Goal: Task Accomplishment & Management: Use online tool/utility

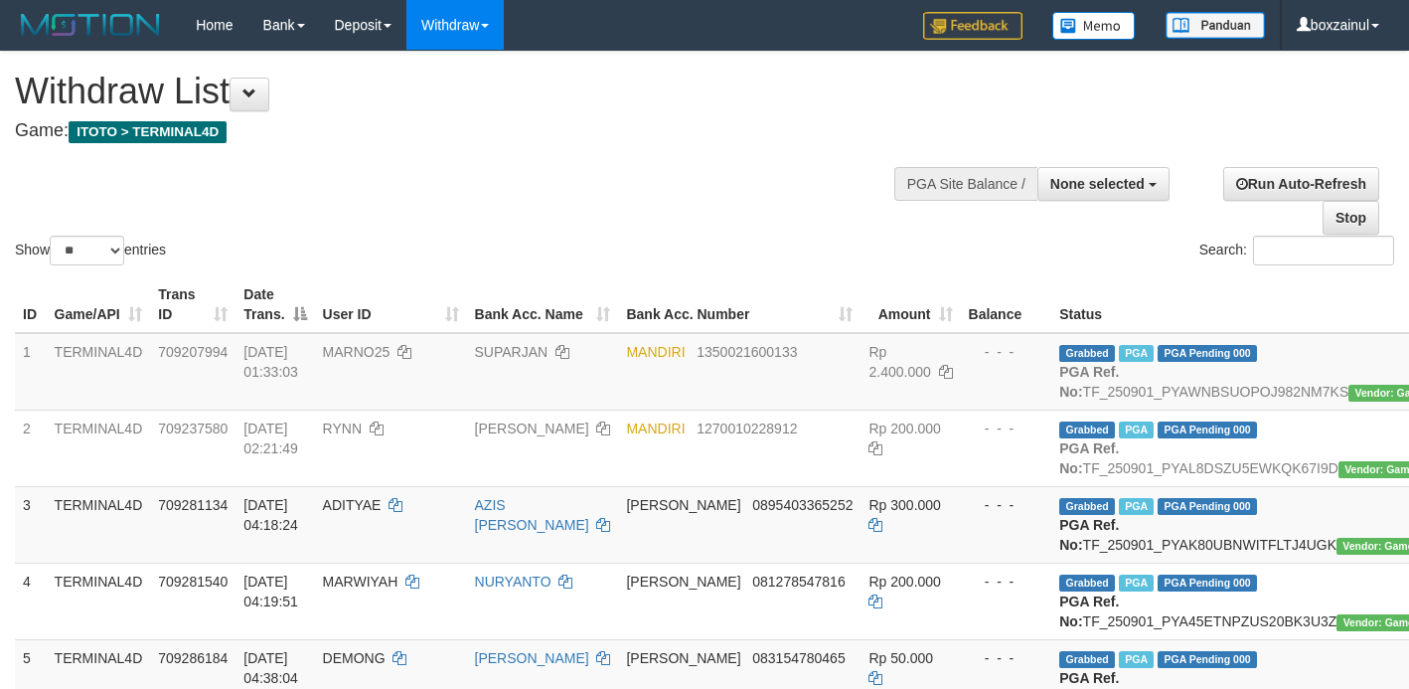
select select
select select "**"
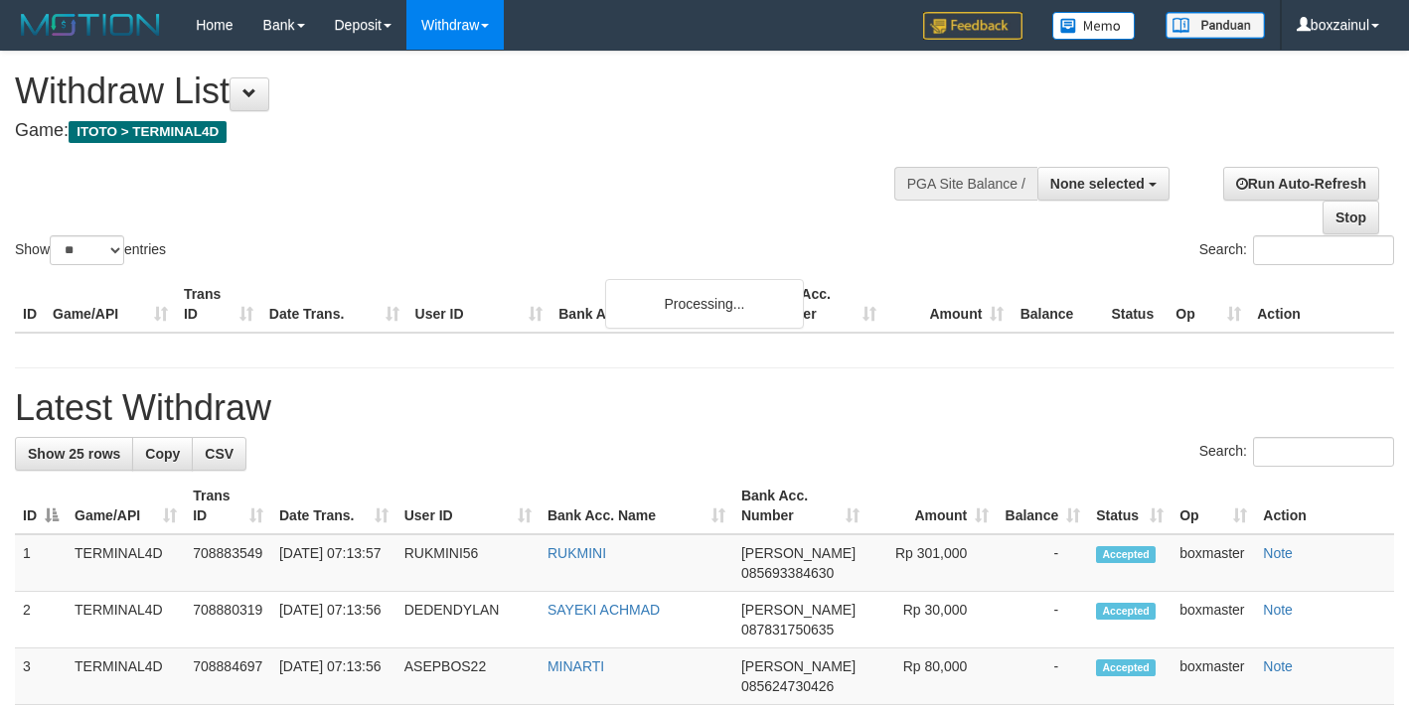
select select
select select "**"
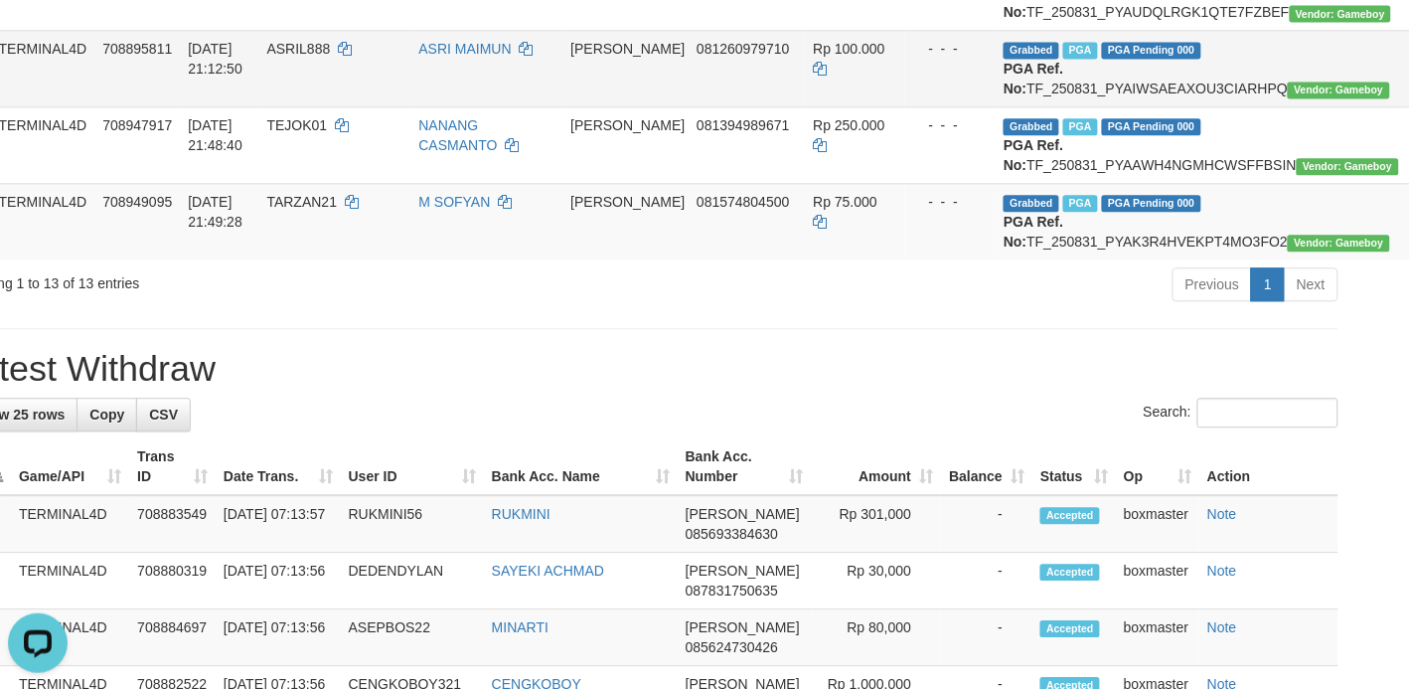
scroll to position [1068, 85]
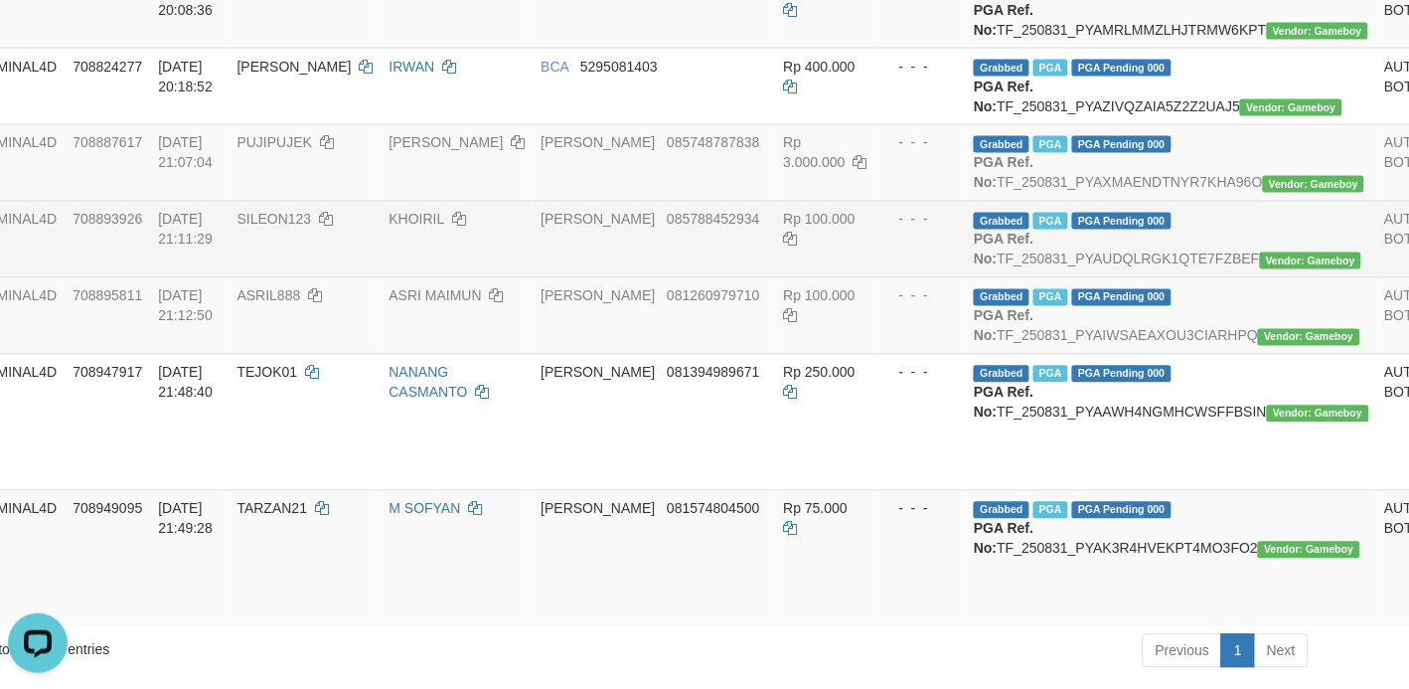
scroll to position [820, 85]
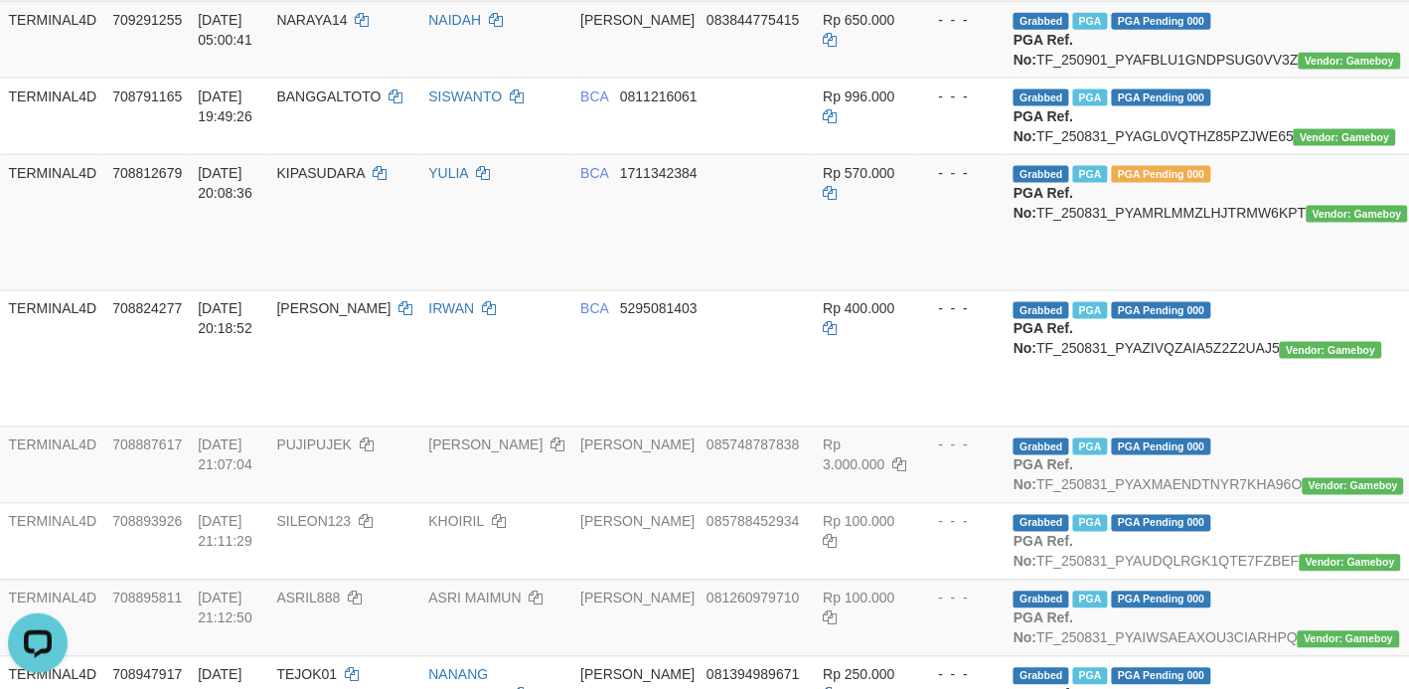
scroll to position [447, 46]
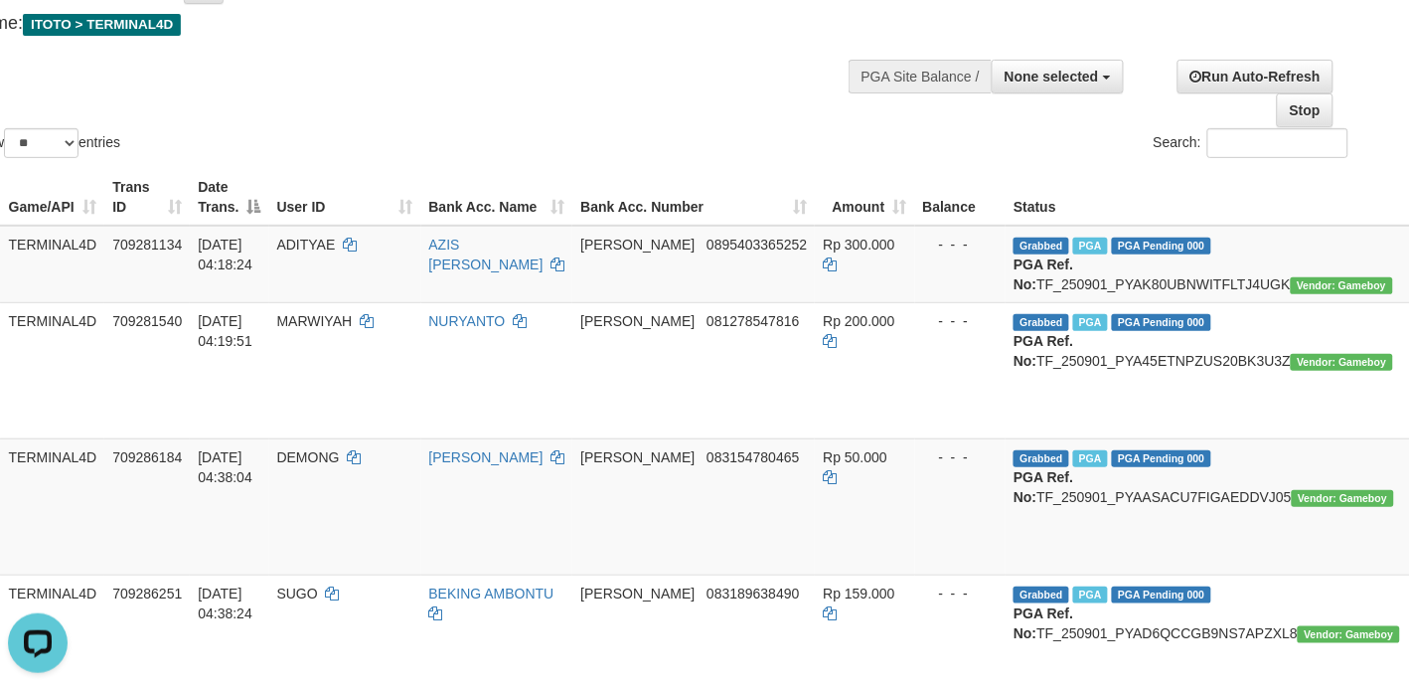
scroll to position [75, 46]
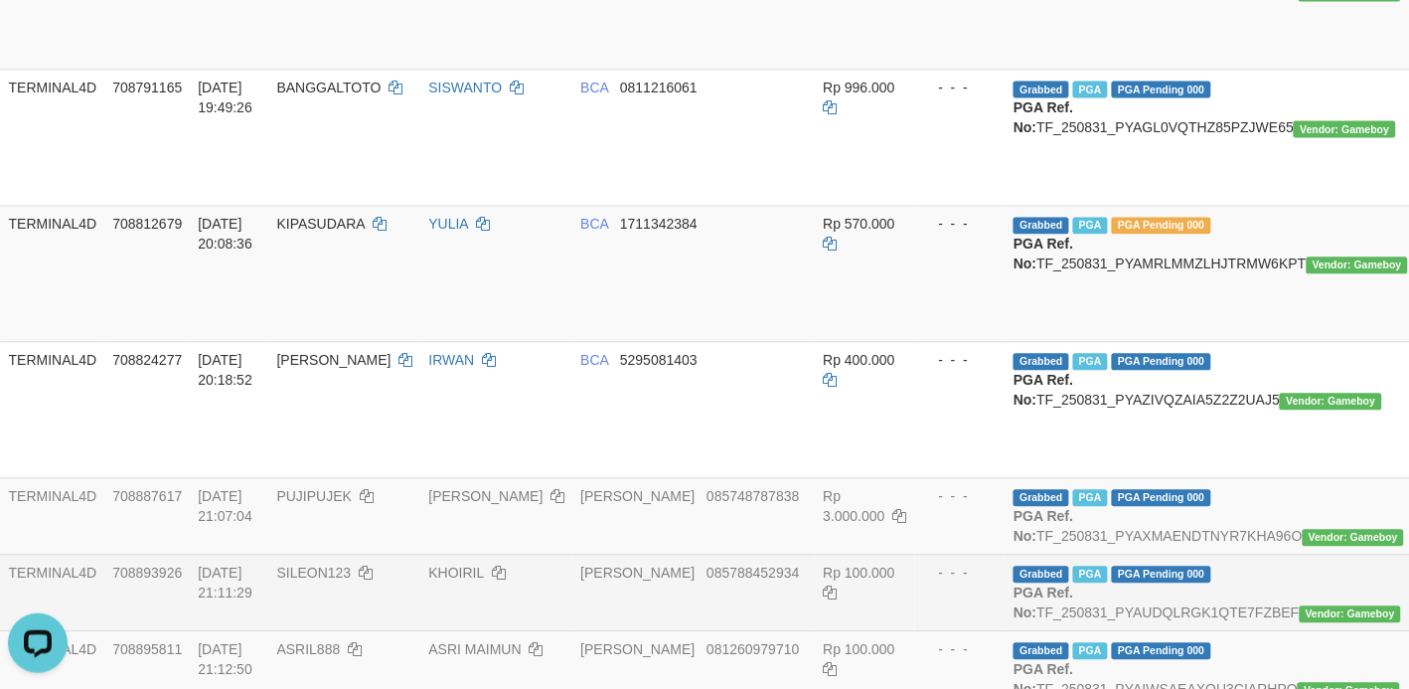
scroll to position [944, 46]
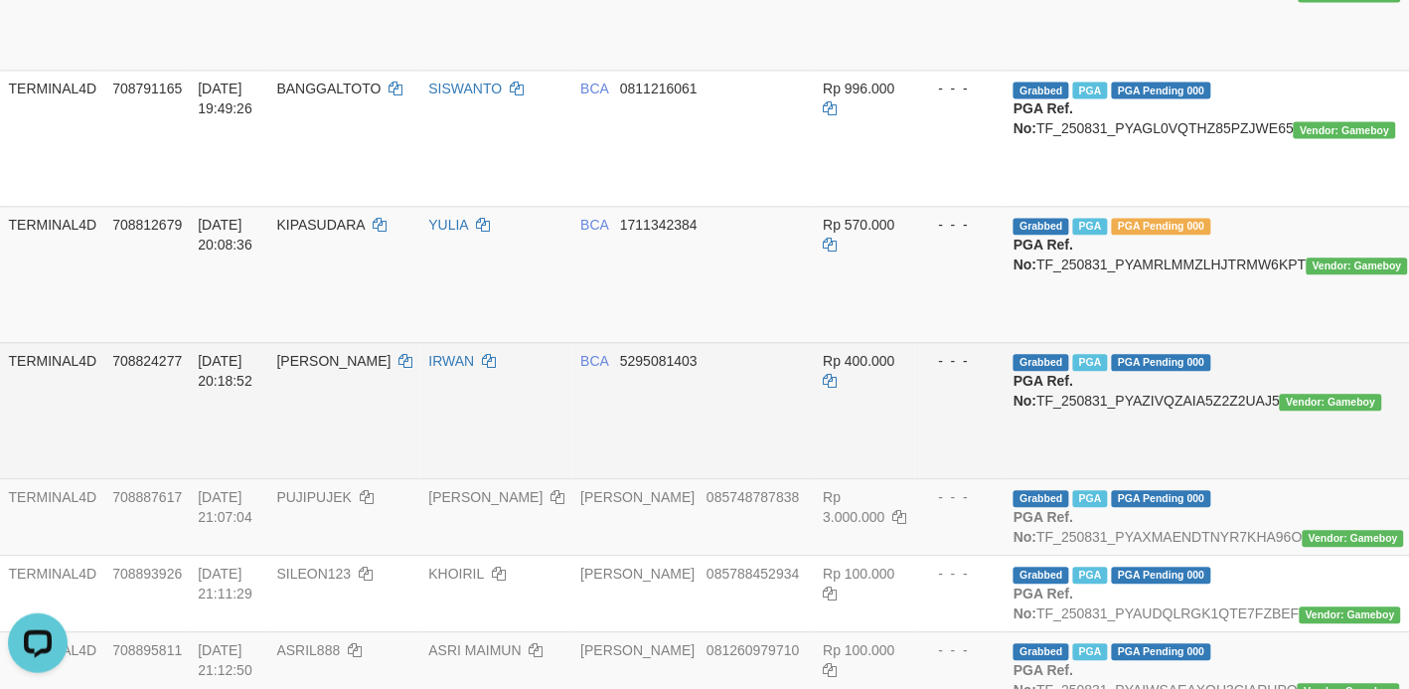
click at [294, 427] on td "[PERSON_NAME]" at bounding box center [345, 410] width 152 height 136
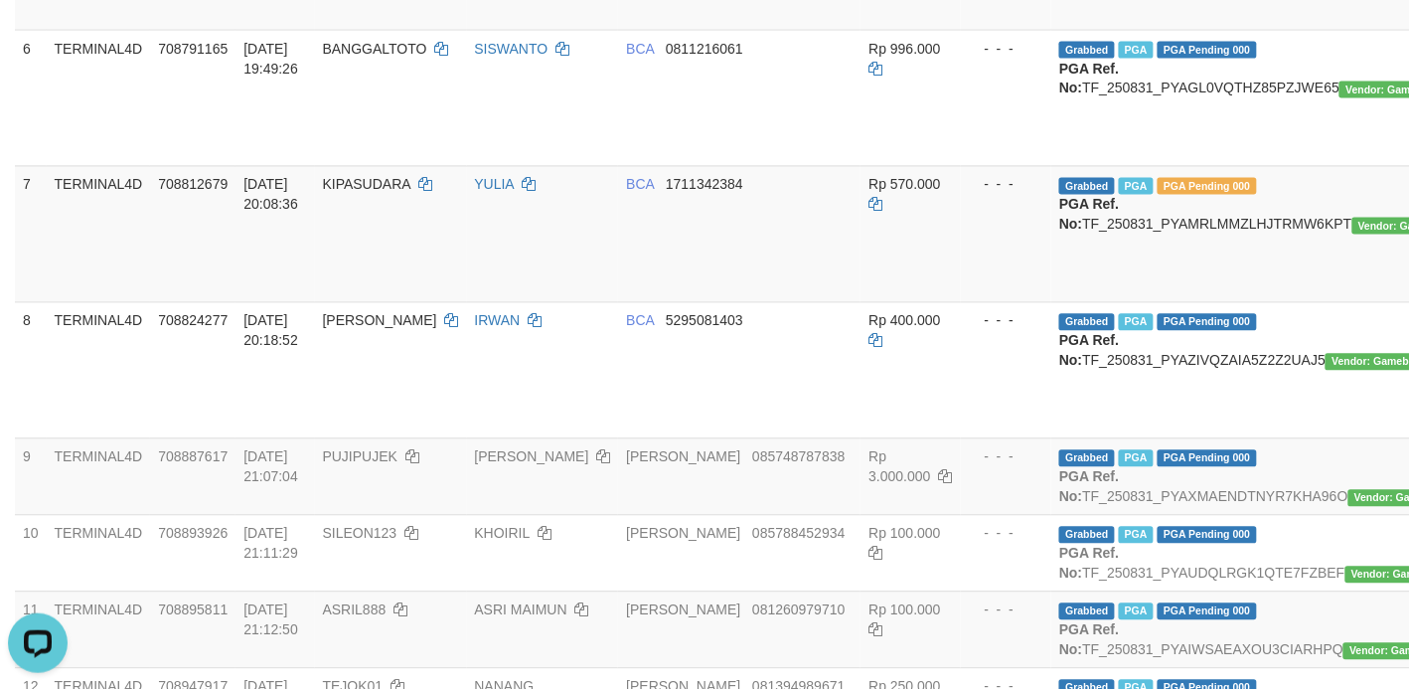
scroll to position [785, 0]
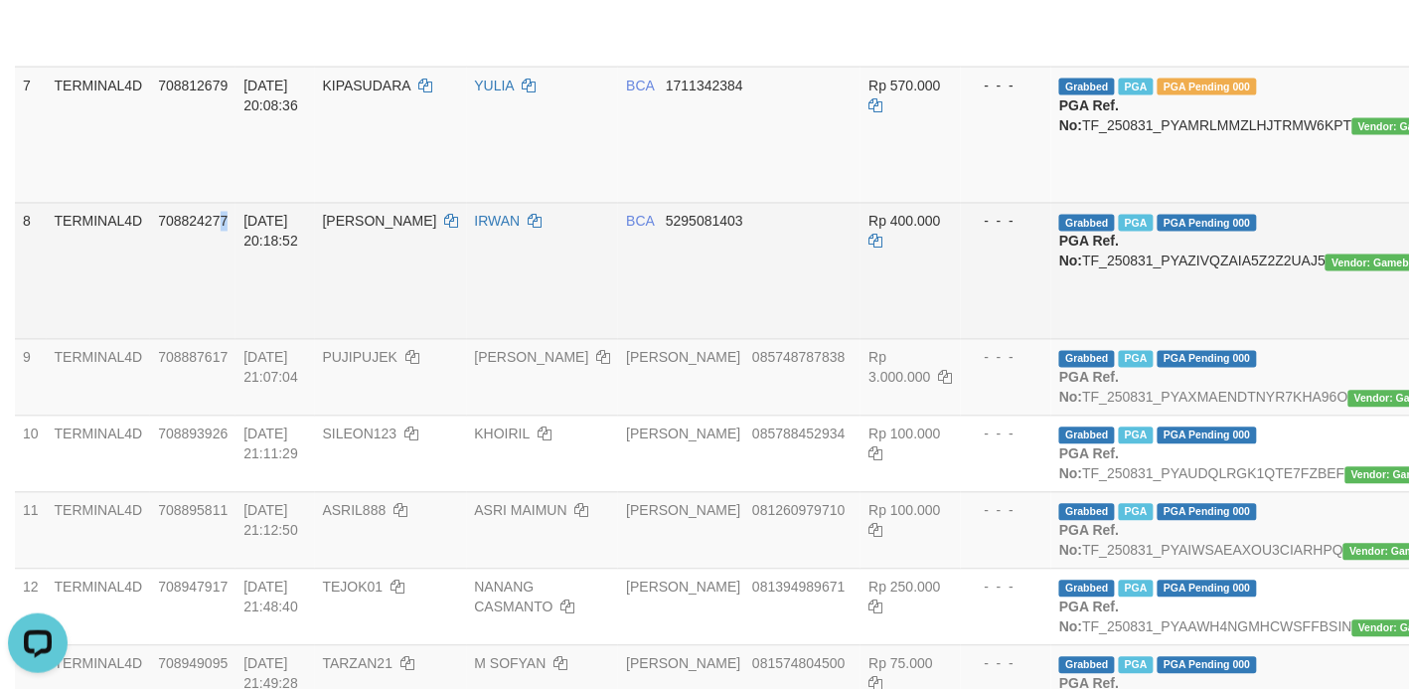
click at [226, 339] on td "708824277" at bounding box center [192, 271] width 85 height 136
click at [652, 339] on td "BCA 5295081403" at bounding box center [739, 271] width 242 height 136
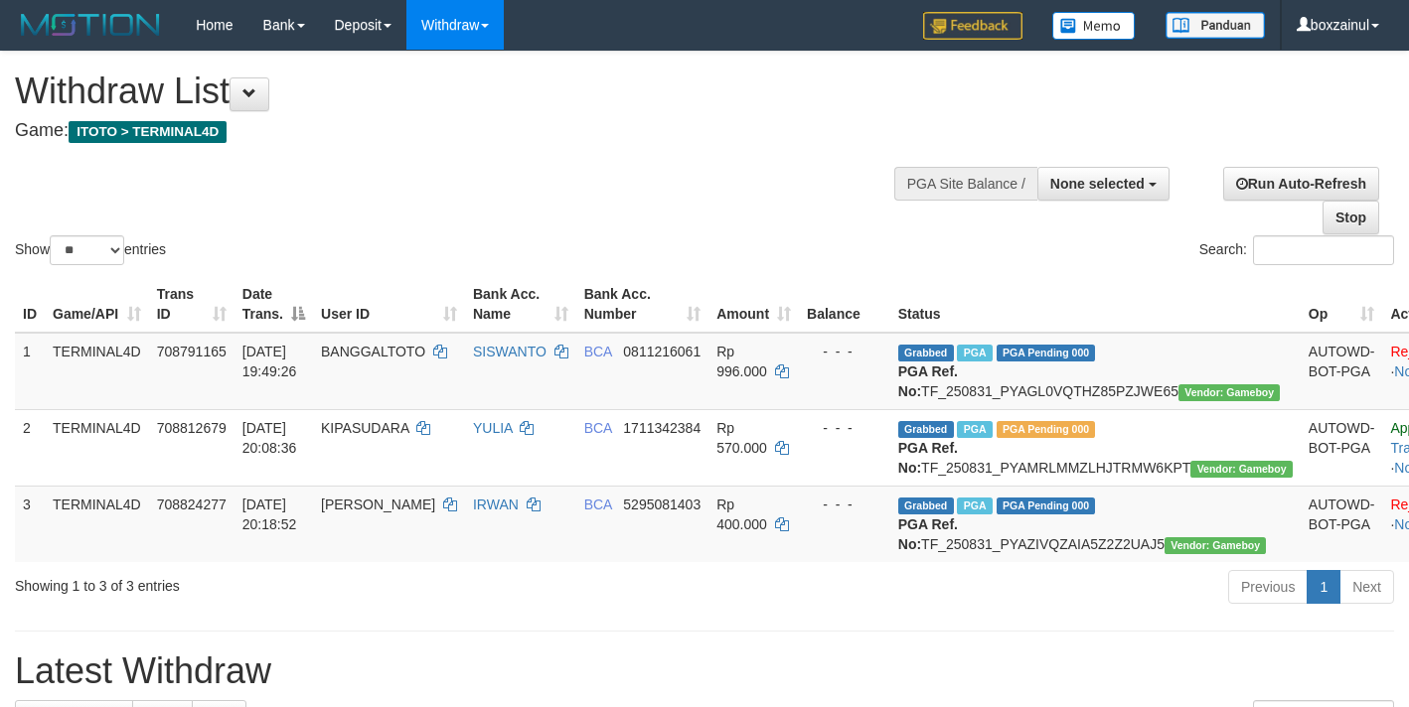
select select
select select "**"
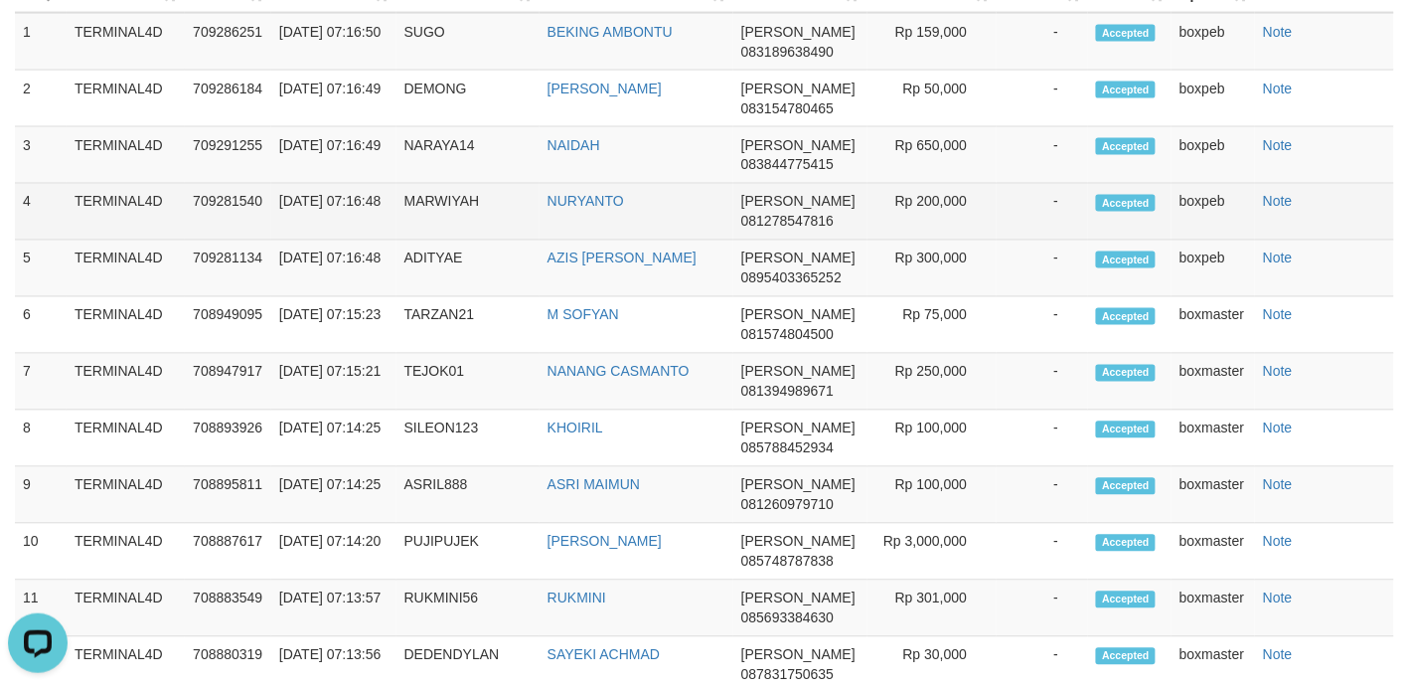
click at [687, 240] on td "NURYANTO" at bounding box center [637, 212] width 194 height 57
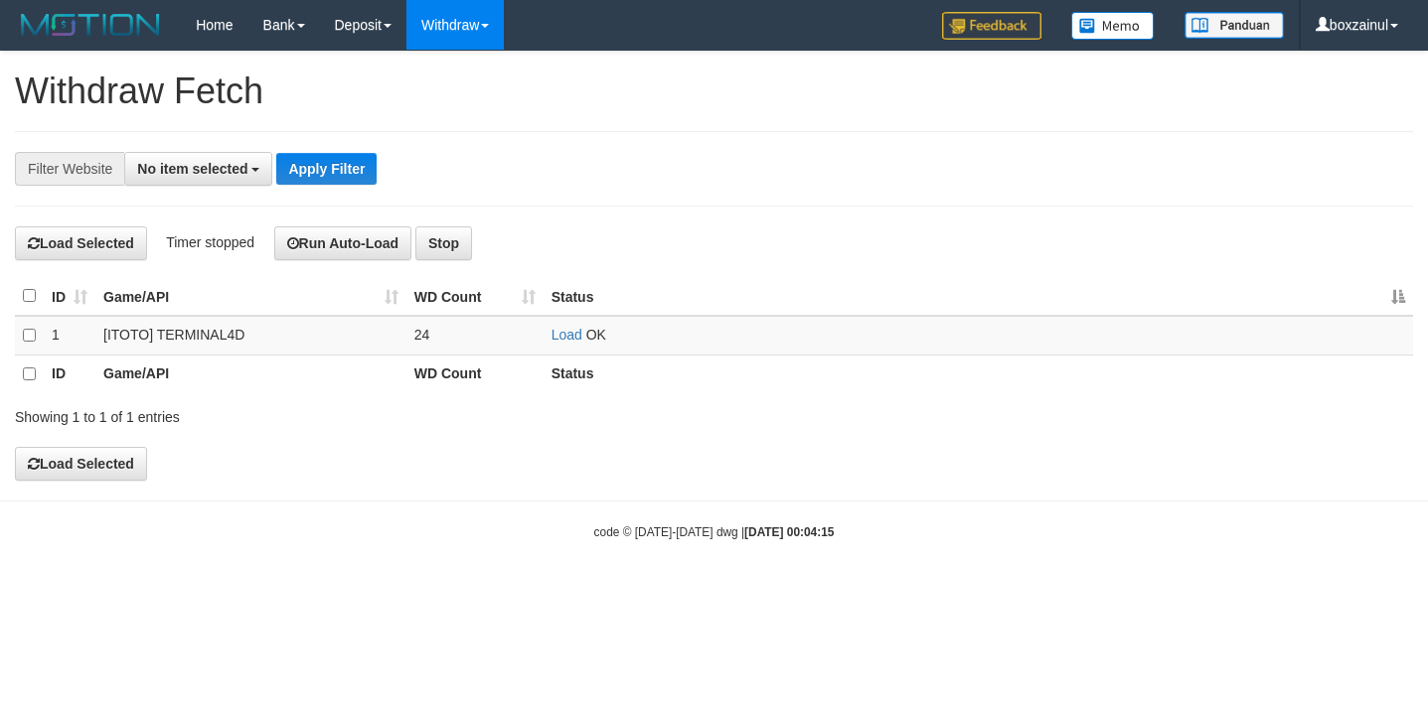
select select
click at [571, 339] on link "Load" at bounding box center [566, 335] width 31 height 16
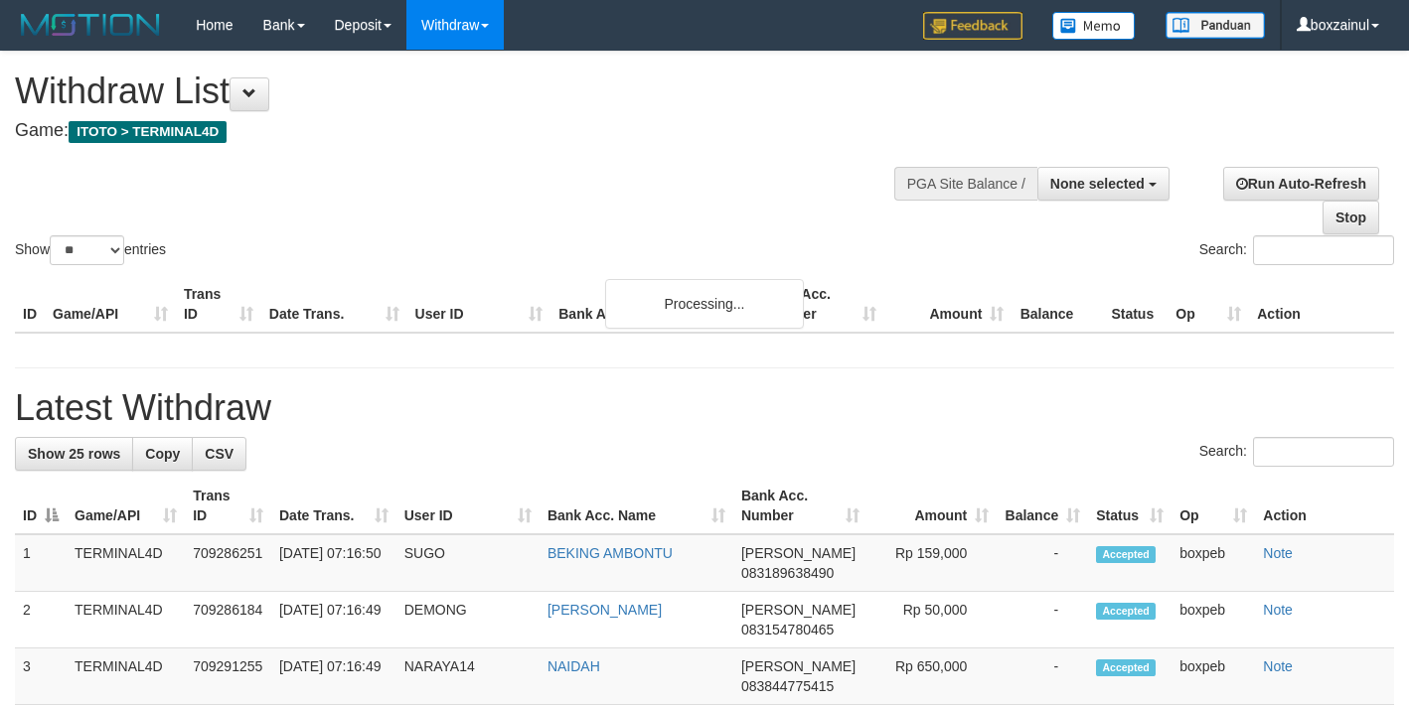
select select
select select "**"
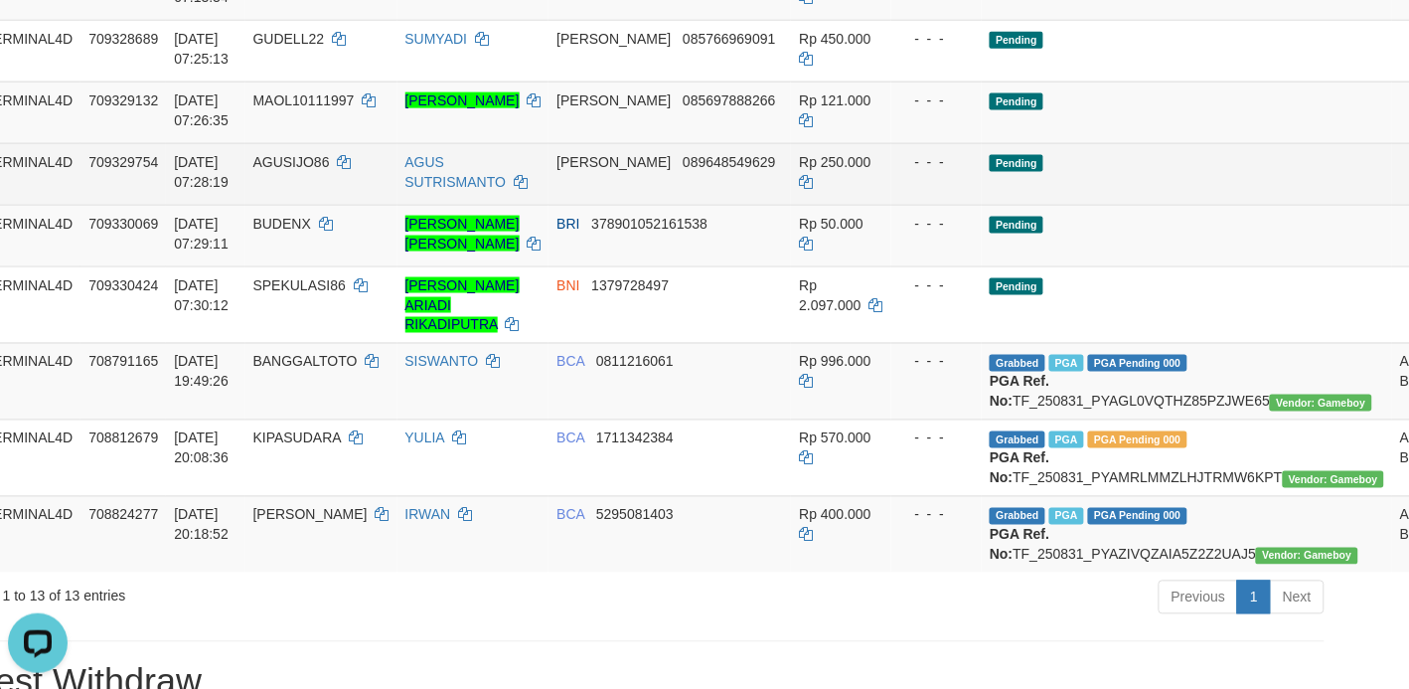
scroll to position [621, 106]
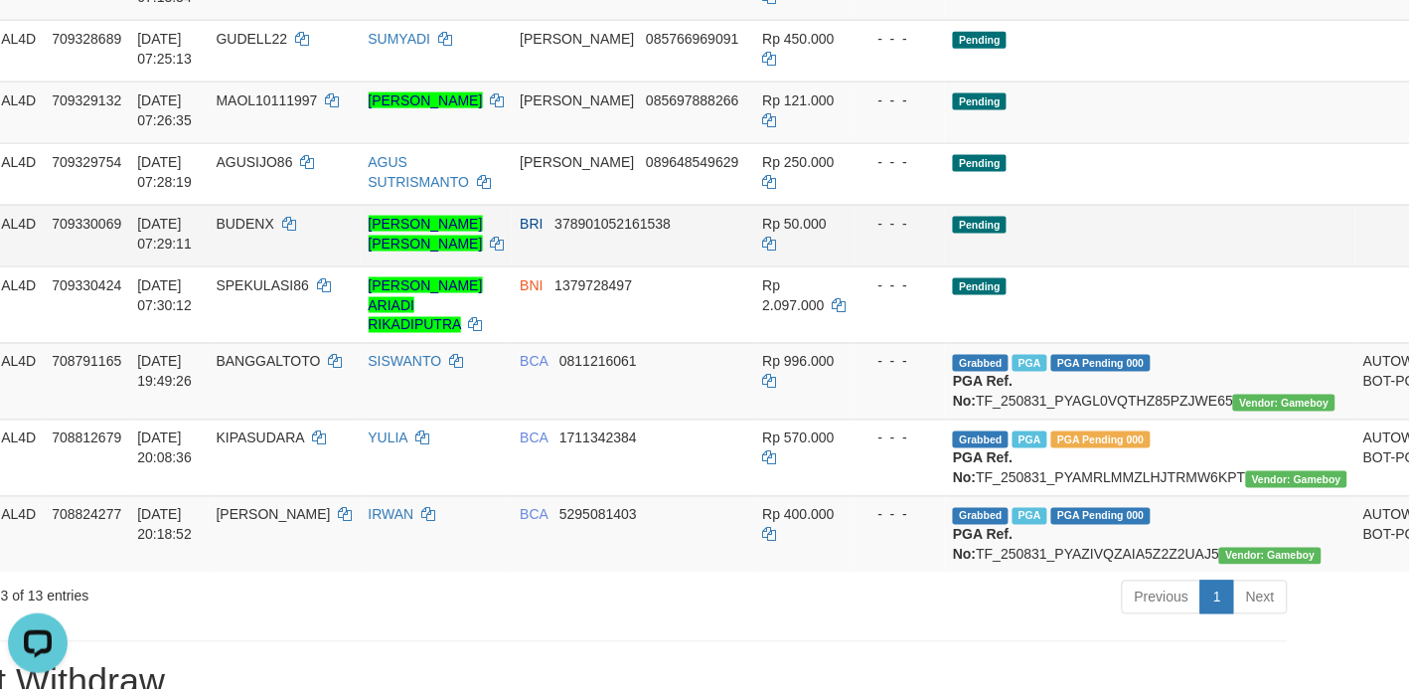
click at [1069, 246] on td "Pending" at bounding box center [1150, 236] width 410 height 62
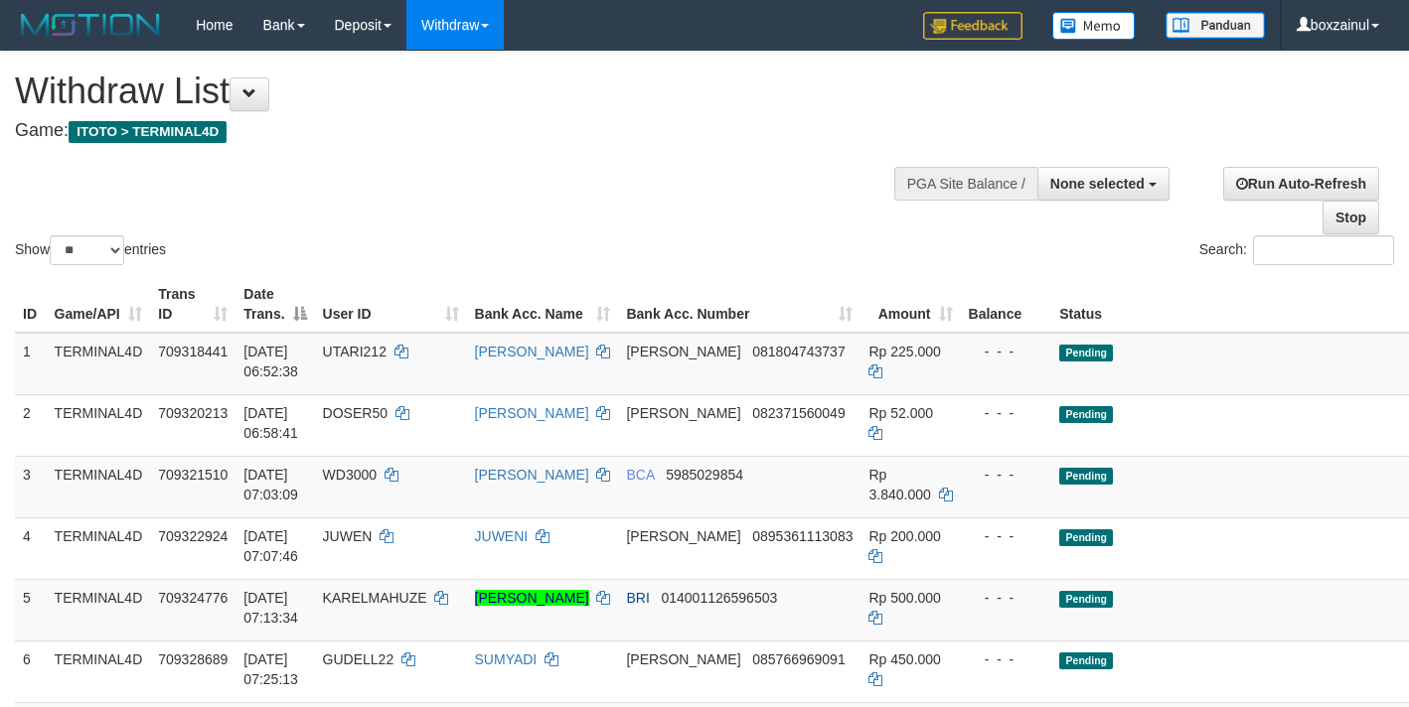
select select
select select "**"
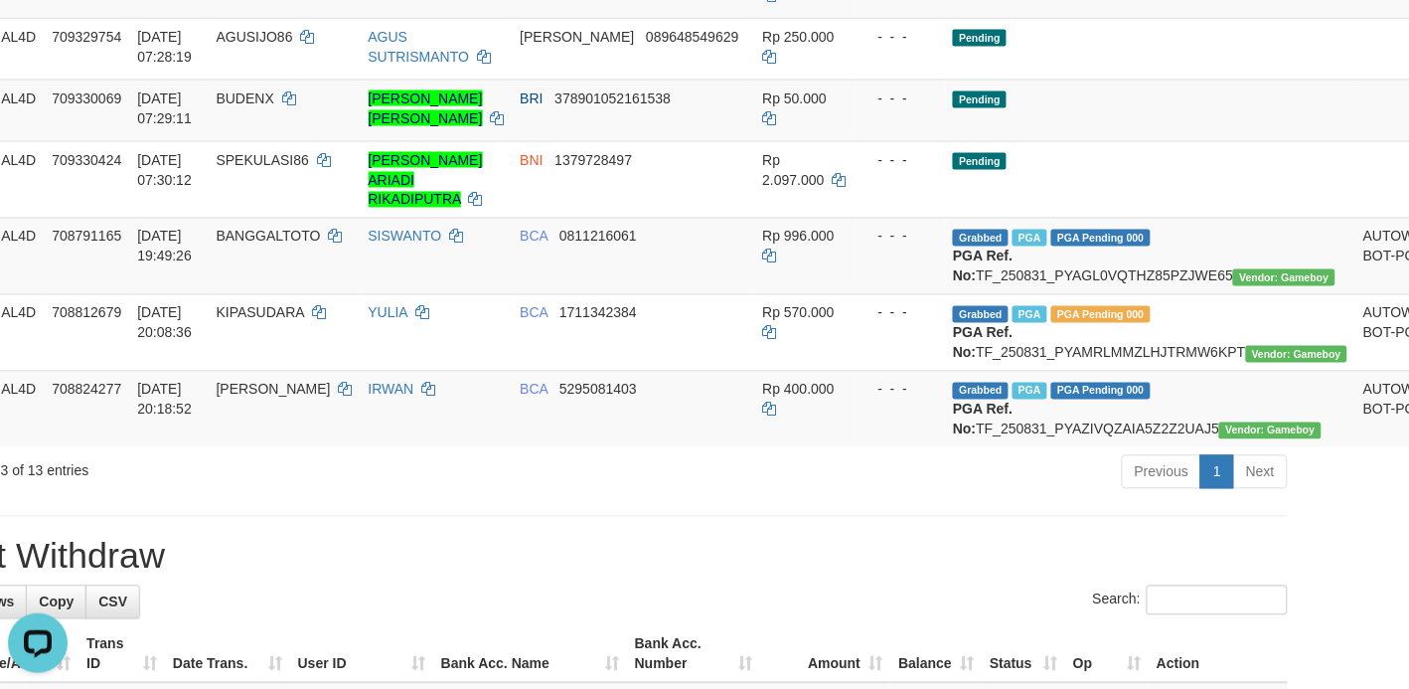
scroll to position [745, 106]
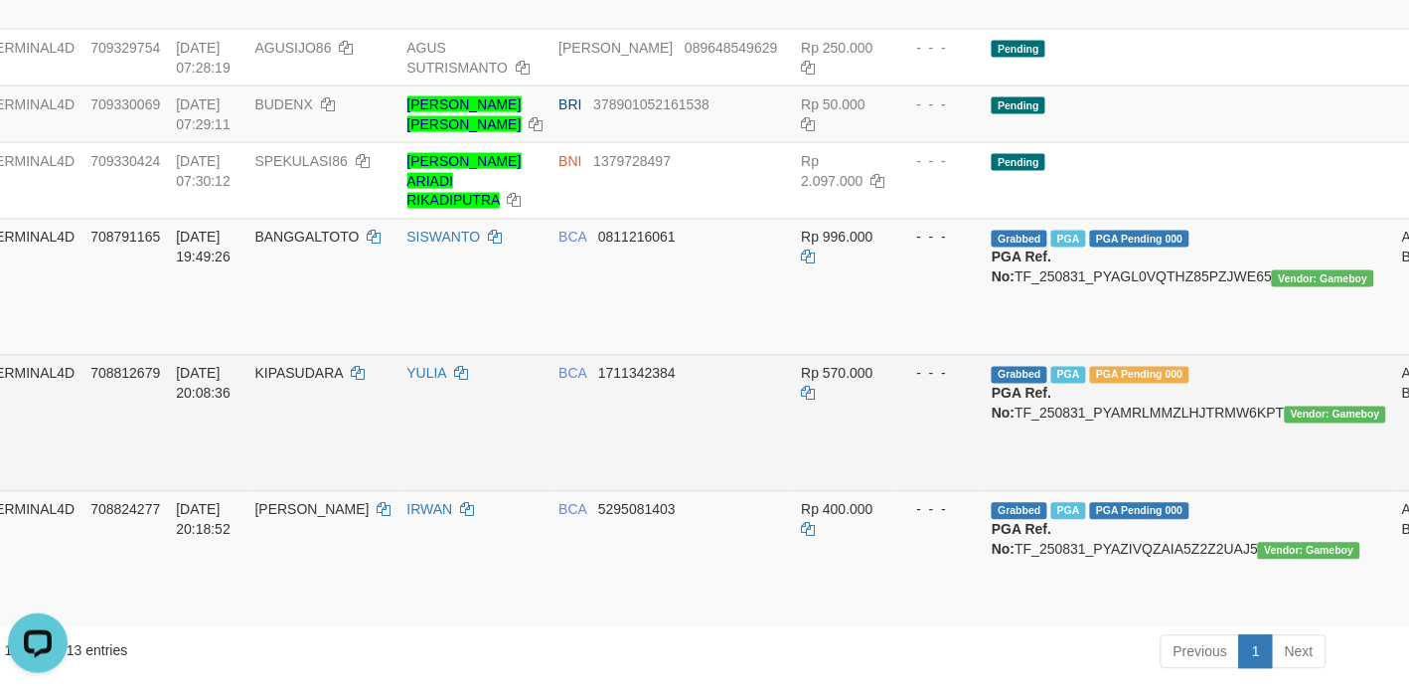
scroll to position [715, 68]
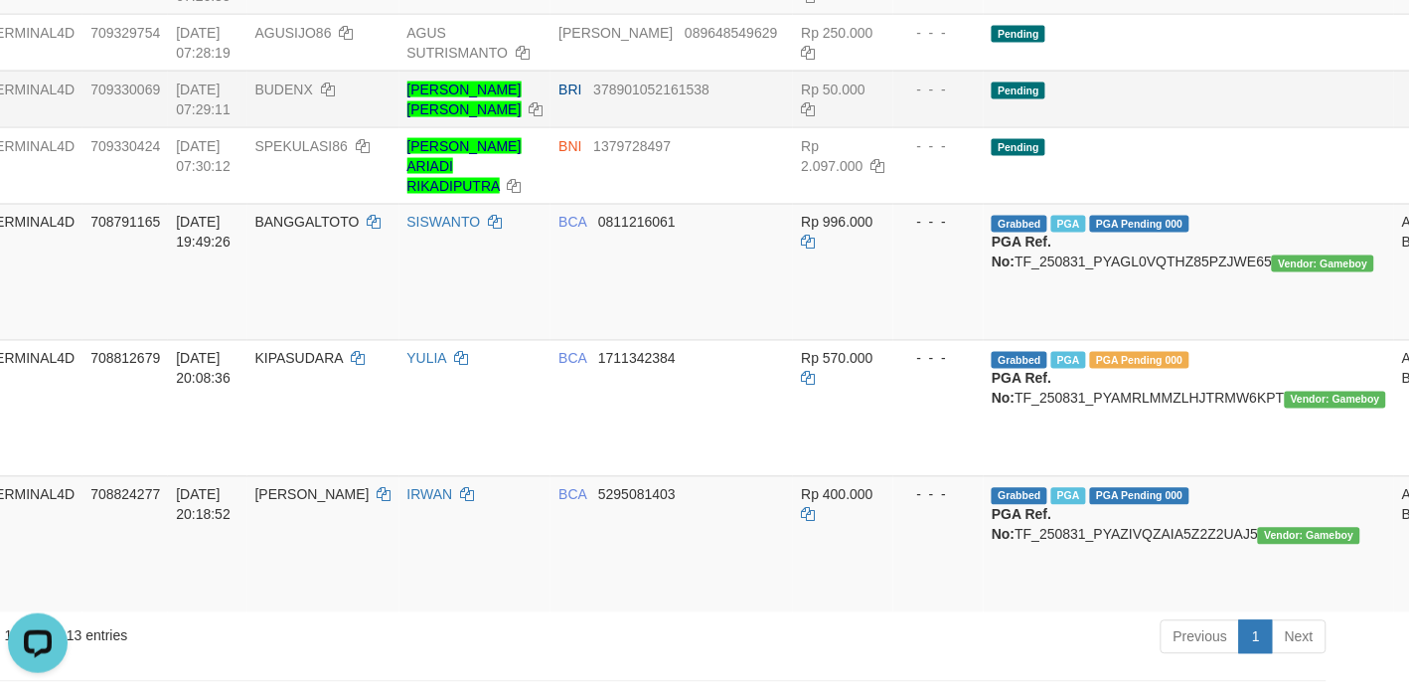
click at [1073, 96] on td "Pending" at bounding box center [1189, 99] width 410 height 57
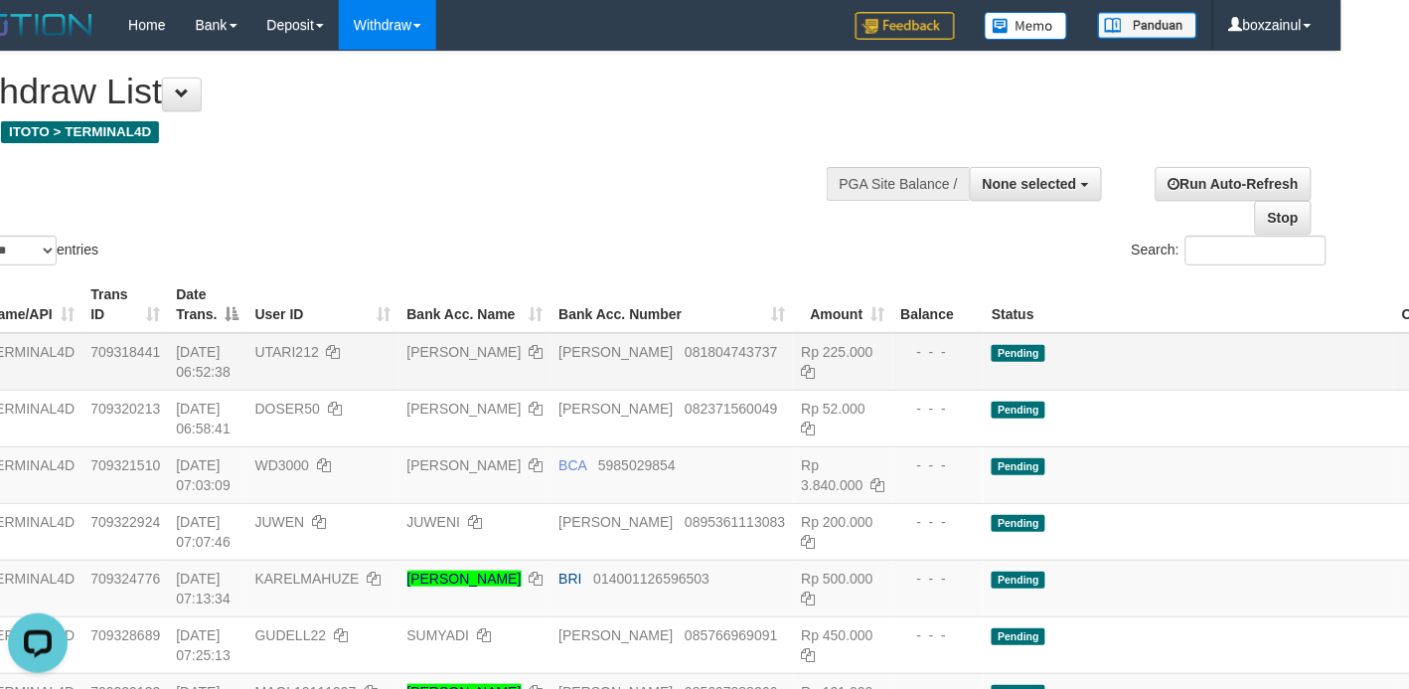
click at [274, 364] on td "UTARI212" at bounding box center [323, 362] width 152 height 58
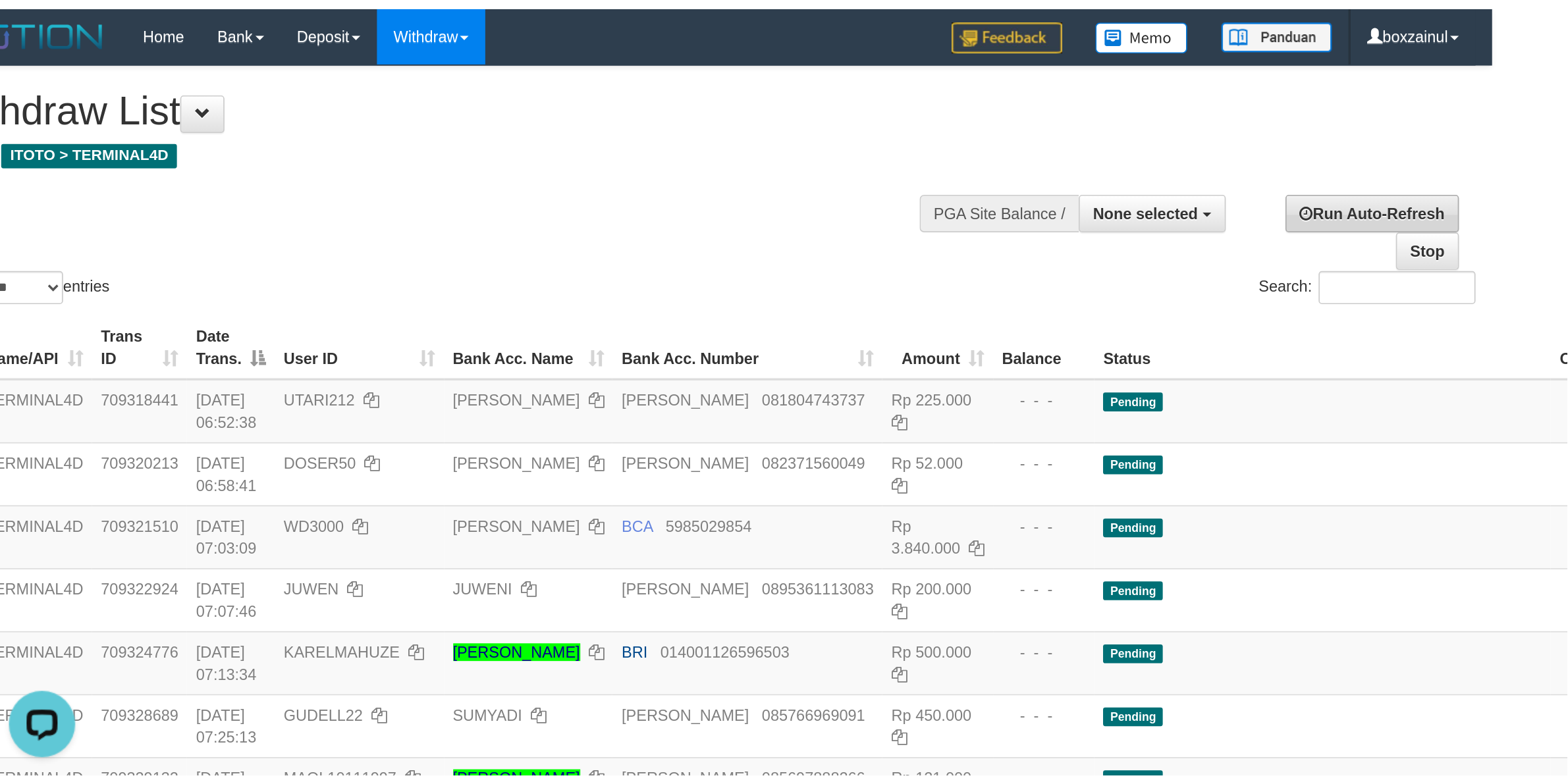
scroll to position [0, 0]
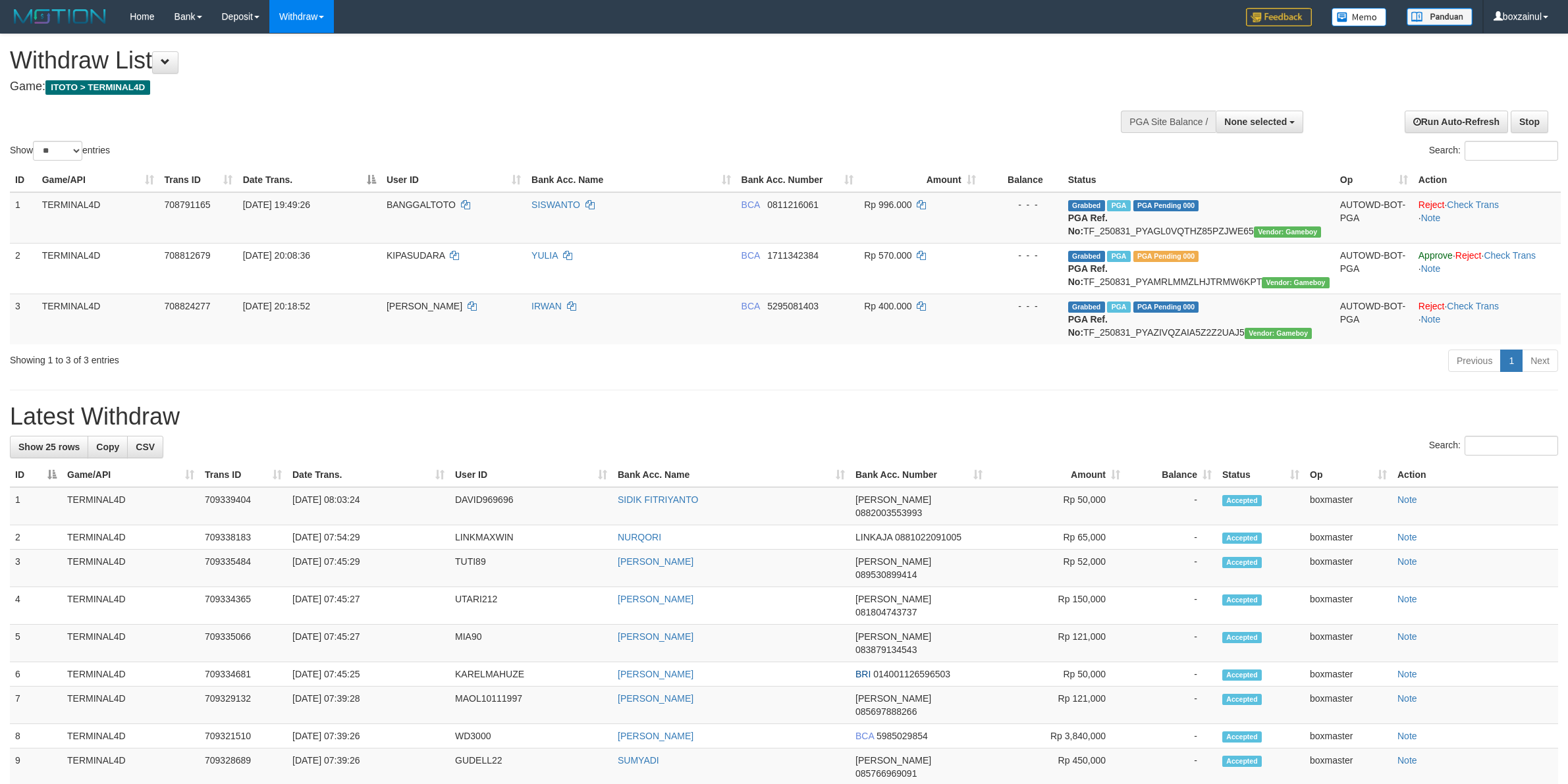
select select
select select "**"
click at [485, 400] on div "**********" at bounding box center [784, 728] width 1568 height 1388
click at [406, 304] on span "[PERSON_NAME]" at bounding box center [424, 306] width 76 height 11
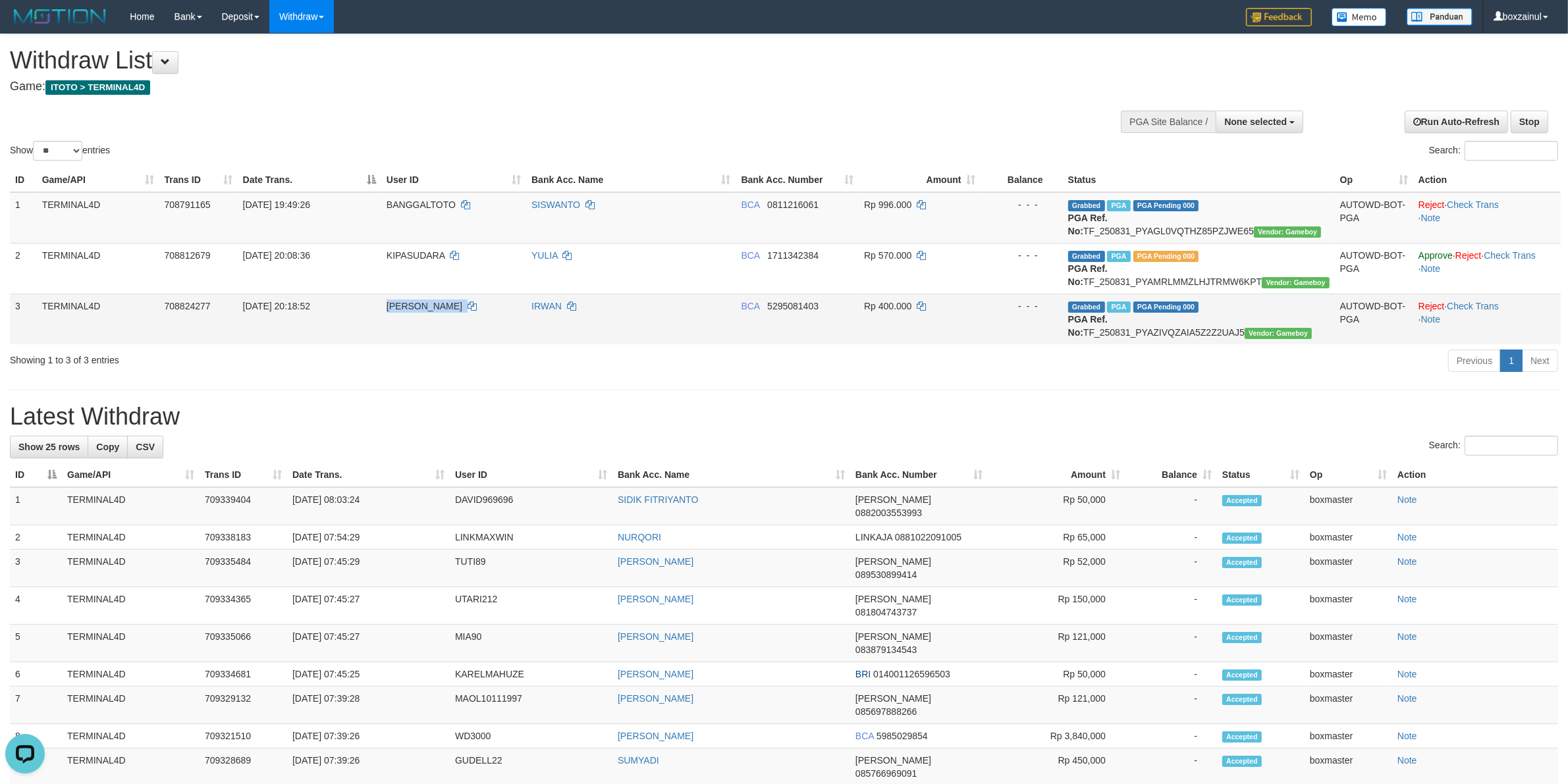
copy td "[PERSON_NAME]"
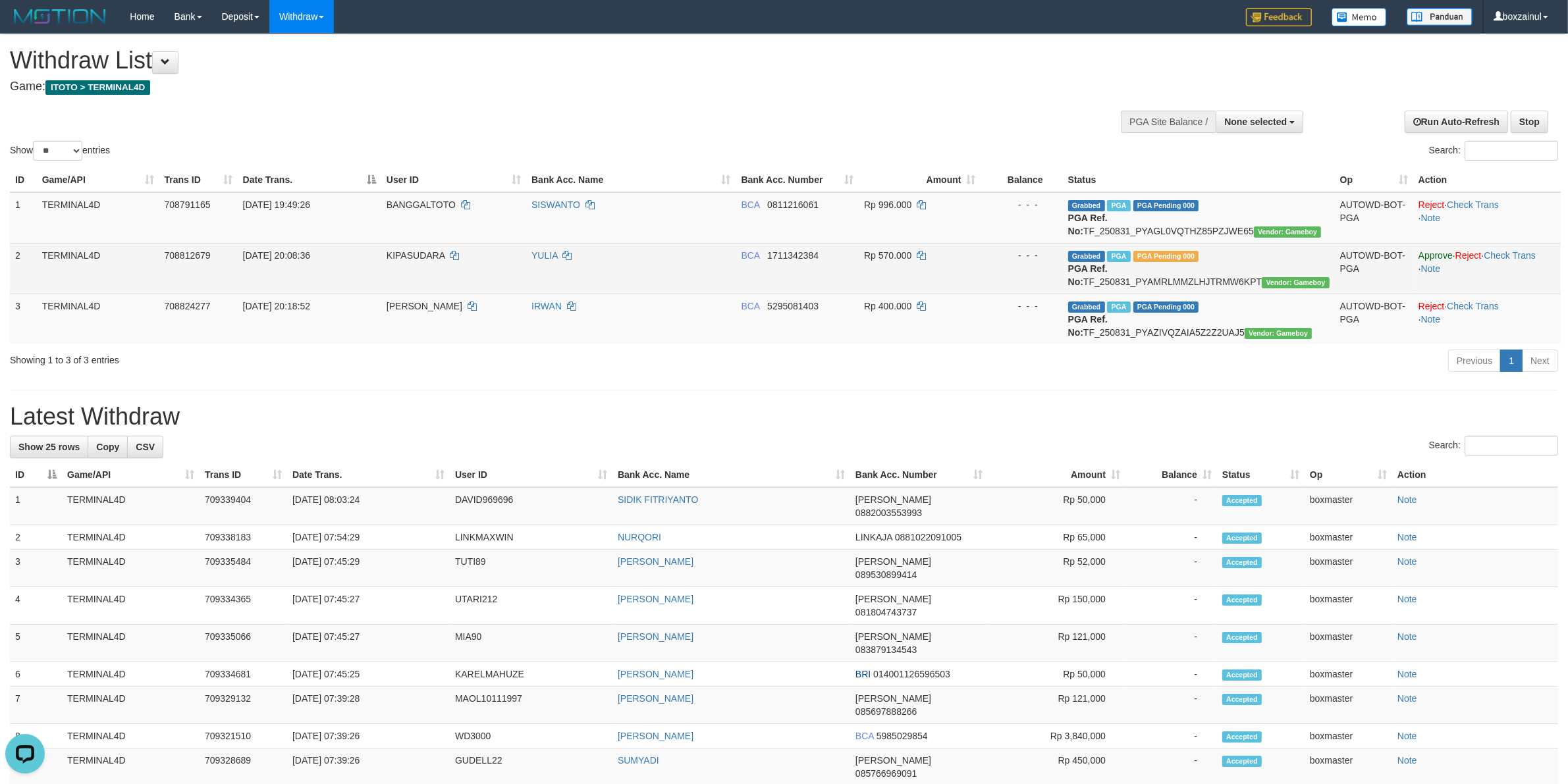
click at [1015, 278] on td "- - -" at bounding box center [1021, 268] width 82 height 51
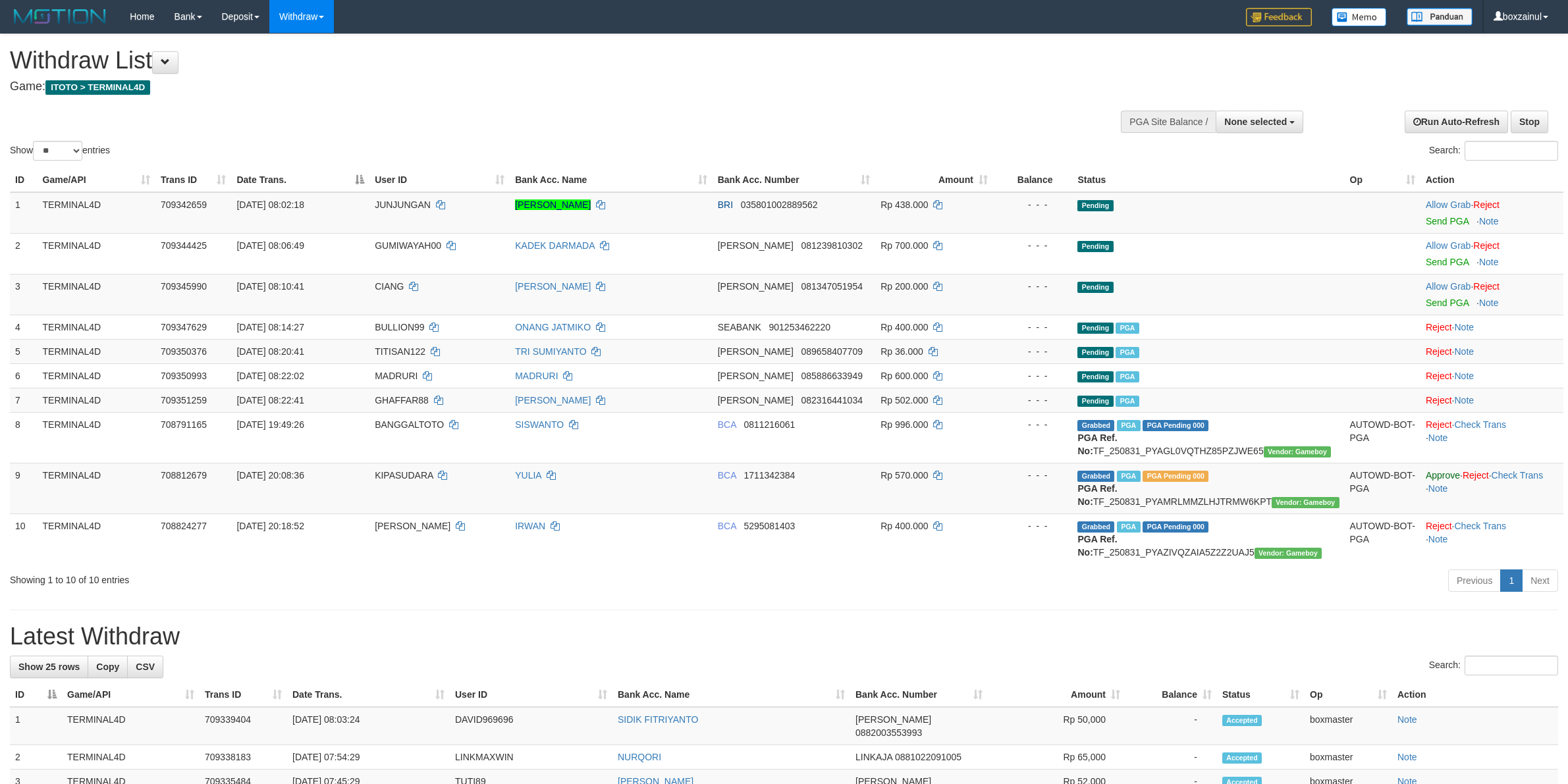
select select
select select "**"
click at [993, 286] on td "Rp 200.000" at bounding box center [934, 294] width 118 height 41
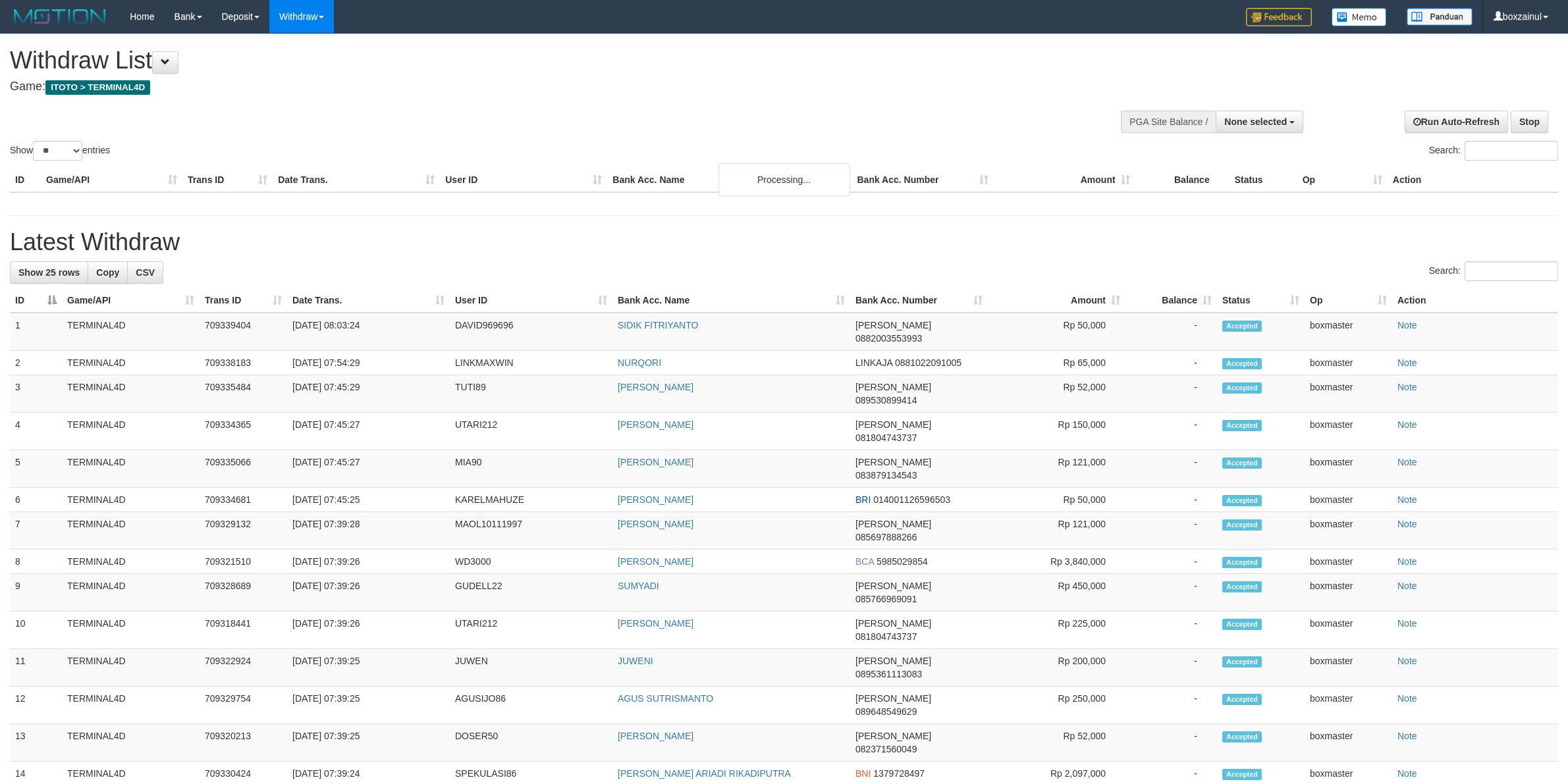
select select
select select "**"
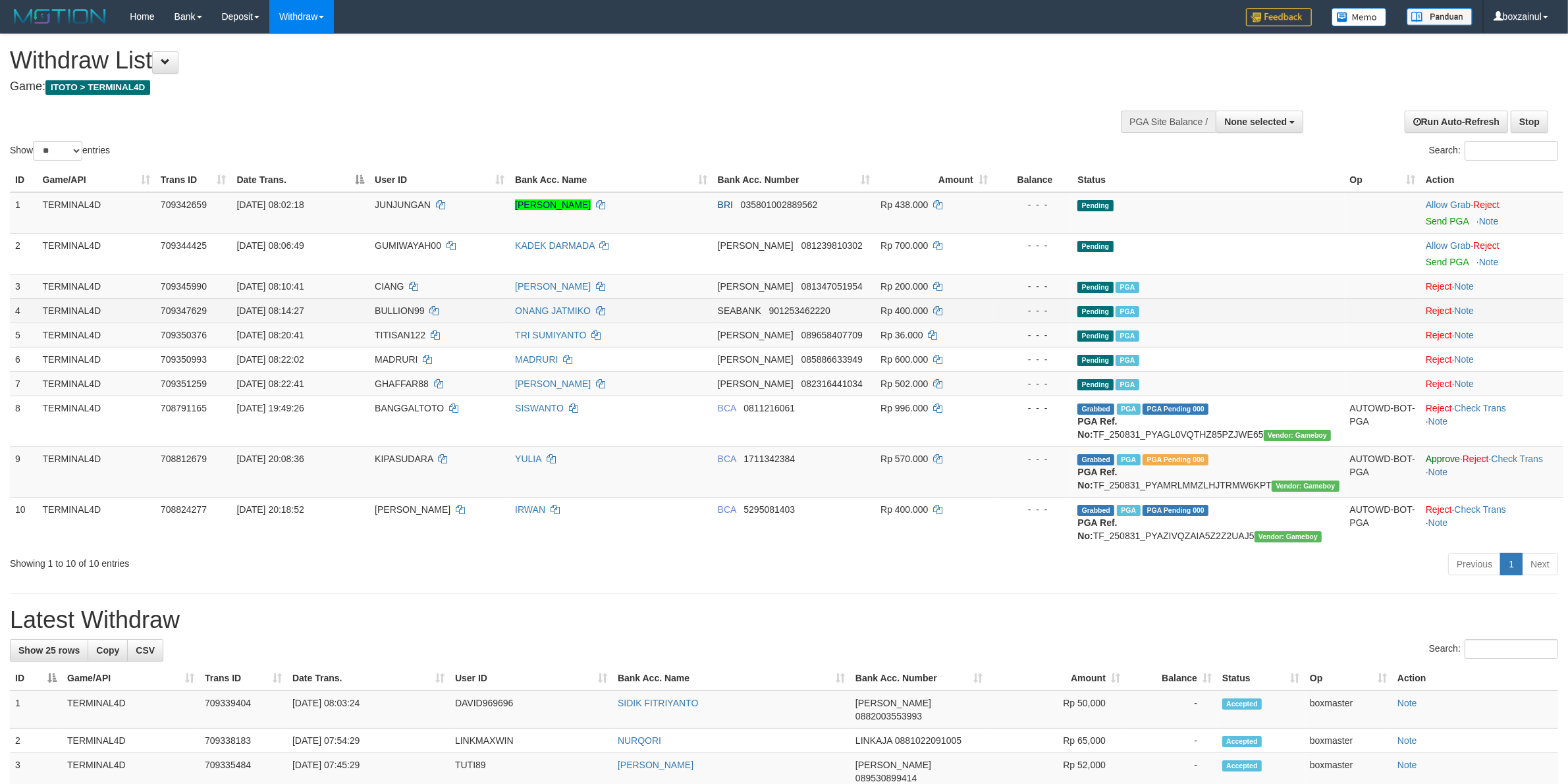
drag, startPoint x: 903, startPoint y: 304, endPoint x: 930, endPoint y: 300, distance: 27.3
click at [875, 307] on td "SEABANK 901253462220" at bounding box center [793, 310] width 162 height 25
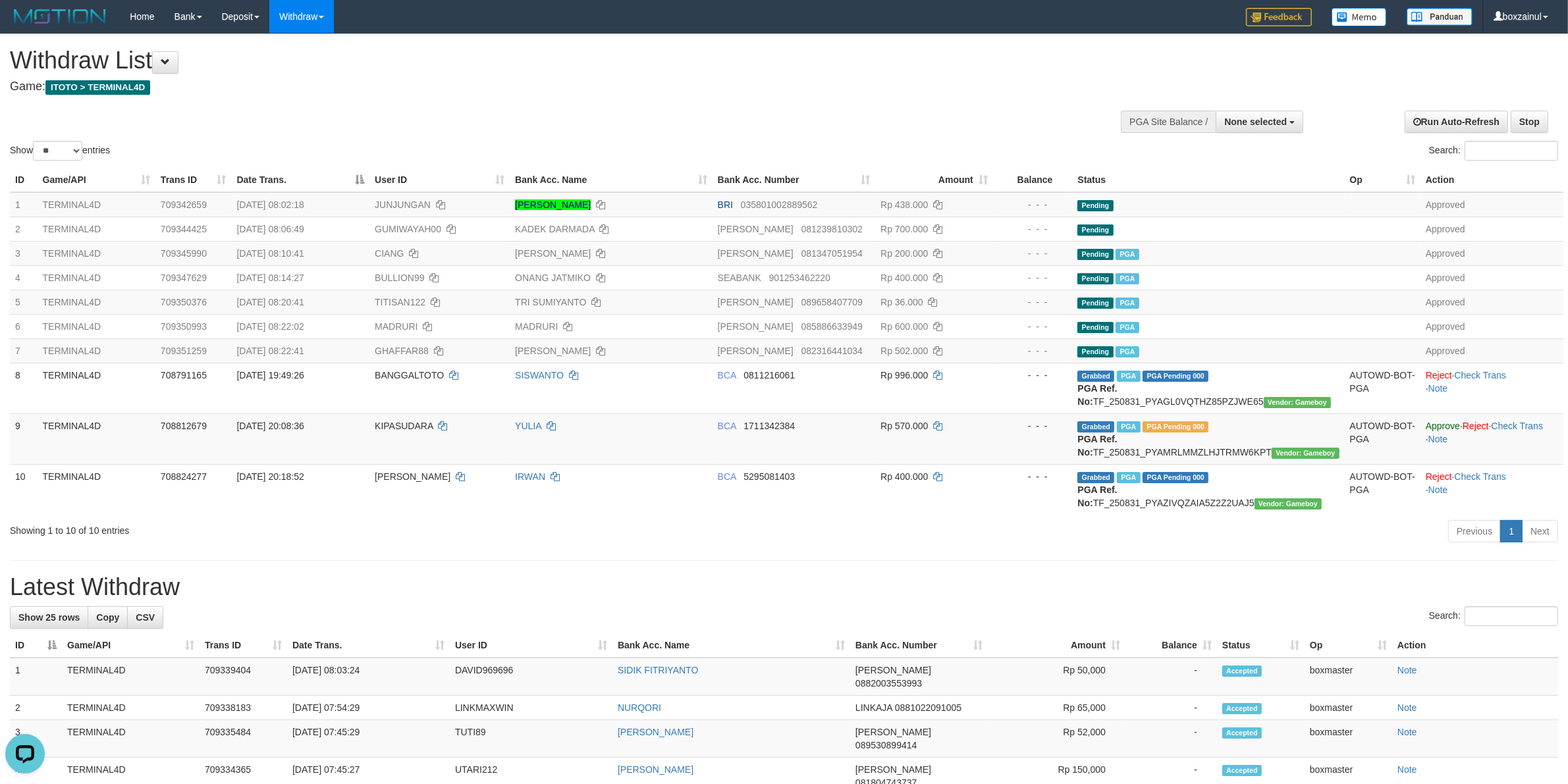
scroll to position [164, 0]
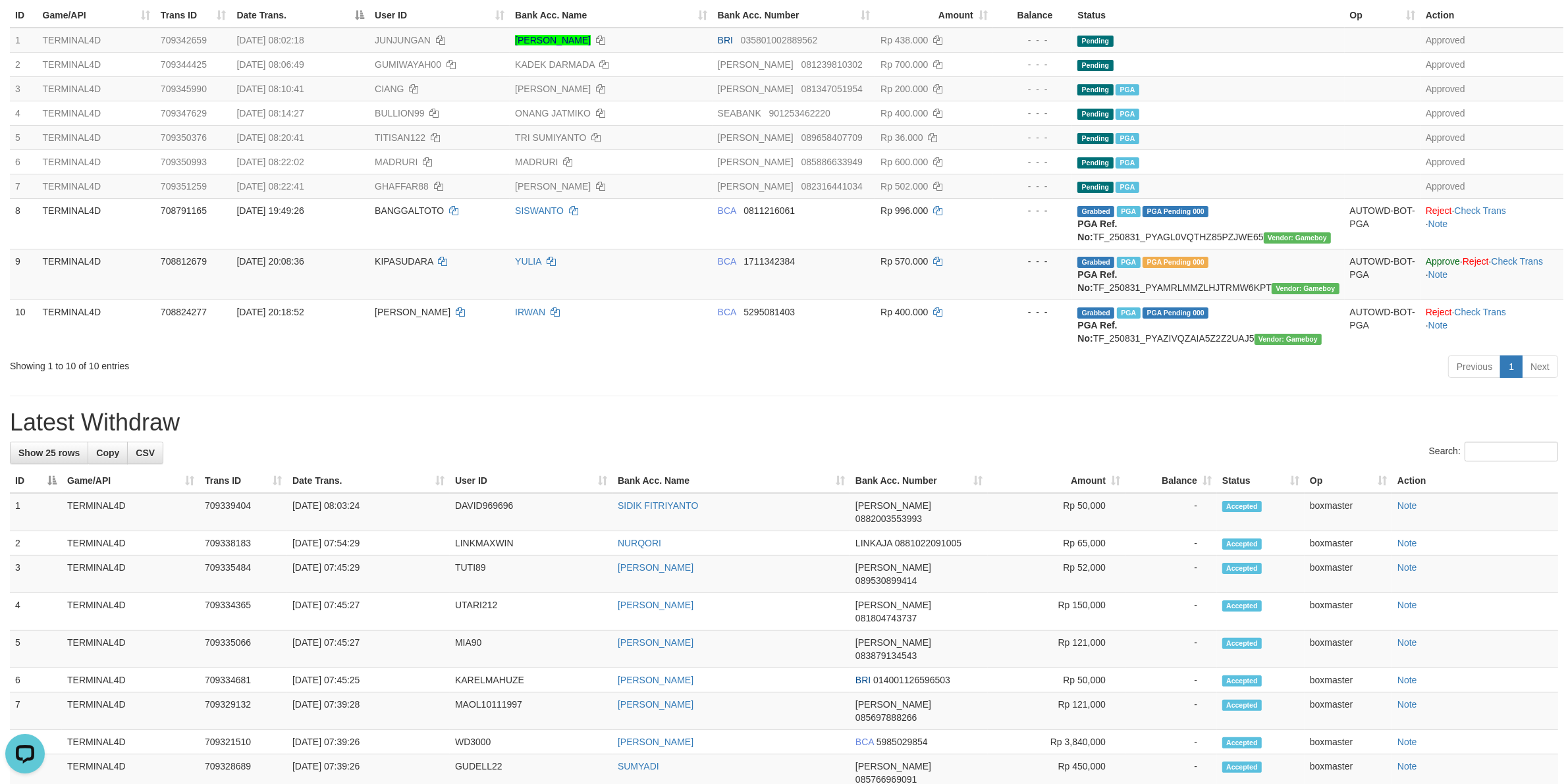
click at [478, 366] on div "Showing 1 to 10 of 10 entries" at bounding box center [327, 364] width 634 height 19
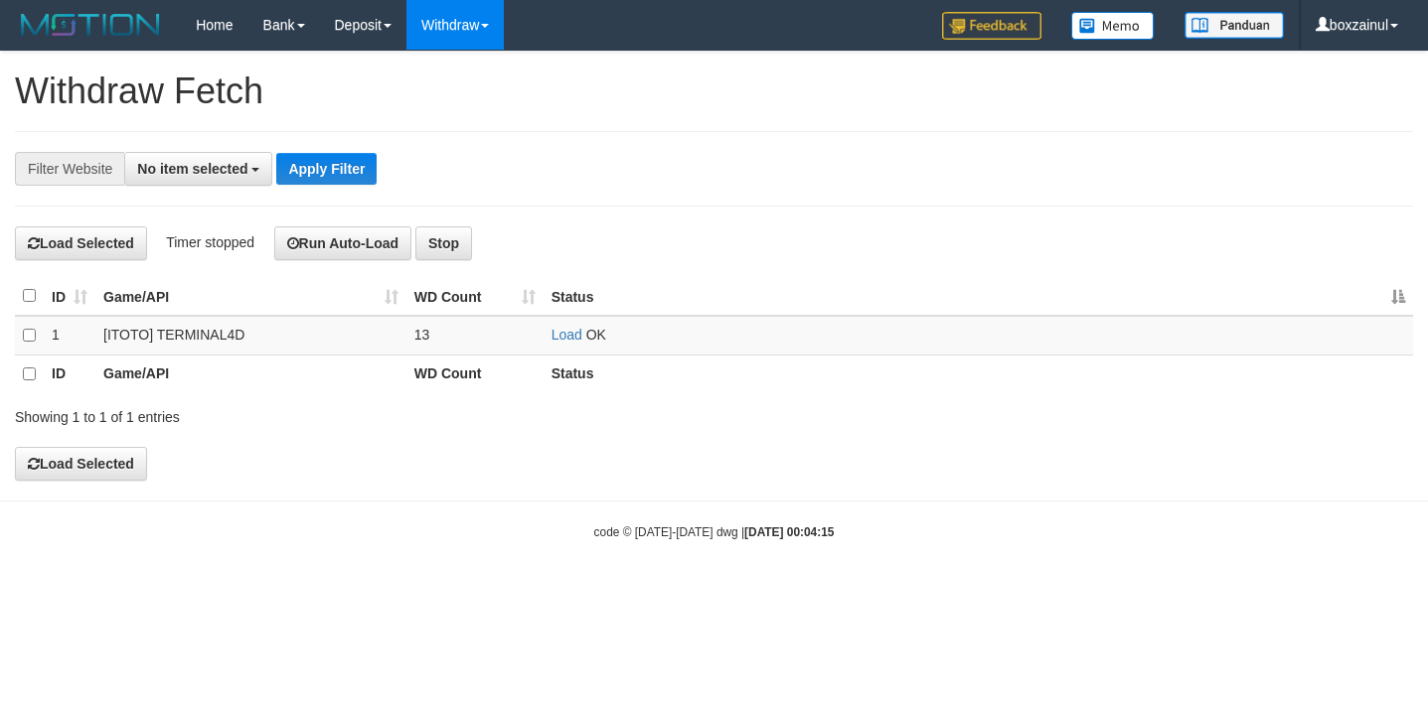
select select
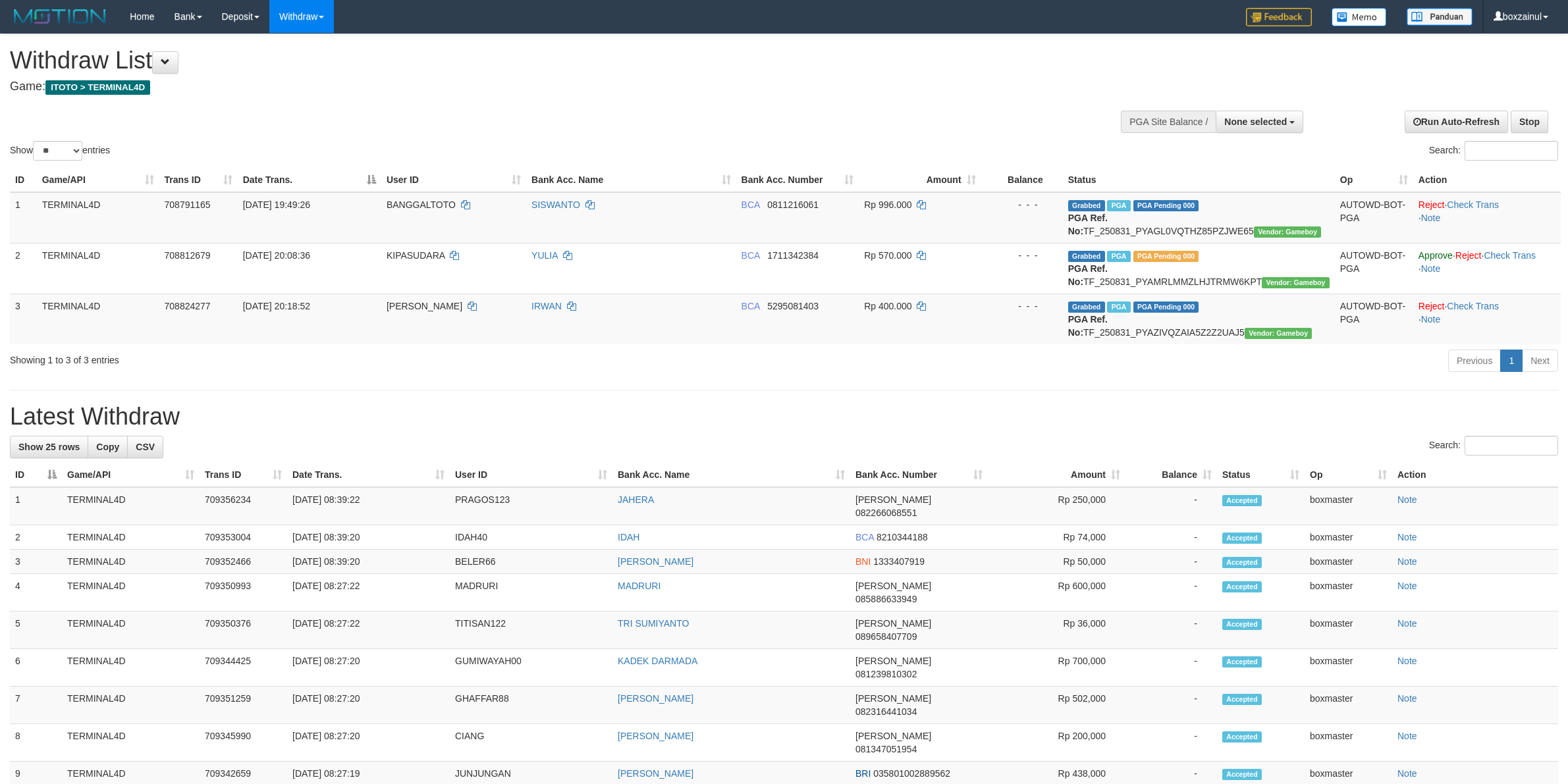
select select
select select "**"
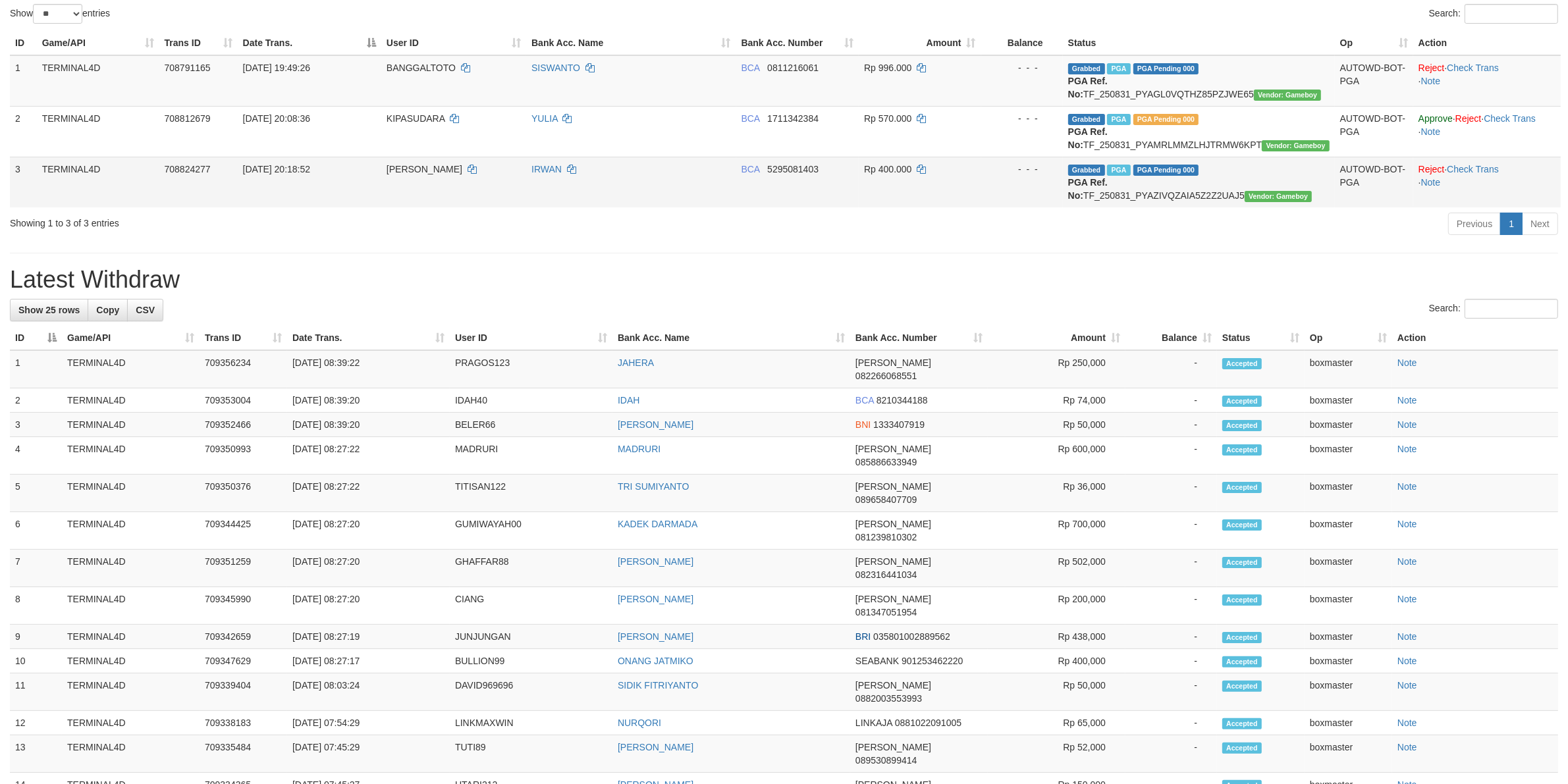
click at [396, 175] on td "[PERSON_NAME]" at bounding box center [453, 182] width 145 height 51
copy td "ALLEN"
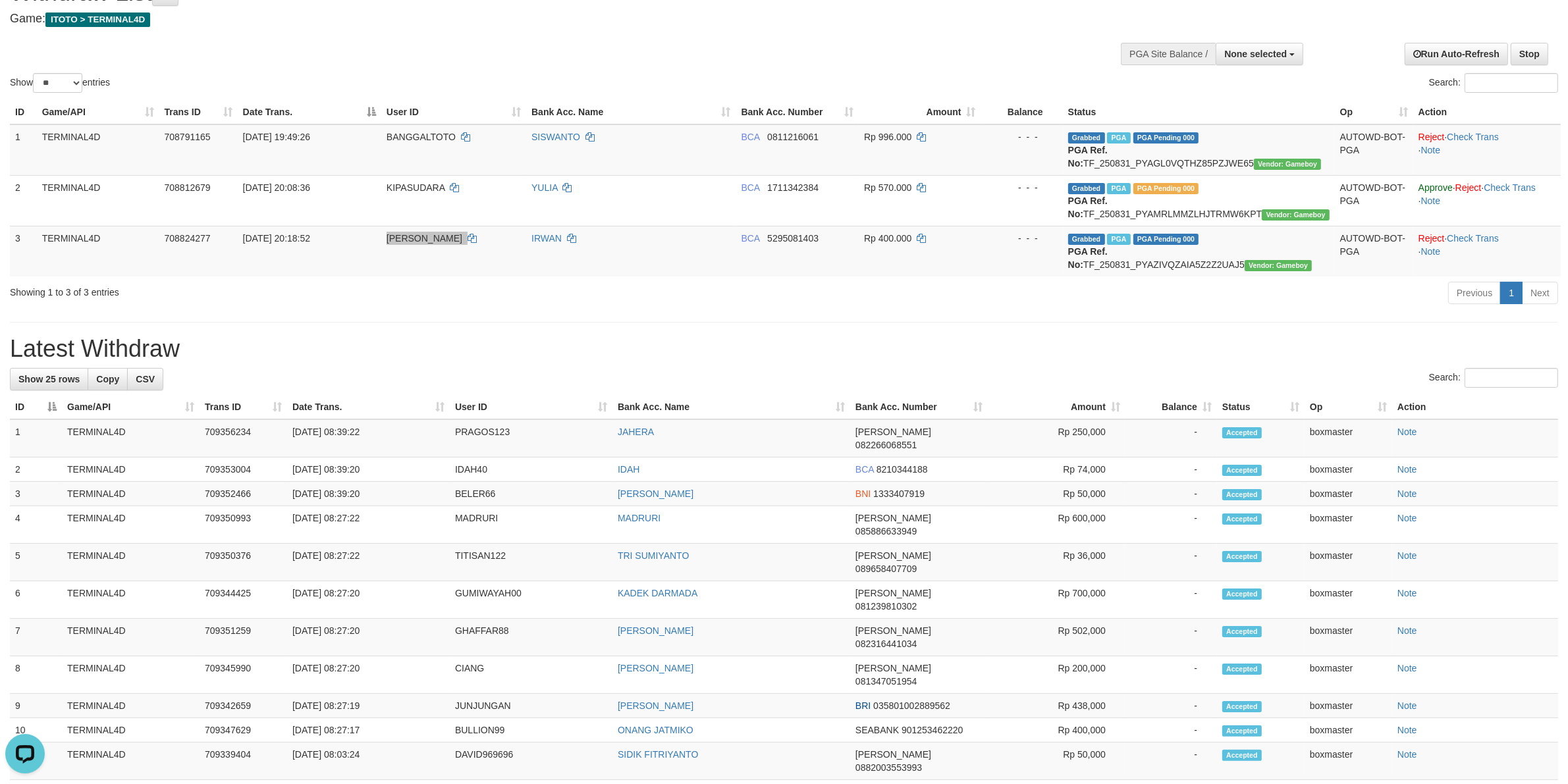
scroll to position [0, 0]
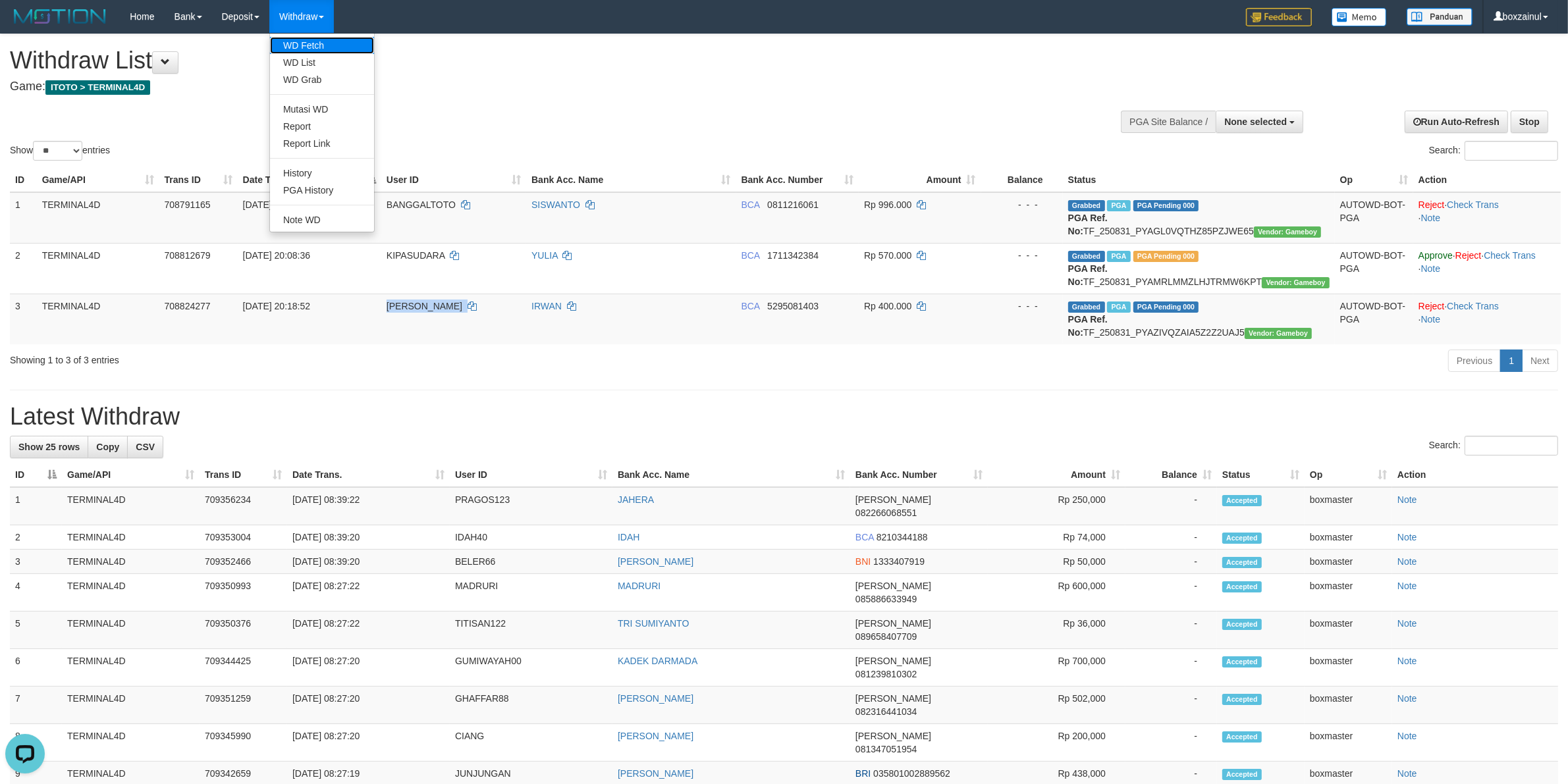
click at [306, 43] on link "WD Fetch" at bounding box center [321, 46] width 104 height 17
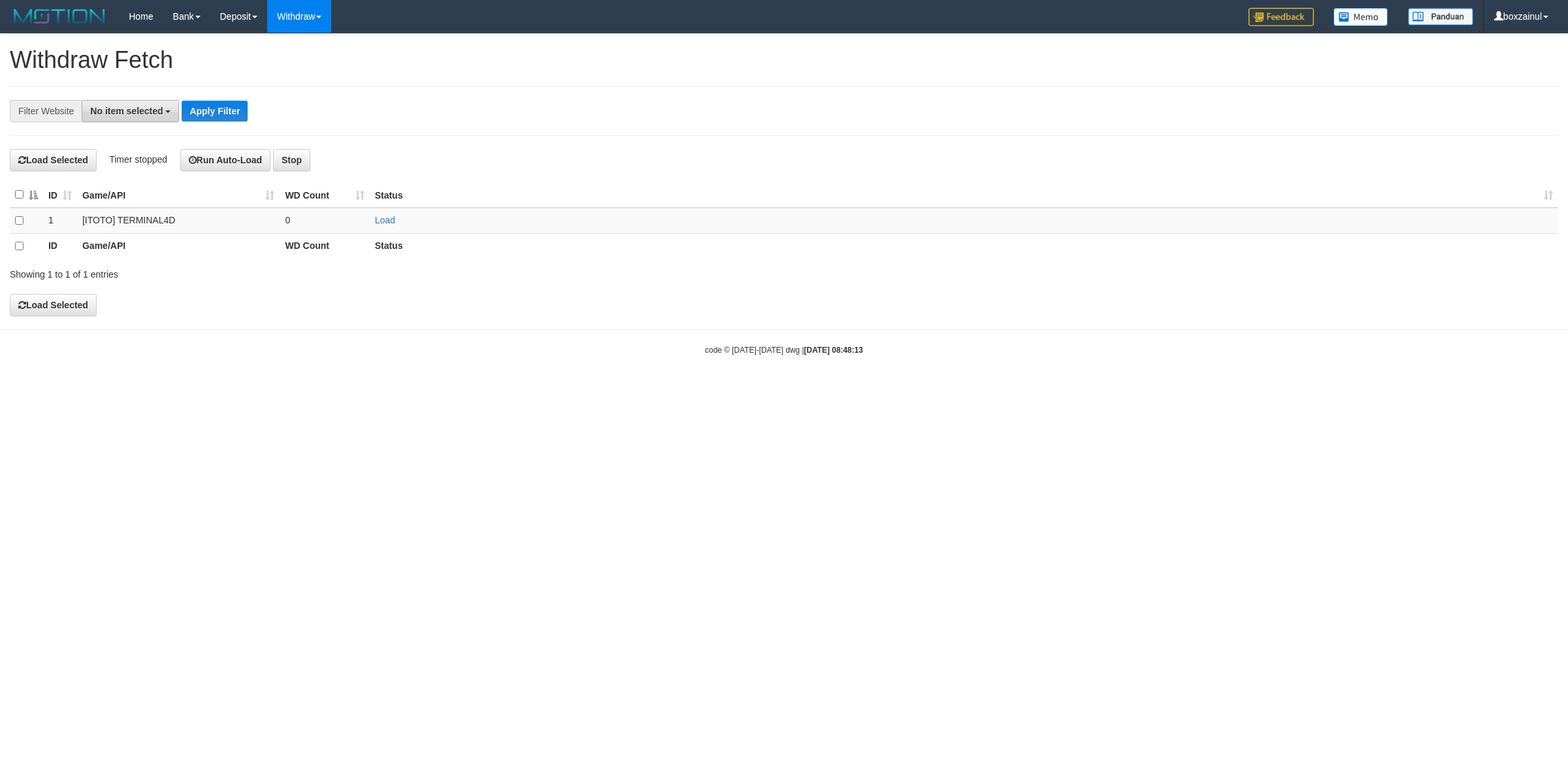
click at [147, 114] on span "No item selected" at bounding box center [126, 111] width 72 height 11
click at [135, 201] on label "[ITOTO] TERMINAL4D" at bounding box center [146, 198] width 128 height 18
select select "****"
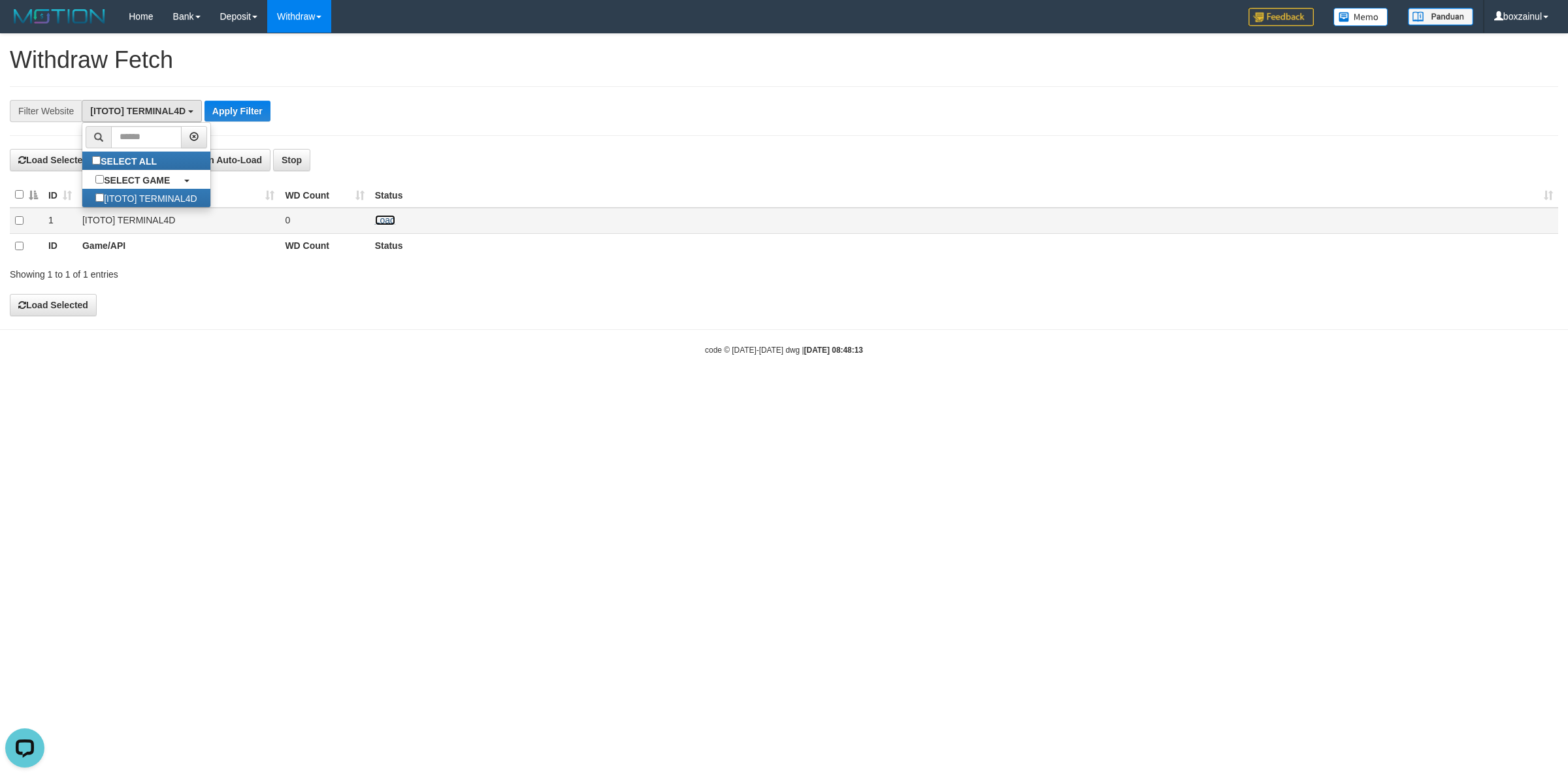
click at [379, 223] on link "Load" at bounding box center [385, 220] width 20 height 11
click at [560, 389] on html "Toggle navigation Home Bank Account List Load By Website Group [ITOTO] TERMINAL…" at bounding box center [784, 194] width 1568 height 389
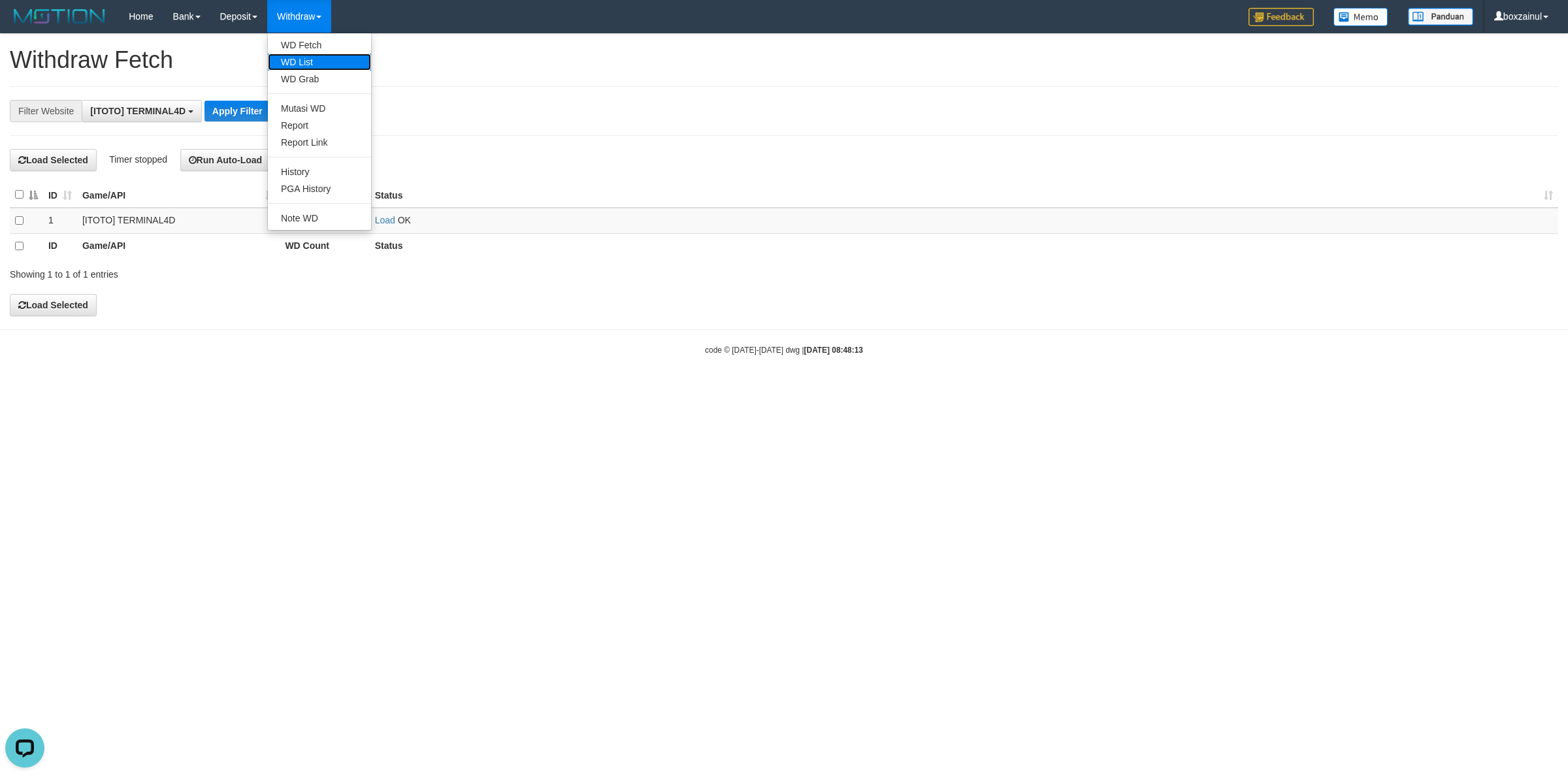
click at [314, 68] on link "WD List" at bounding box center [319, 62] width 103 height 17
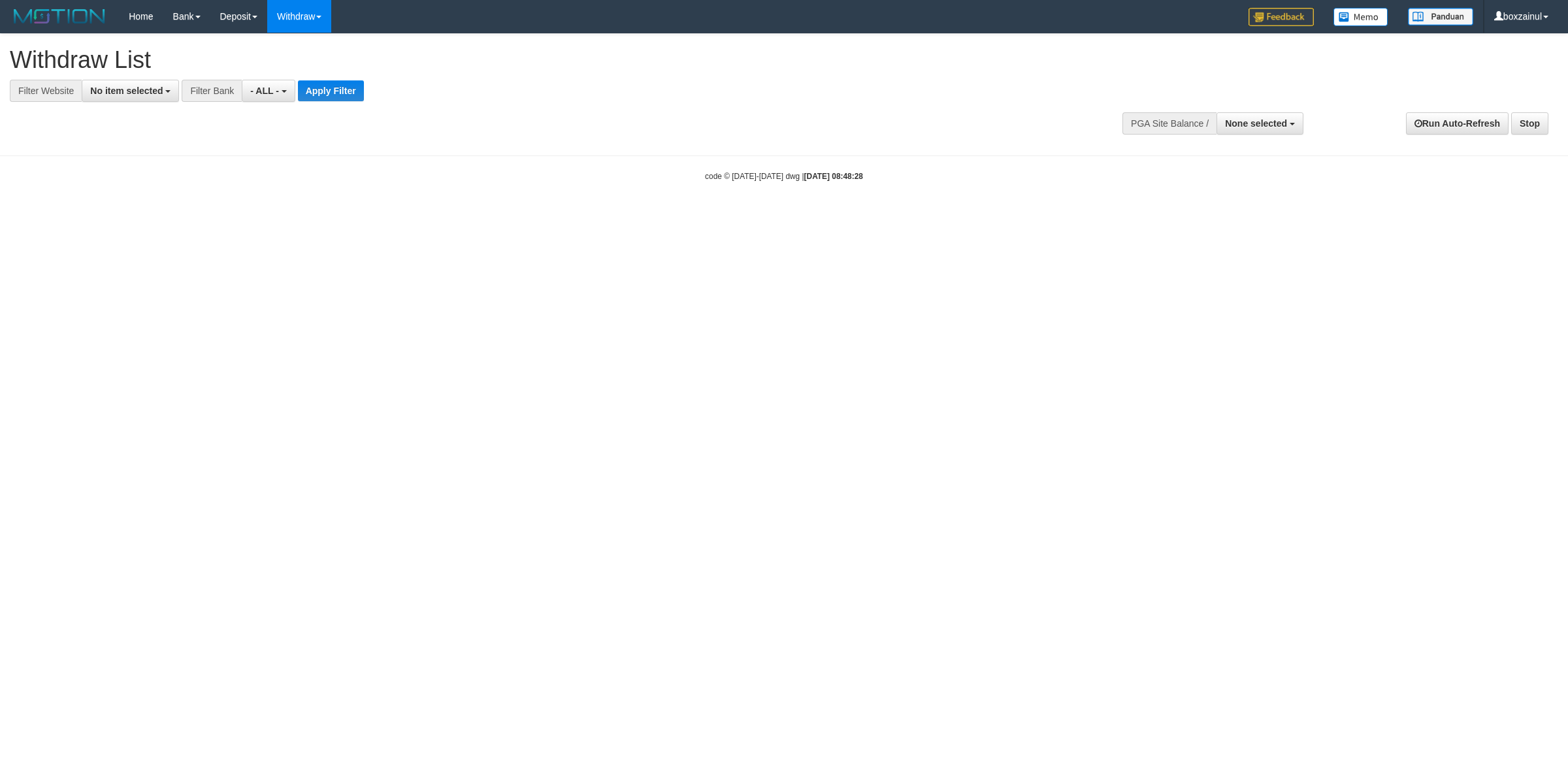
select select
click at [151, 96] on button "No item selected" at bounding box center [130, 91] width 97 height 22
click at [162, 170] on label "[ITOTO] TERMINAL4D" at bounding box center [146, 178] width 128 height 18
select select "****"
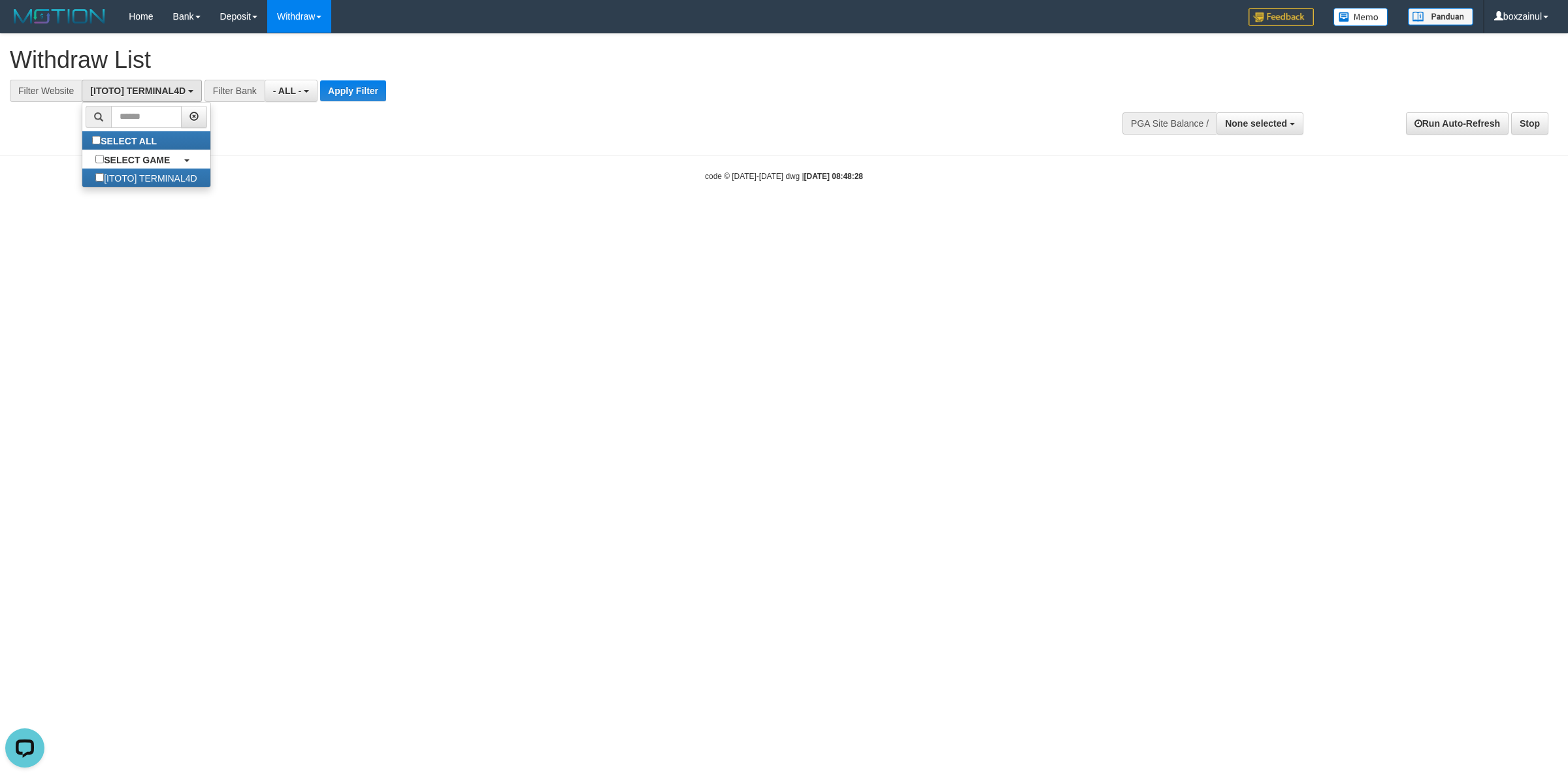
scroll to position [11, 0]
click at [352, 89] on button "Apply Filter" at bounding box center [353, 91] width 66 height 21
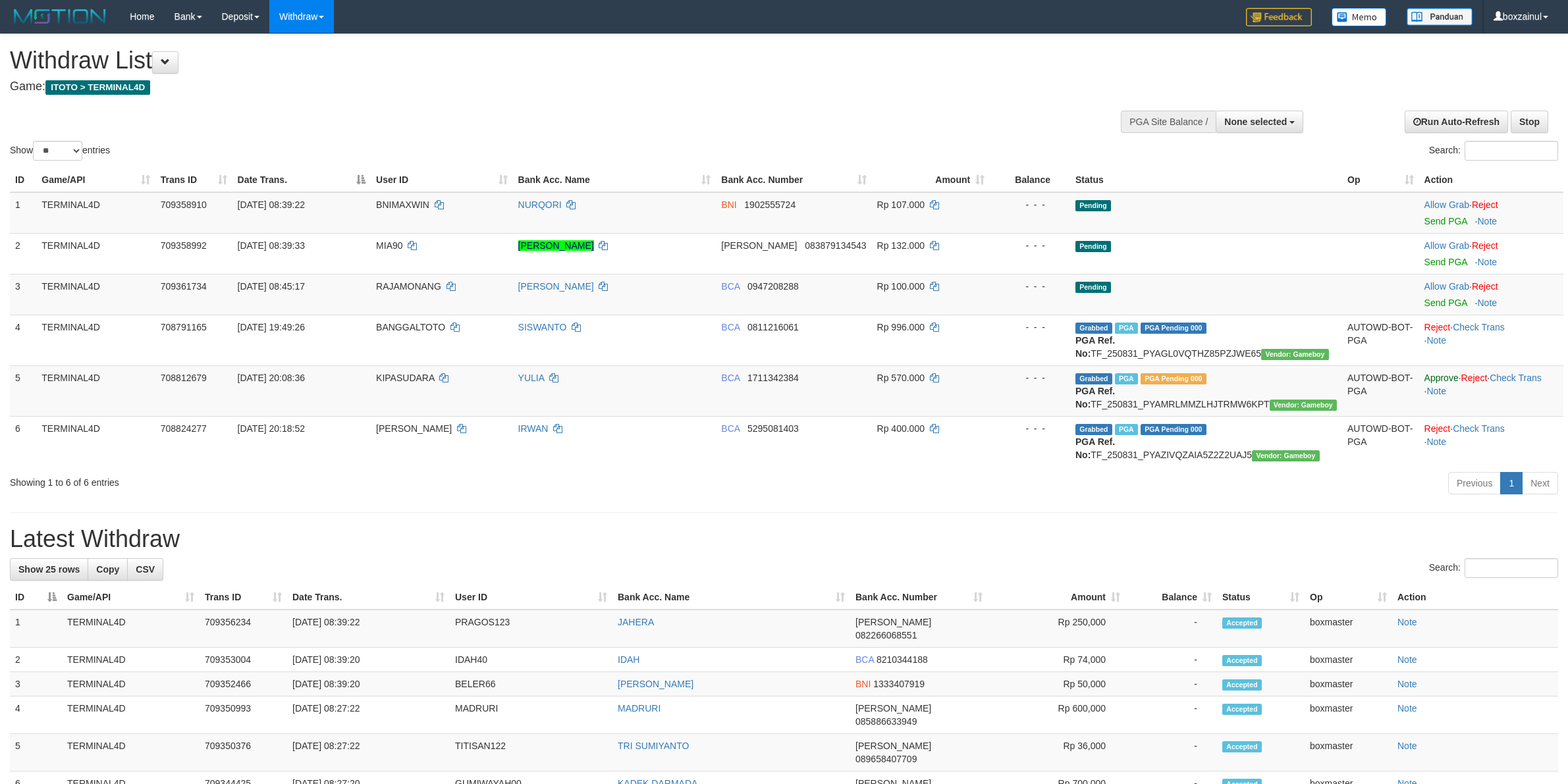
select select
select select "**"
click at [1444, 223] on link "Send PGA" at bounding box center [1445, 221] width 43 height 11
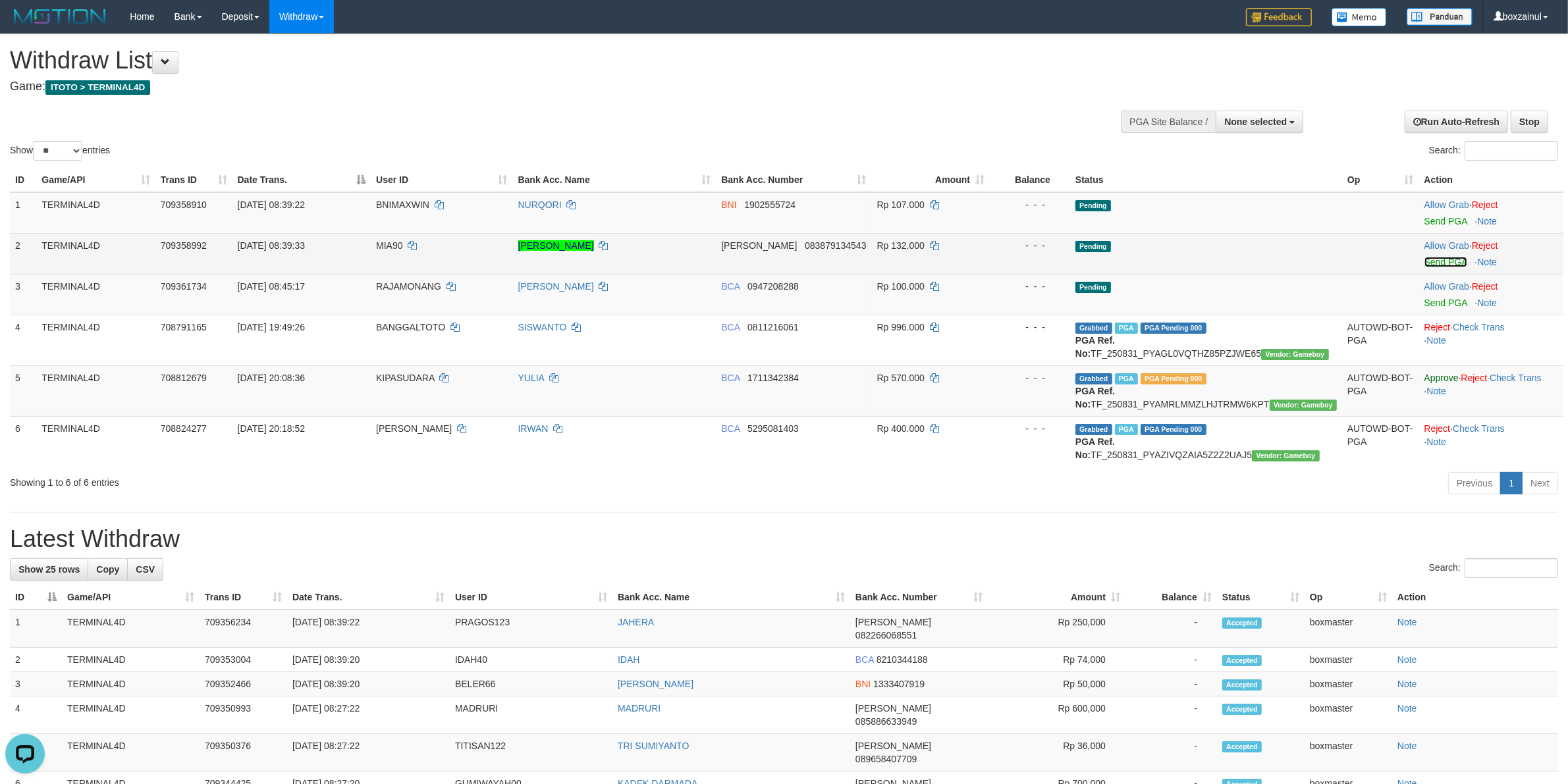
click at [1437, 261] on link "Send PGA" at bounding box center [1445, 262] width 43 height 11
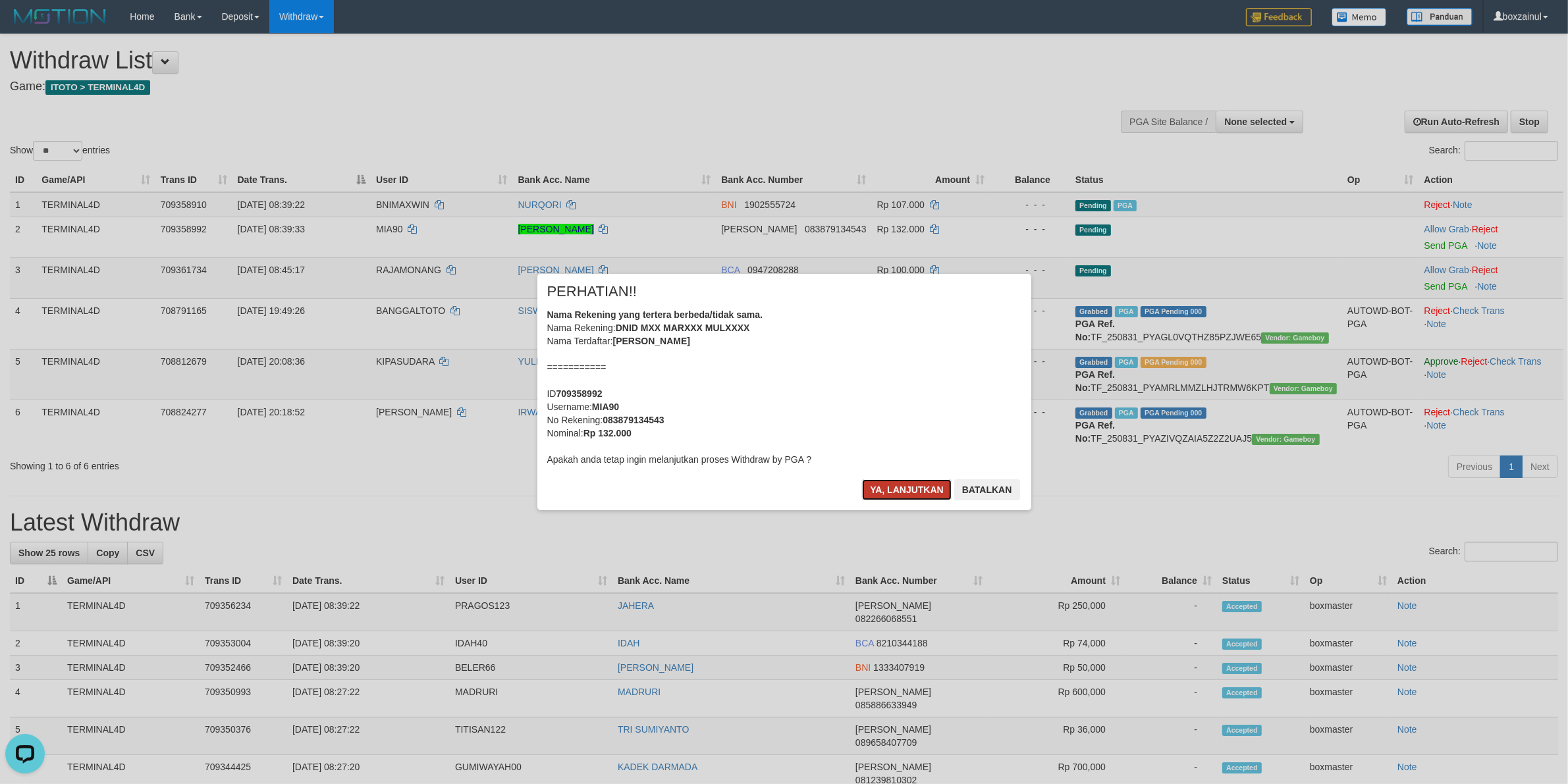
click at [909, 484] on button "Ya, lanjutkan" at bounding box center [907, 490] width 89 height 21
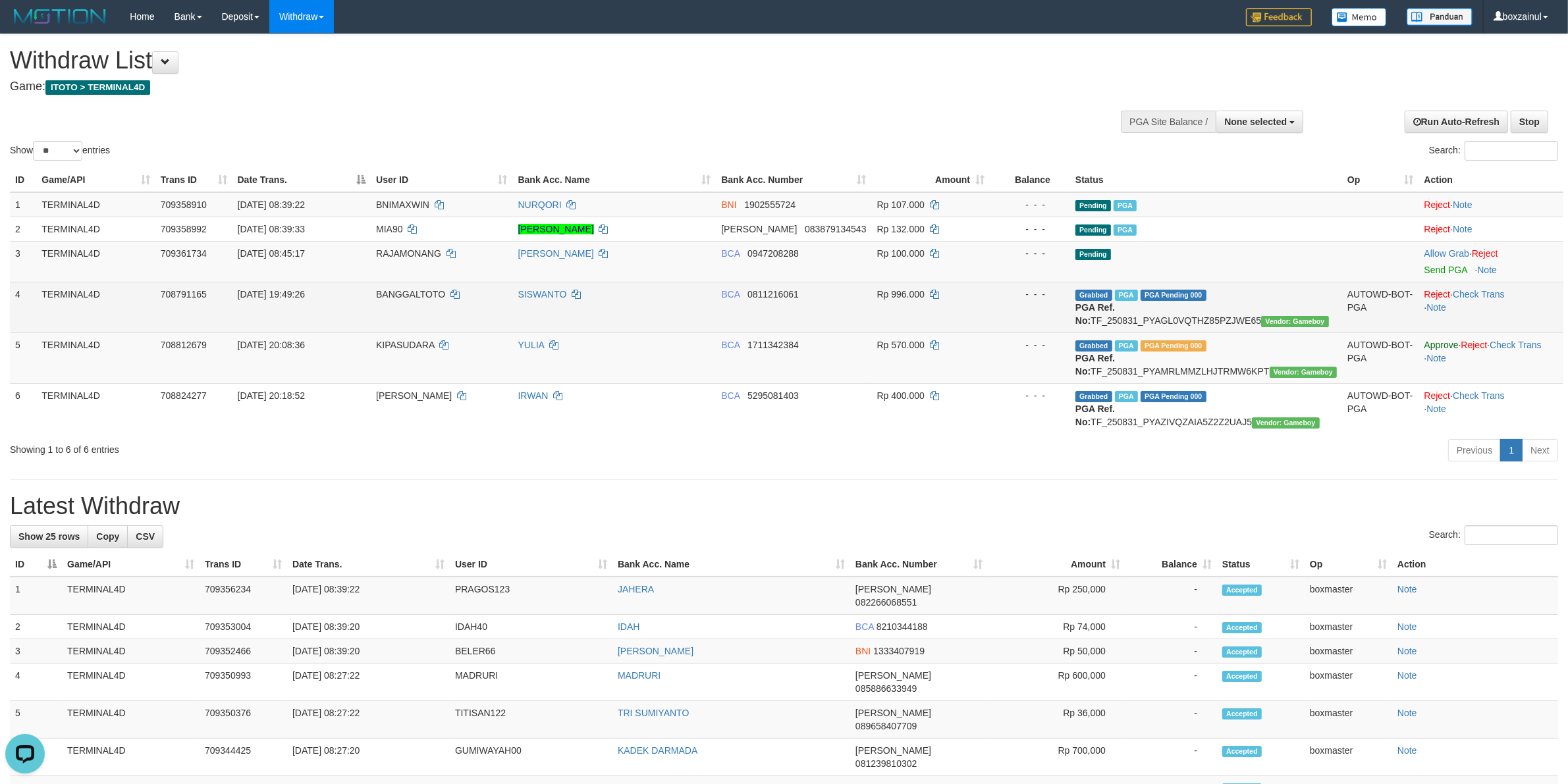
click at [1437, 285] on td "Reject · Check Trans · Note" at bounding box center [1491, 307] width 144 height 51
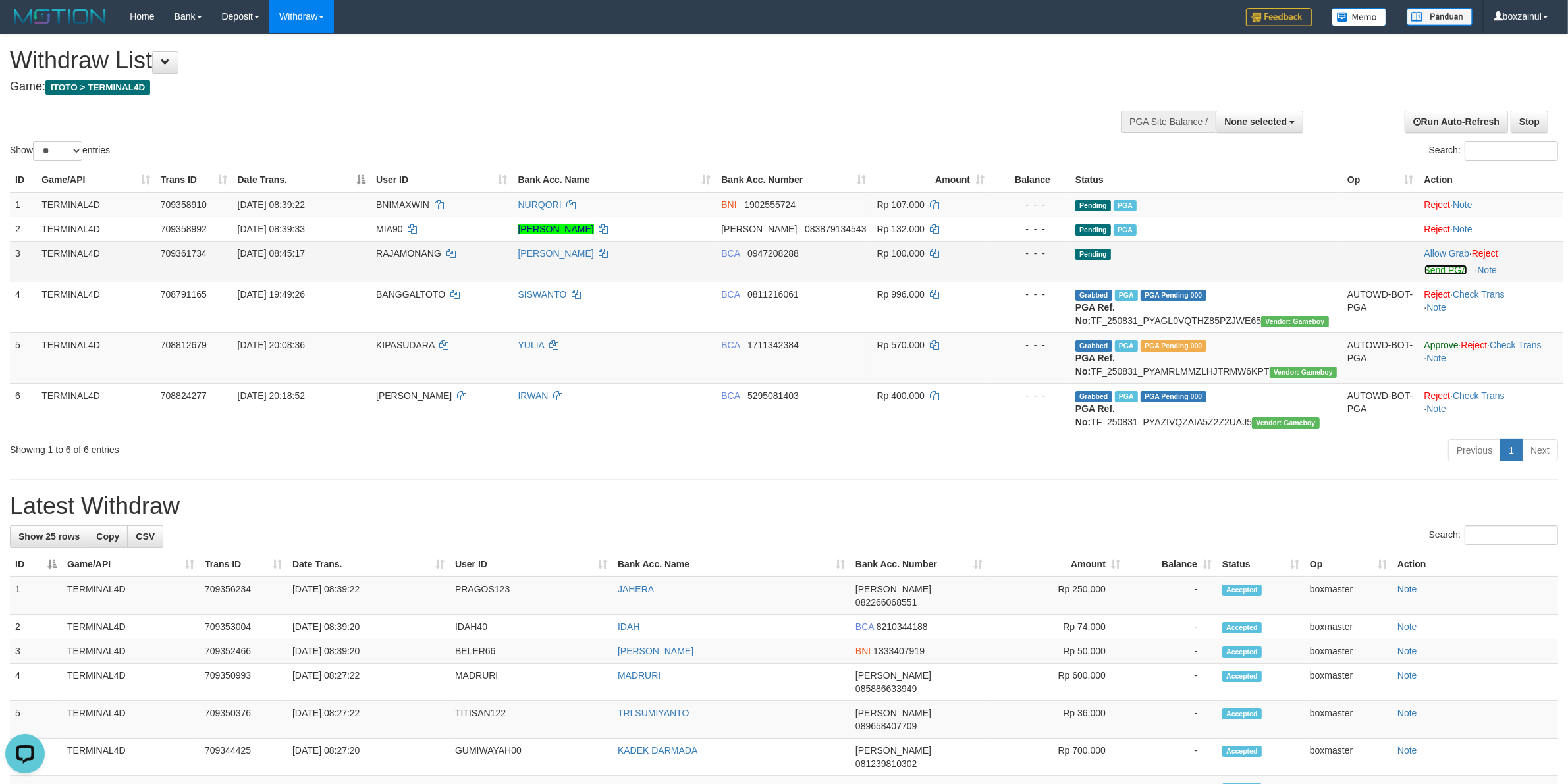
click at [1446, 270] on link "Send PGA" at bounding box center [1445, 270] width 43 height 11
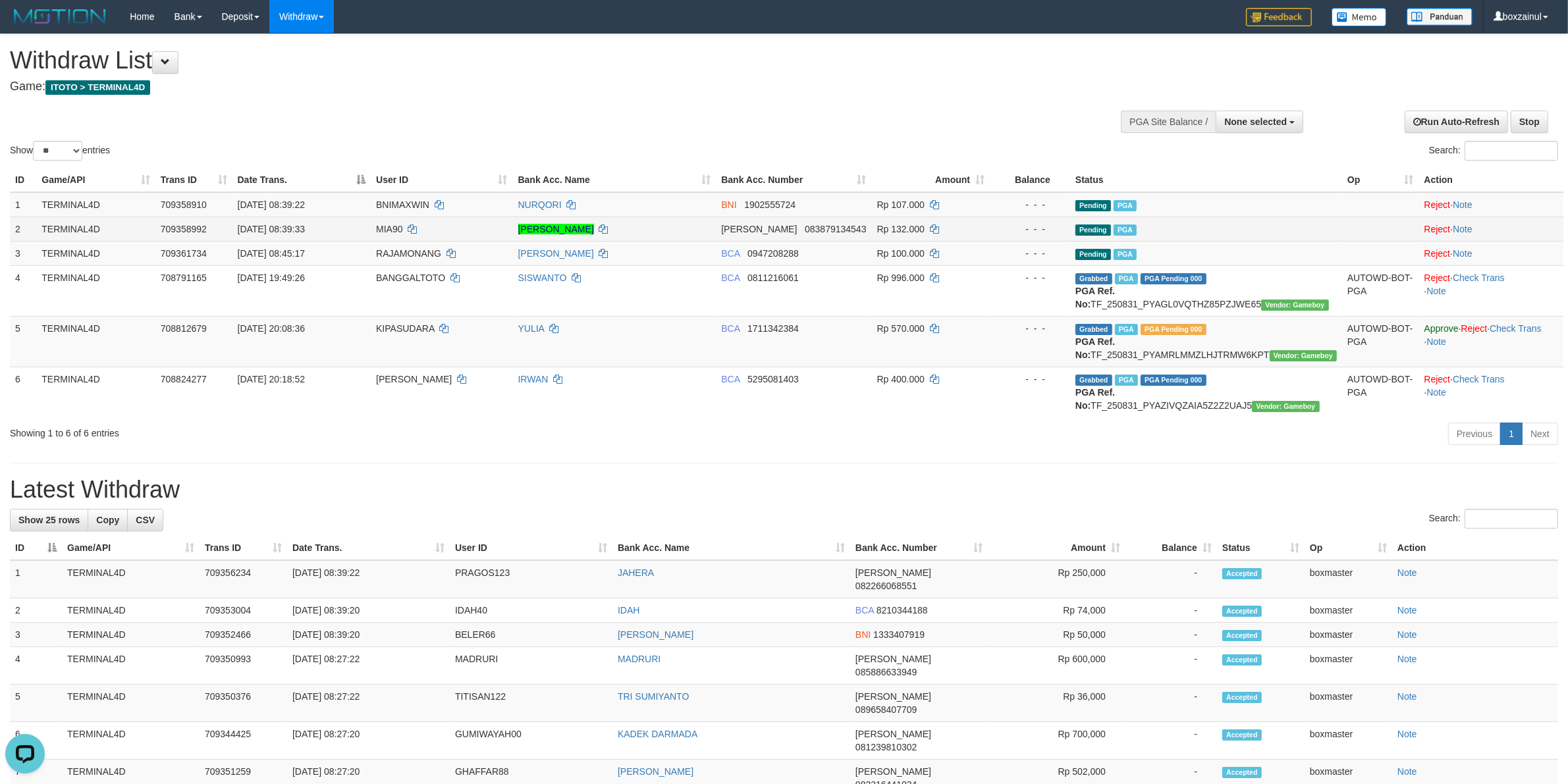
click at [877, 219] on td "Rp 132.000" at bounding box center [931, 229] width 119 height 25
select select
select select "**"
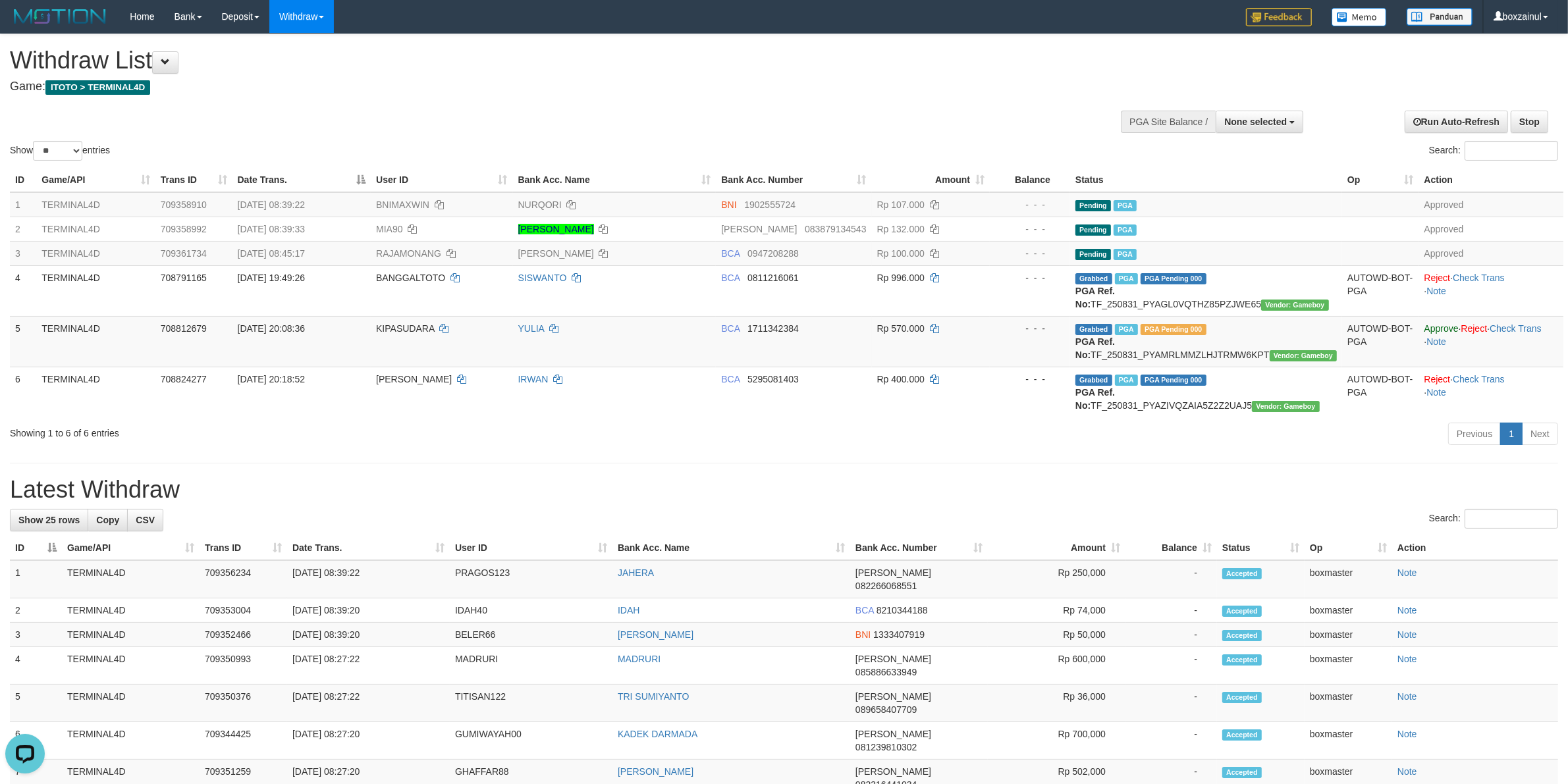
click at [783, 184] on th "Bank Acc. Number" at bounding box center [793, 180] width 155 height 25
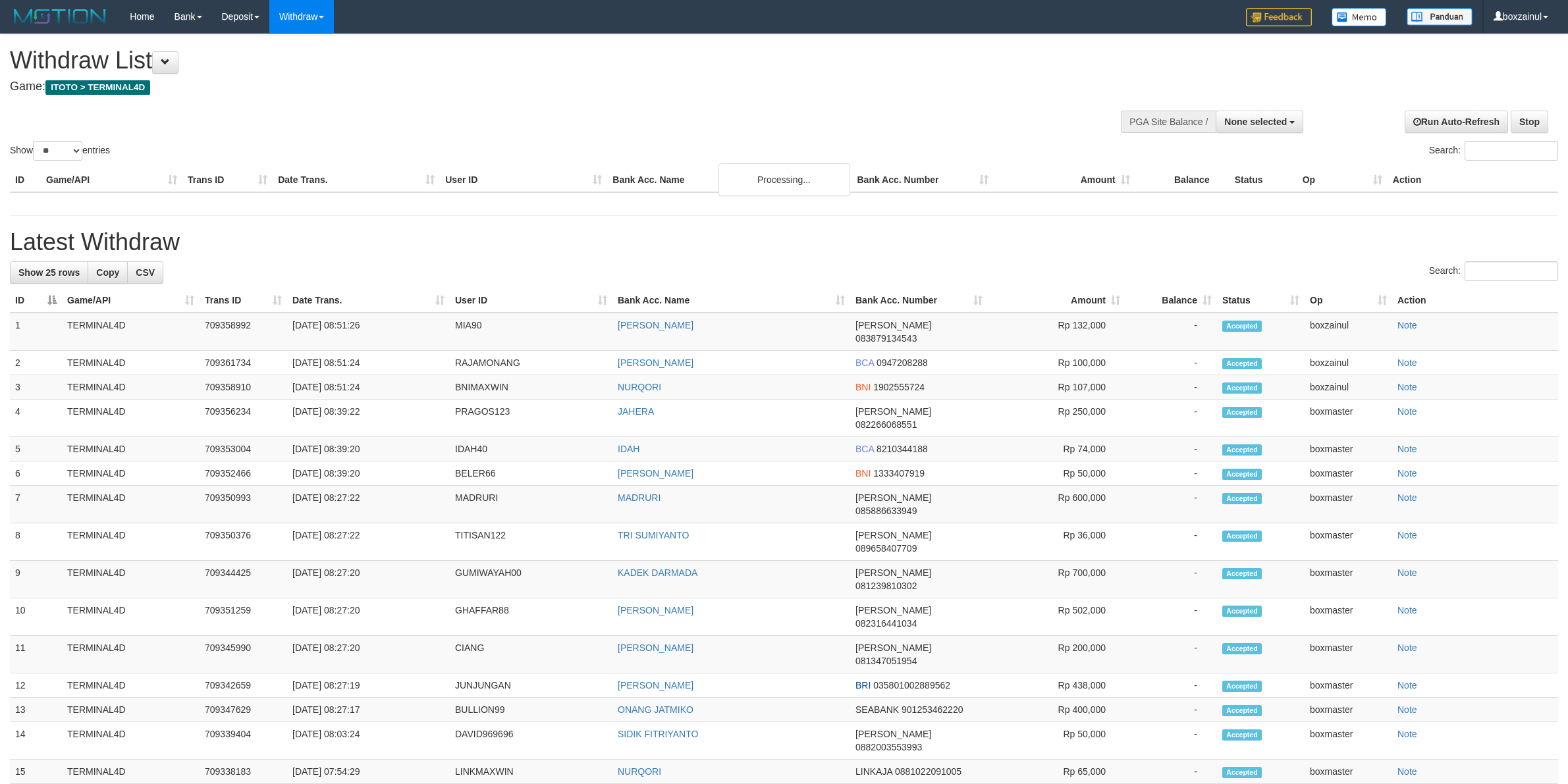
select select
select select "**"
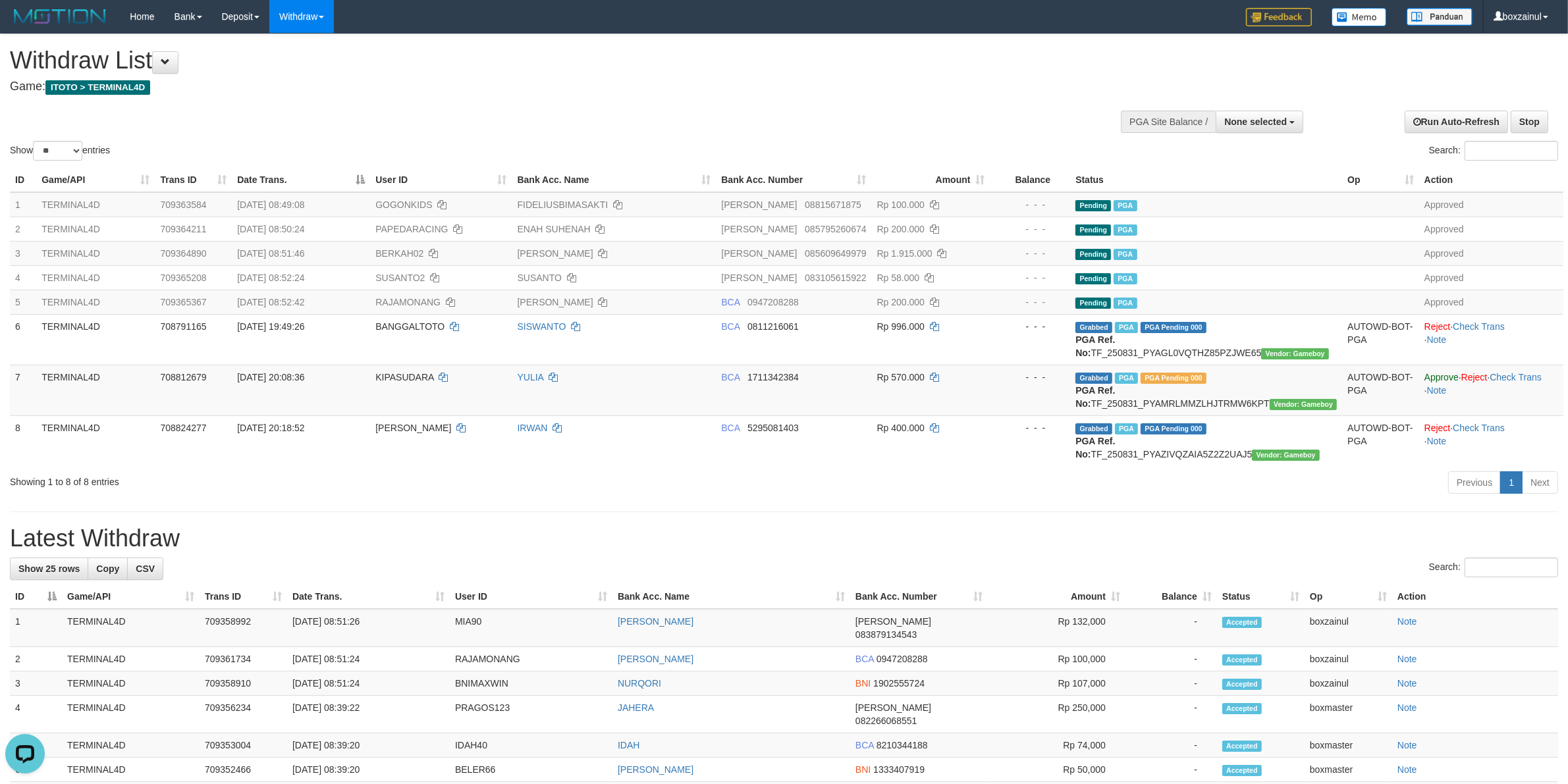
click at [887, 480] on div "Previous 1 Next" at bounding box center [1111, 484] width 895 height 28
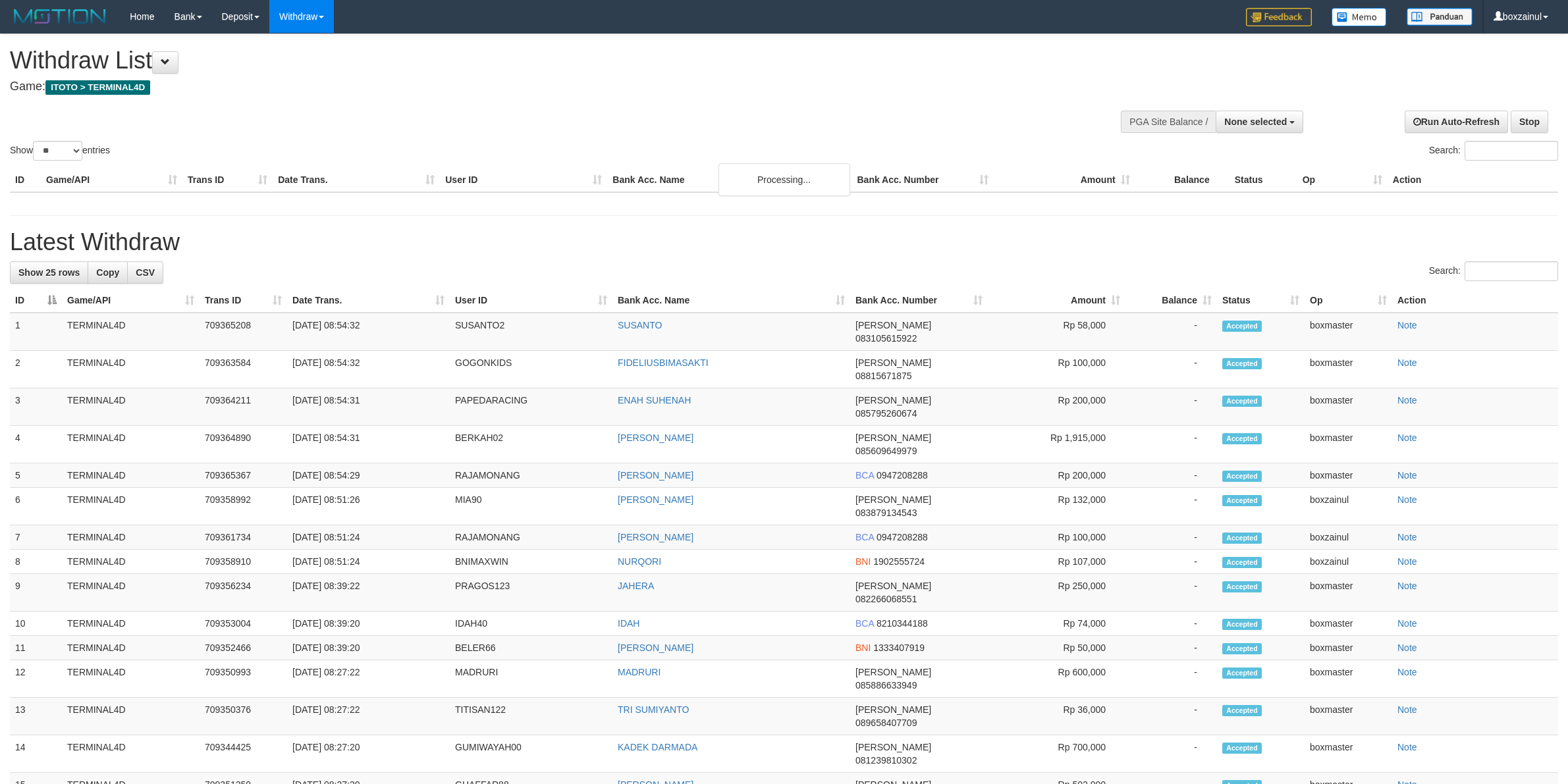
select select
select select "**"
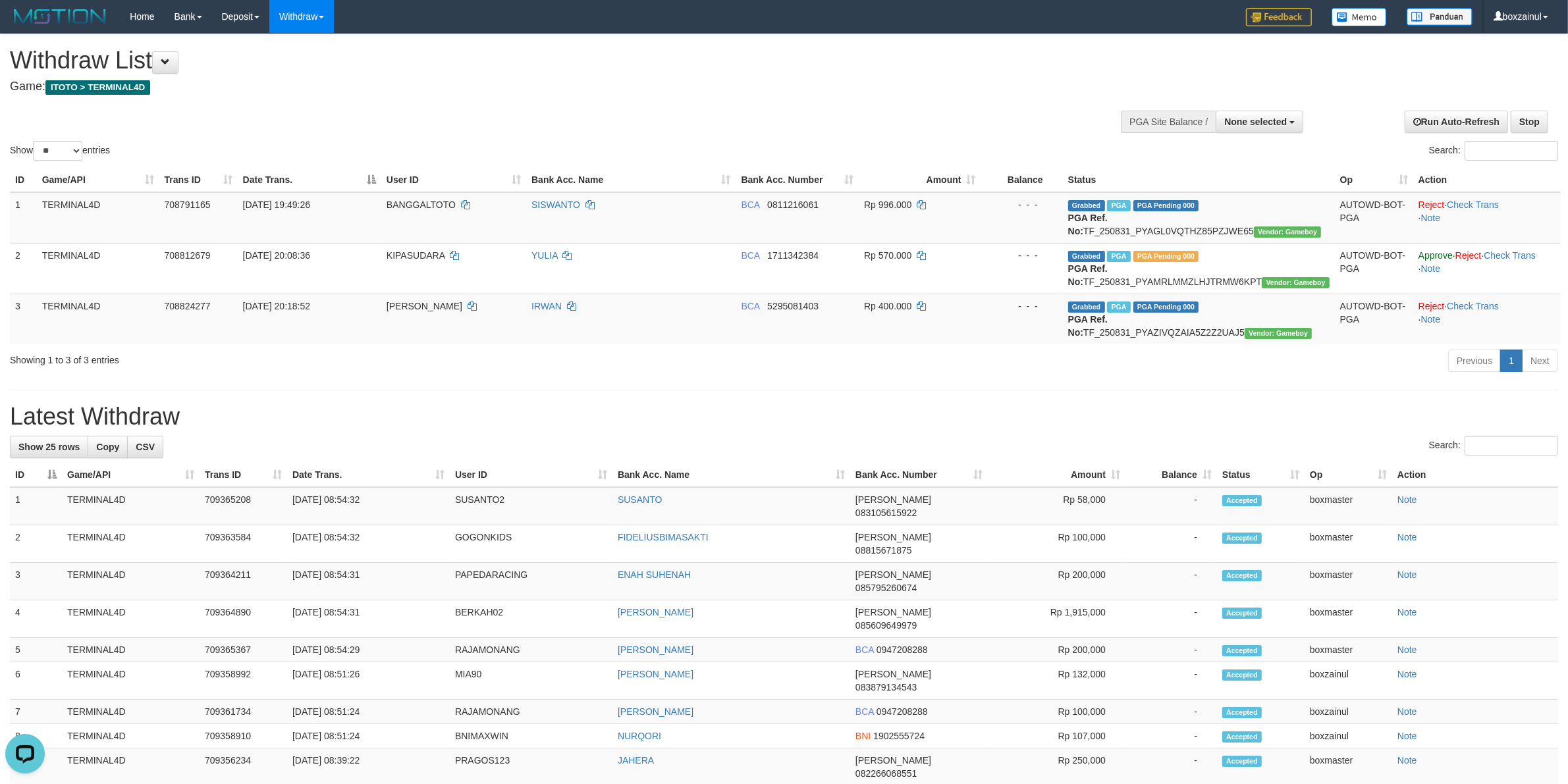
click at [988, 82] on h4 "Game: ITOTO > TERMINAL4D" at bounding box center [521, 87] width 1022 height 13
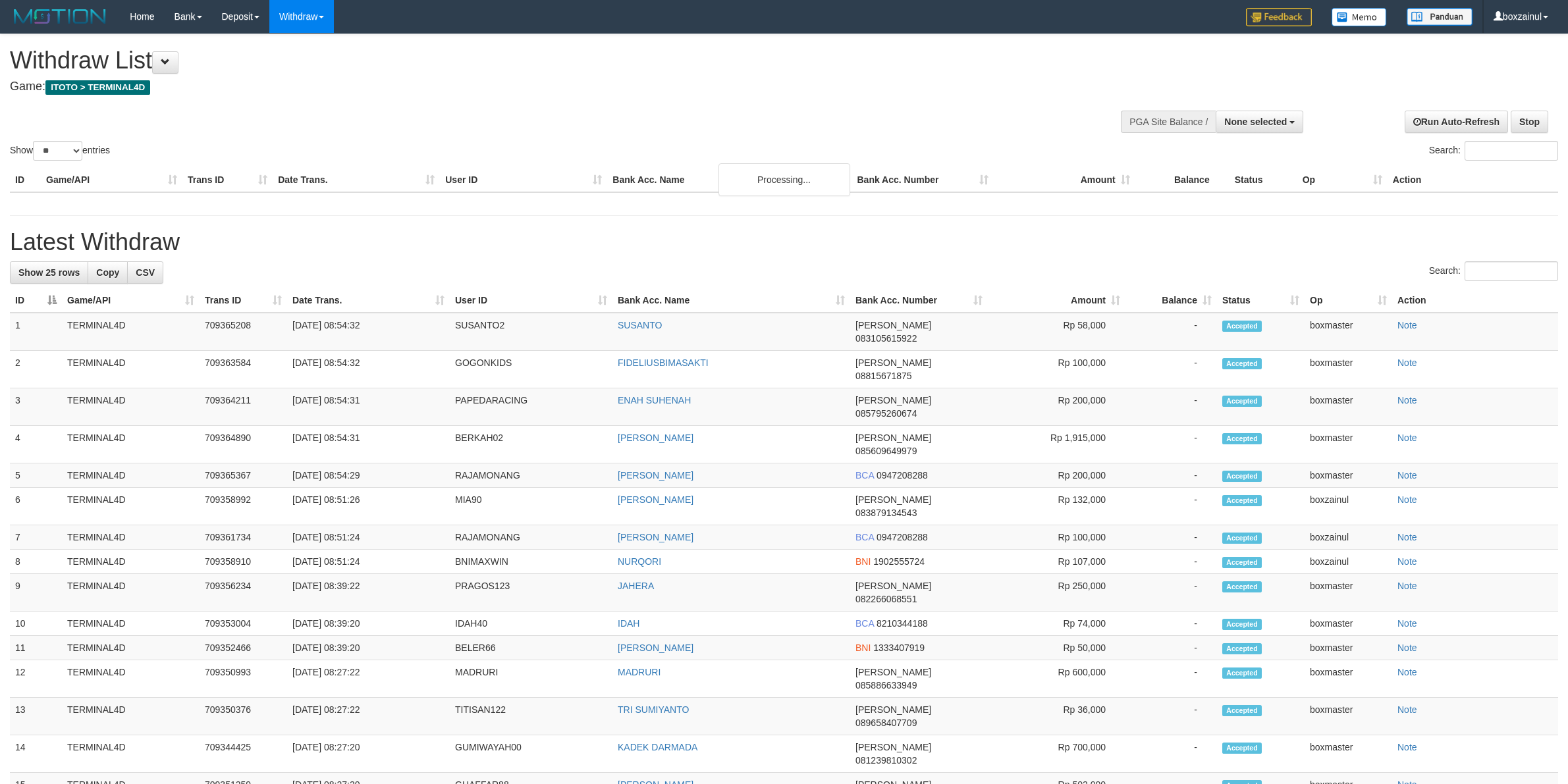
select select
select select "**"
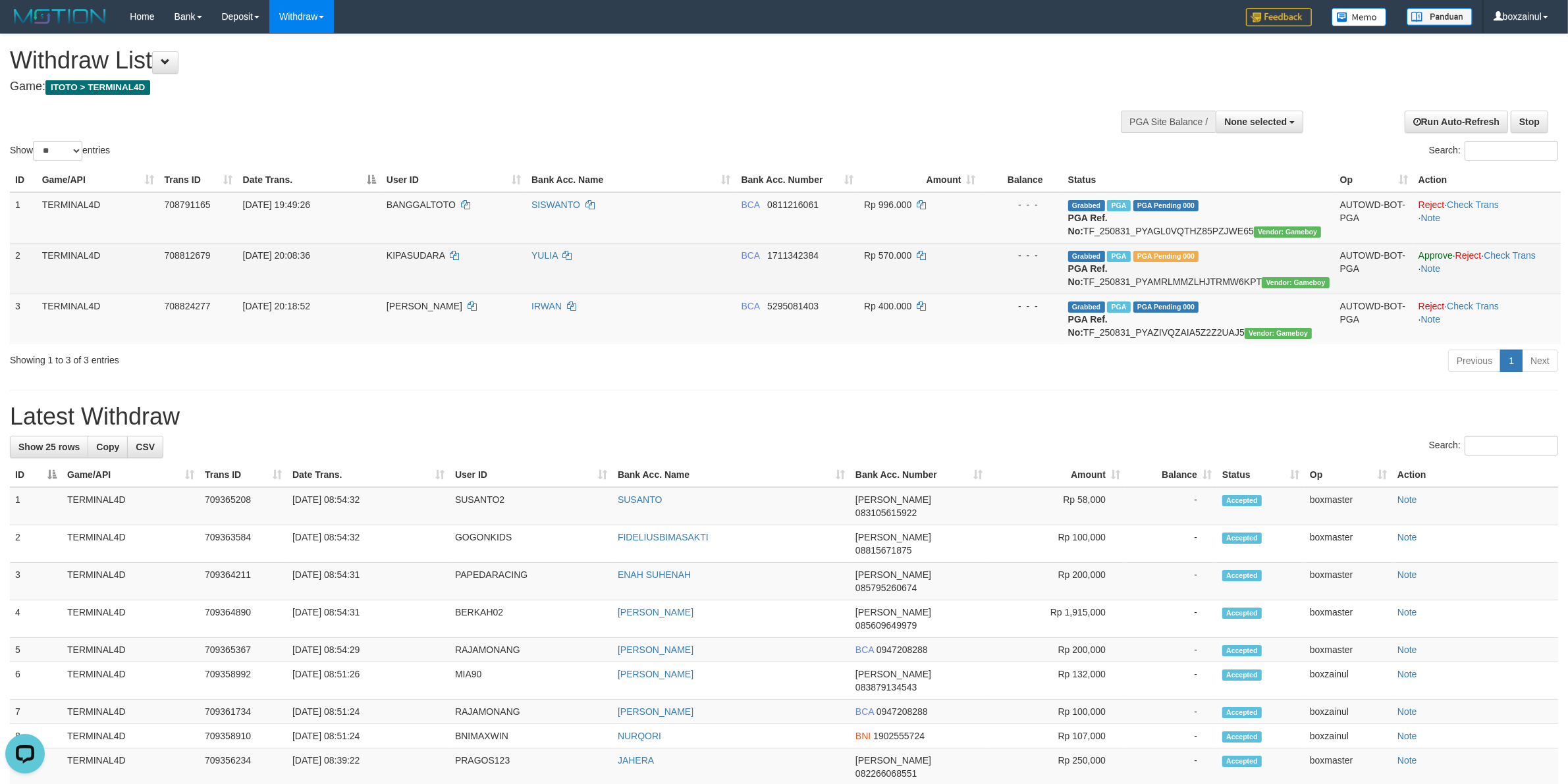
drag, startPoint x: 562, startPoint y: 313, endPoint x: 562, endPoint y: 264, distance: 49.0
click at [563, 310] on td "IRWAN" at bounding box center [631, 319] width 209 height 51
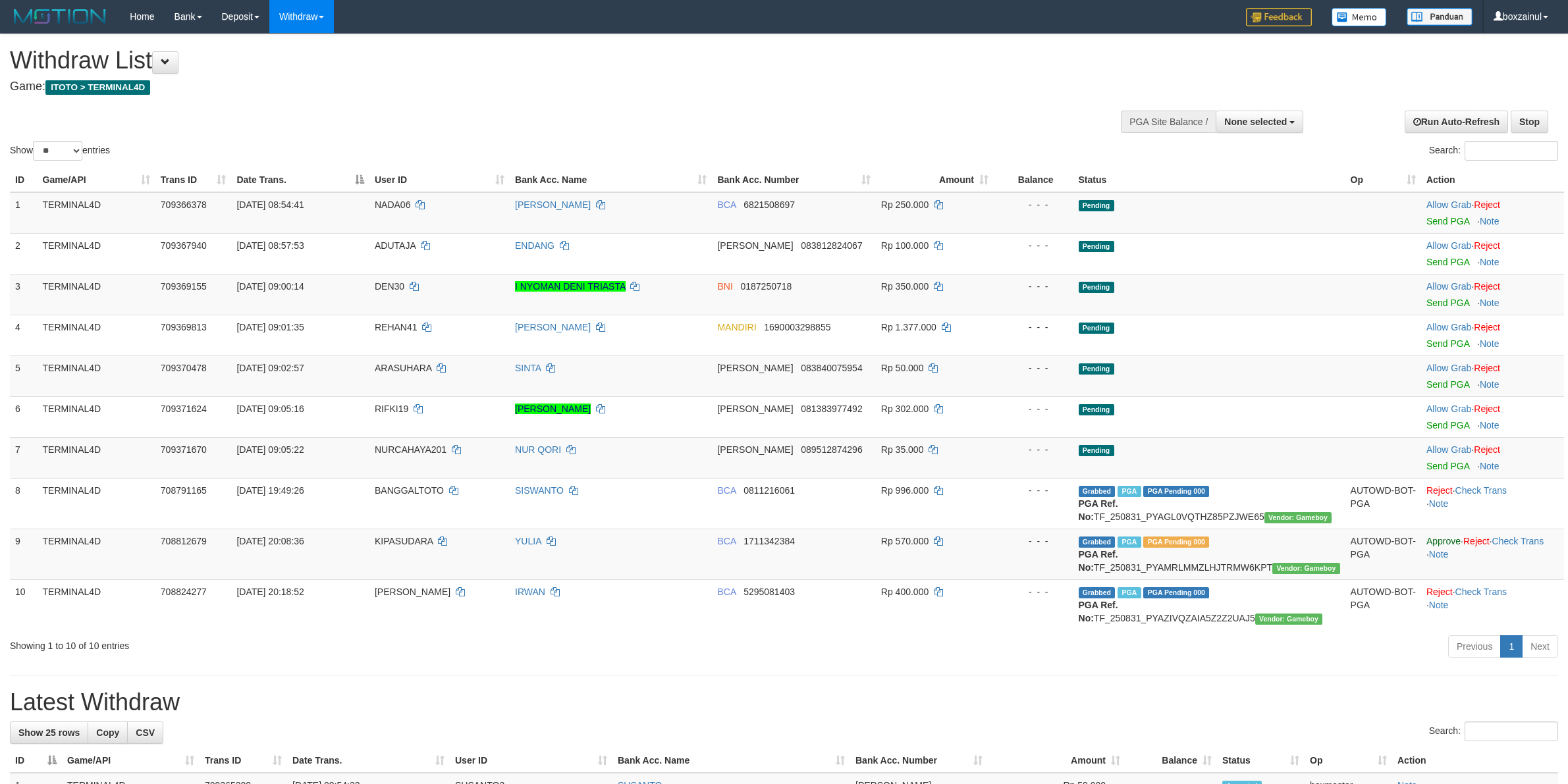
select select
select select "**"
click at [323, 40] on link "WD Fetch" at bounding box center [321, 46] width 104 height 17
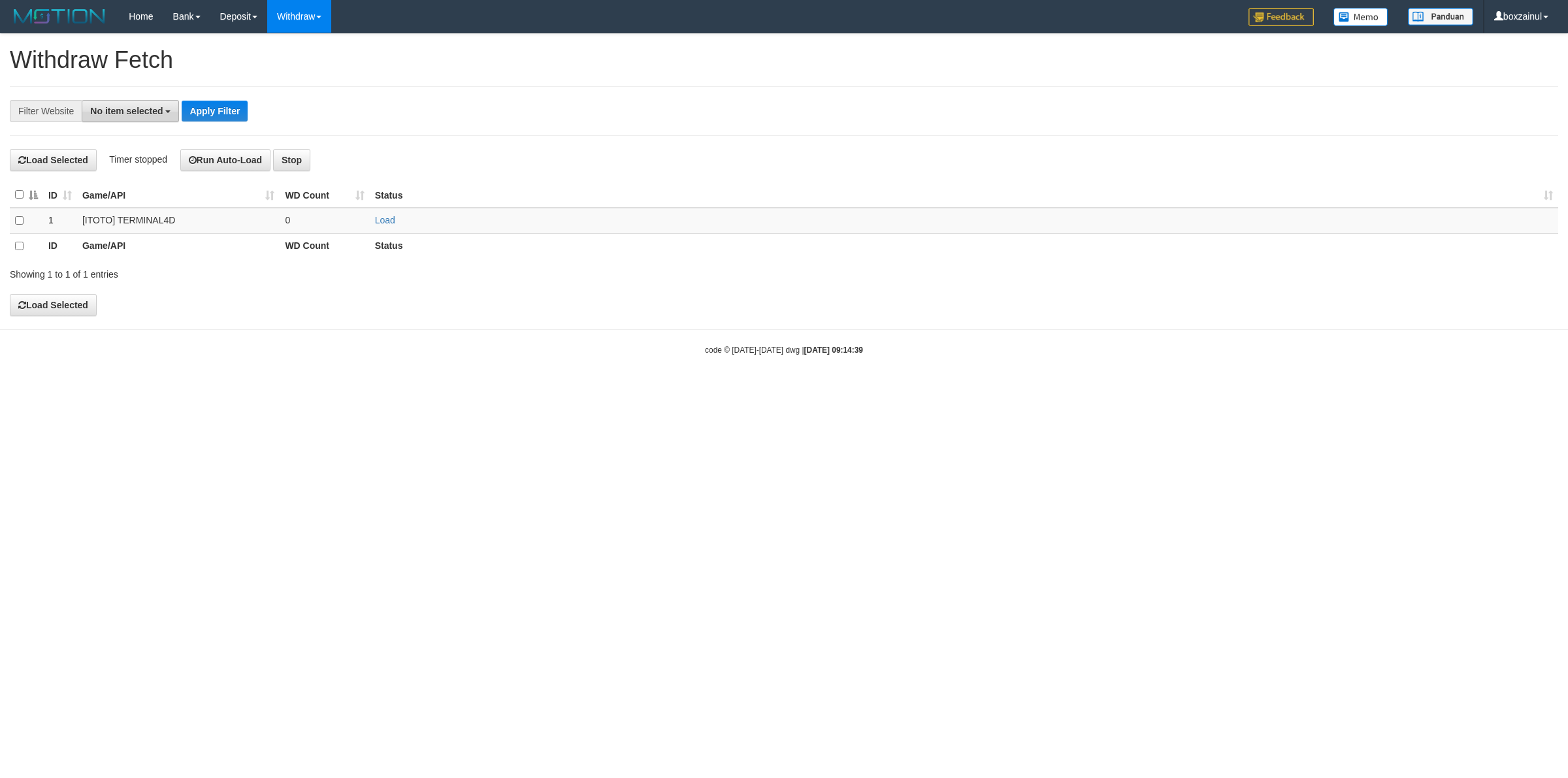
click at [151, 112] on span "No item selected" at bounding box center [126, 111] width 72 height 11
click at [166, 191] on label "[ITOTO] TERMINAL4D" at bounding box center [146, 198] width 128 height 18
select select "****"
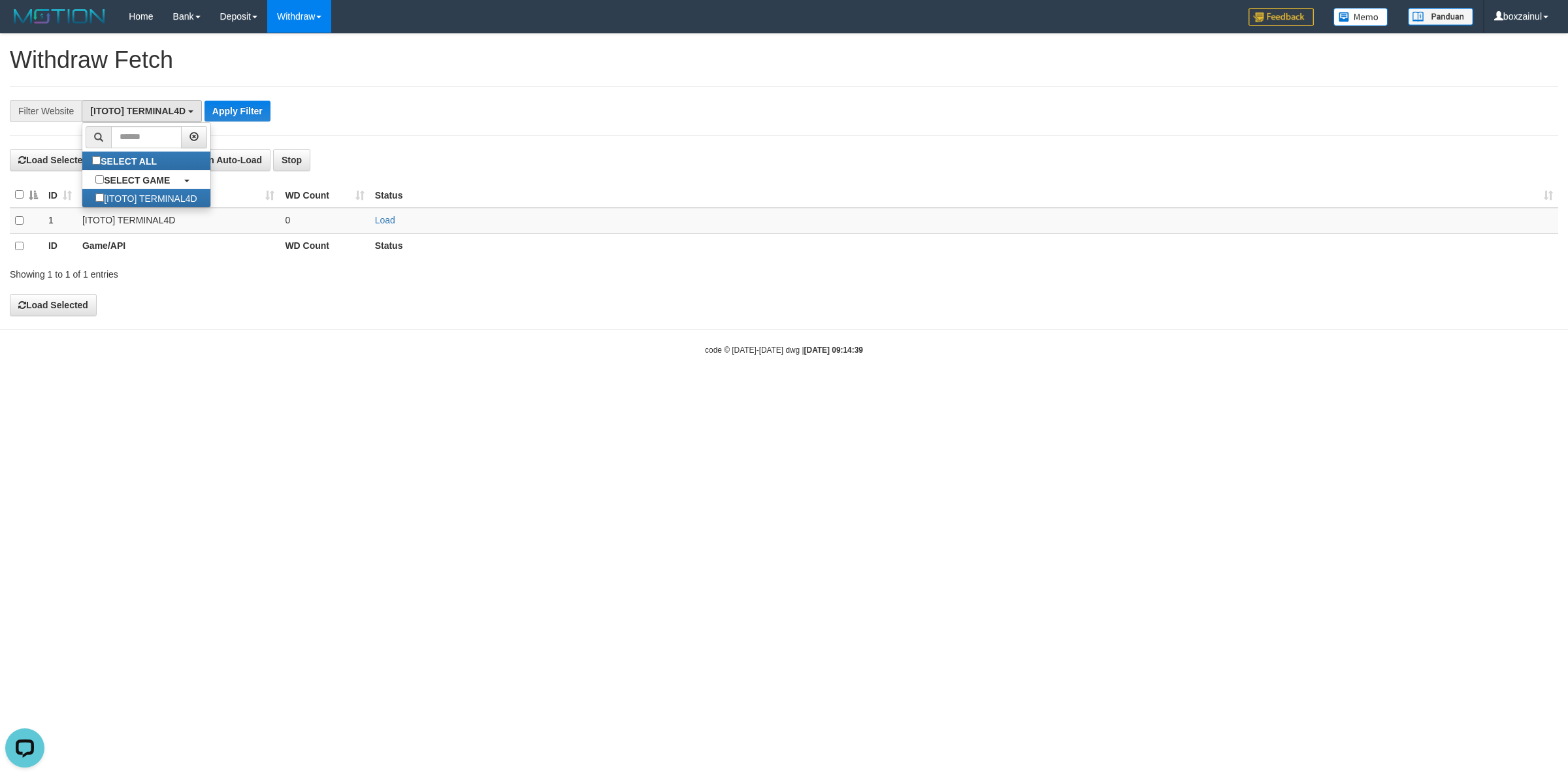
scroll to position [11, 0]
click at [435, 147] on div "**********" at bounding box center [784, 175] width 1568 height 281
click at [373, 227] on td "Load" at bounding box center [963, 220] width 1188 height 26
click at [382, 220] on link "Load" at bounding box center [385, 220] width 20 height 11
click at [468, 68] on h1 "Withdraw Fetch" at bounding box center [784, 61] width 1548 height 26
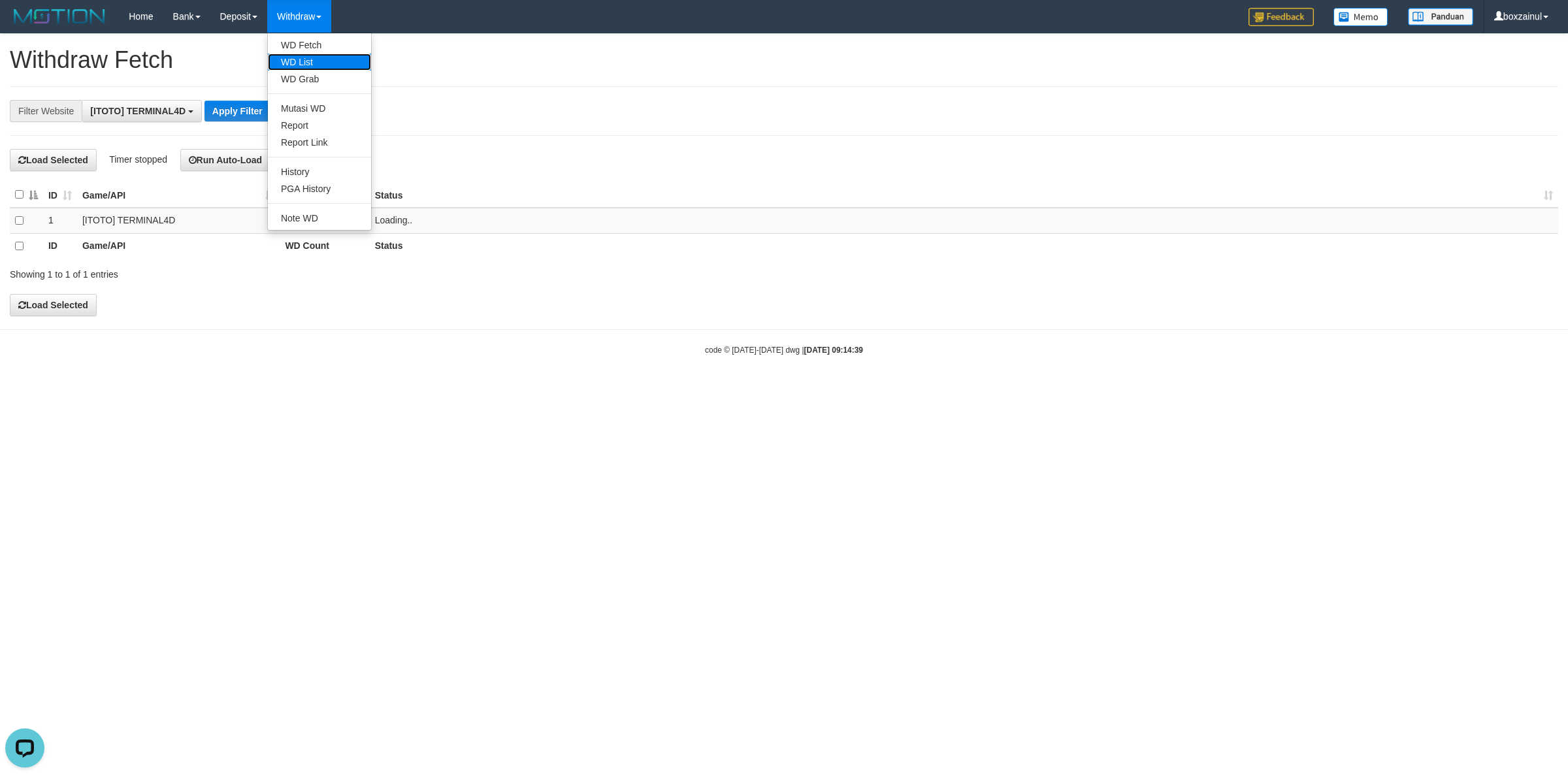
click at [323, 55] on link "WD List" at bounding box center [319, 62] width 103 height 17
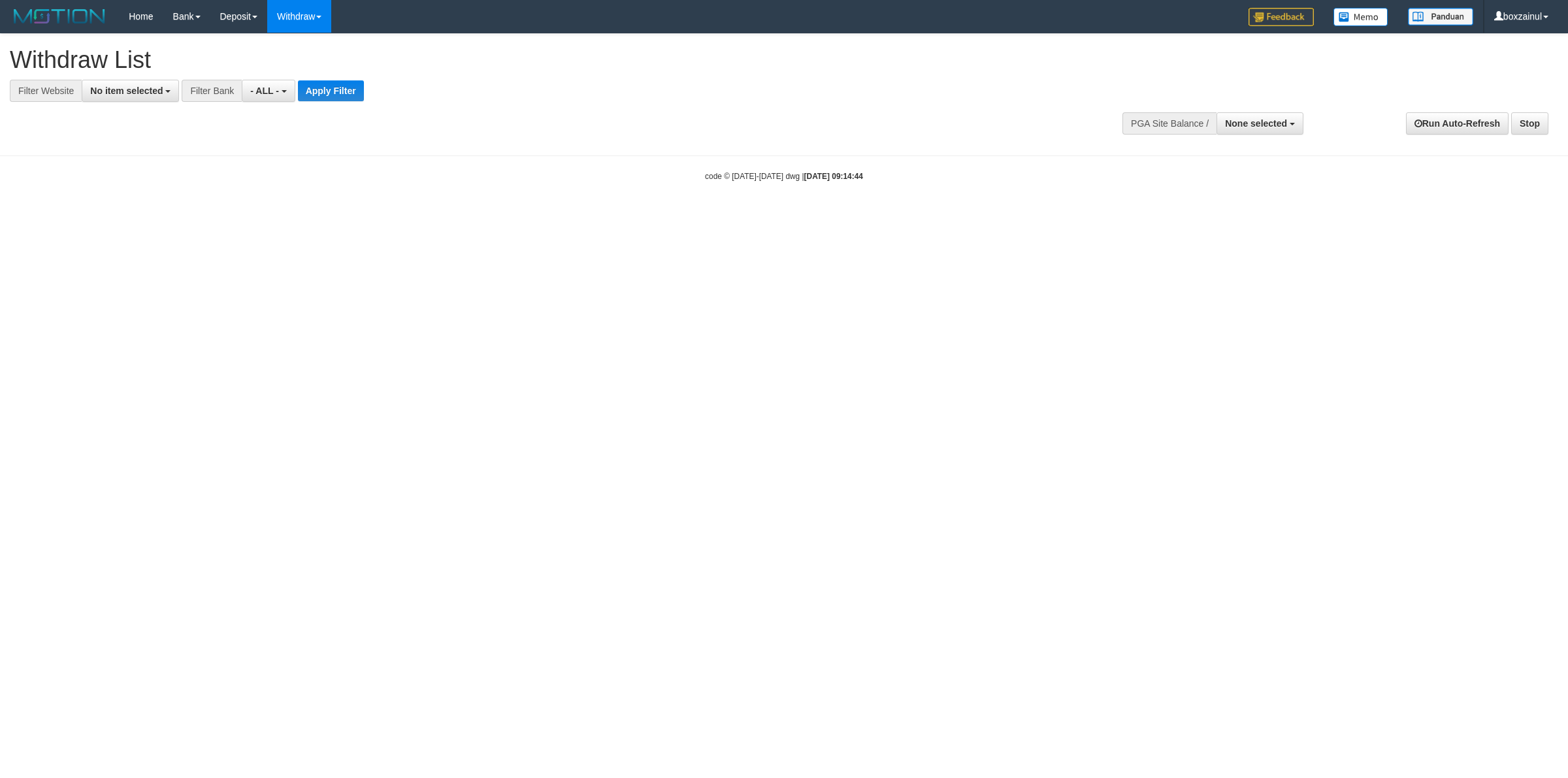
select select
drag, startPoint x: 146, startPoint y: 84, endPoint x: 139, endPoint y: 116, distance: 32.8
click at [147, 86] on button "No item selected" at bounding box center [130, 91] width 97 height 22
click at [139, 174] on label "[ITOTO] TERMINAL4D" at bounding box center [146, 178] width 128 height 18
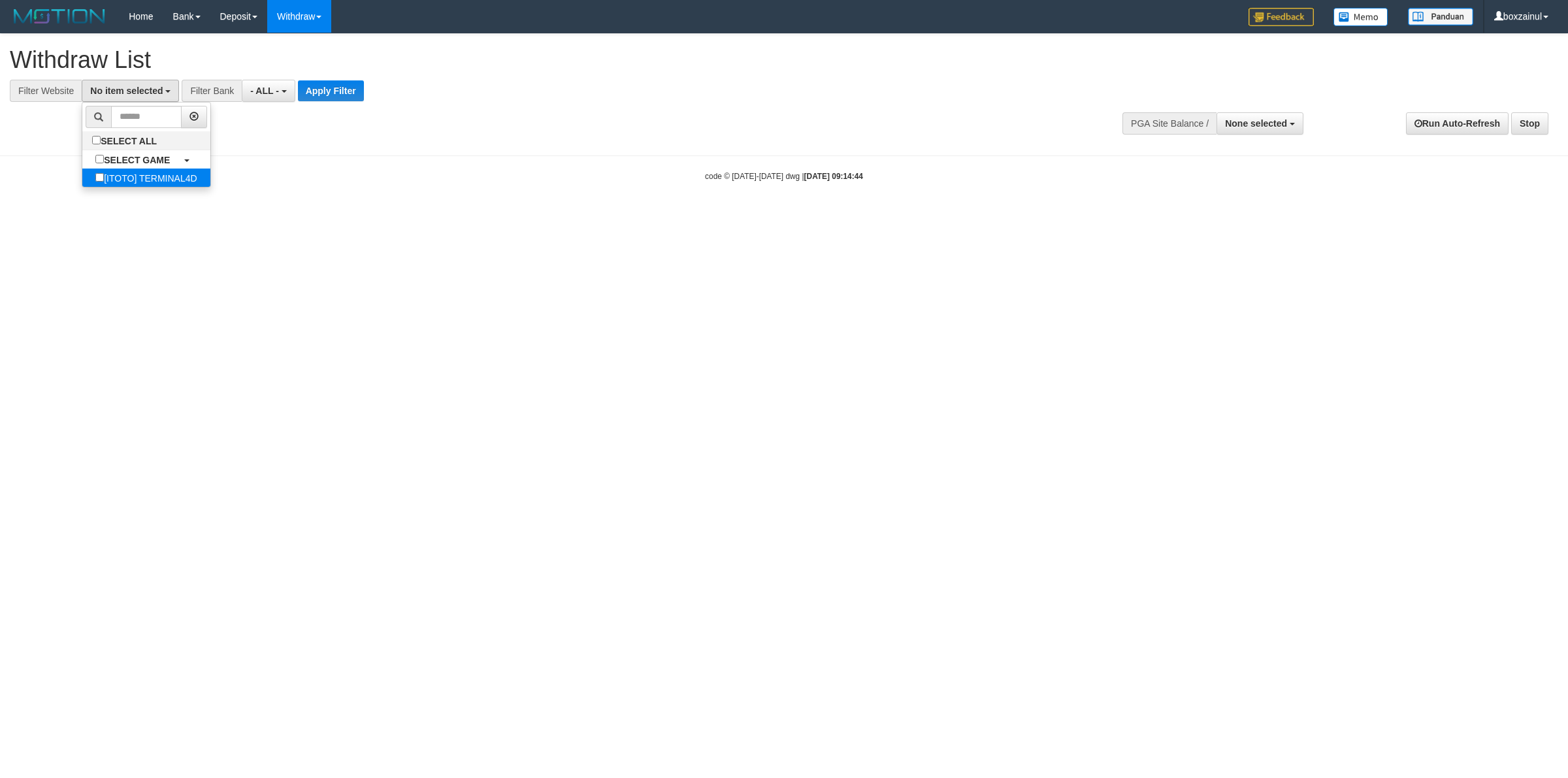
select select "****"
click at [355, 93] on button "Apply Filter" at bounding box center [353, 91] width 66 height 21
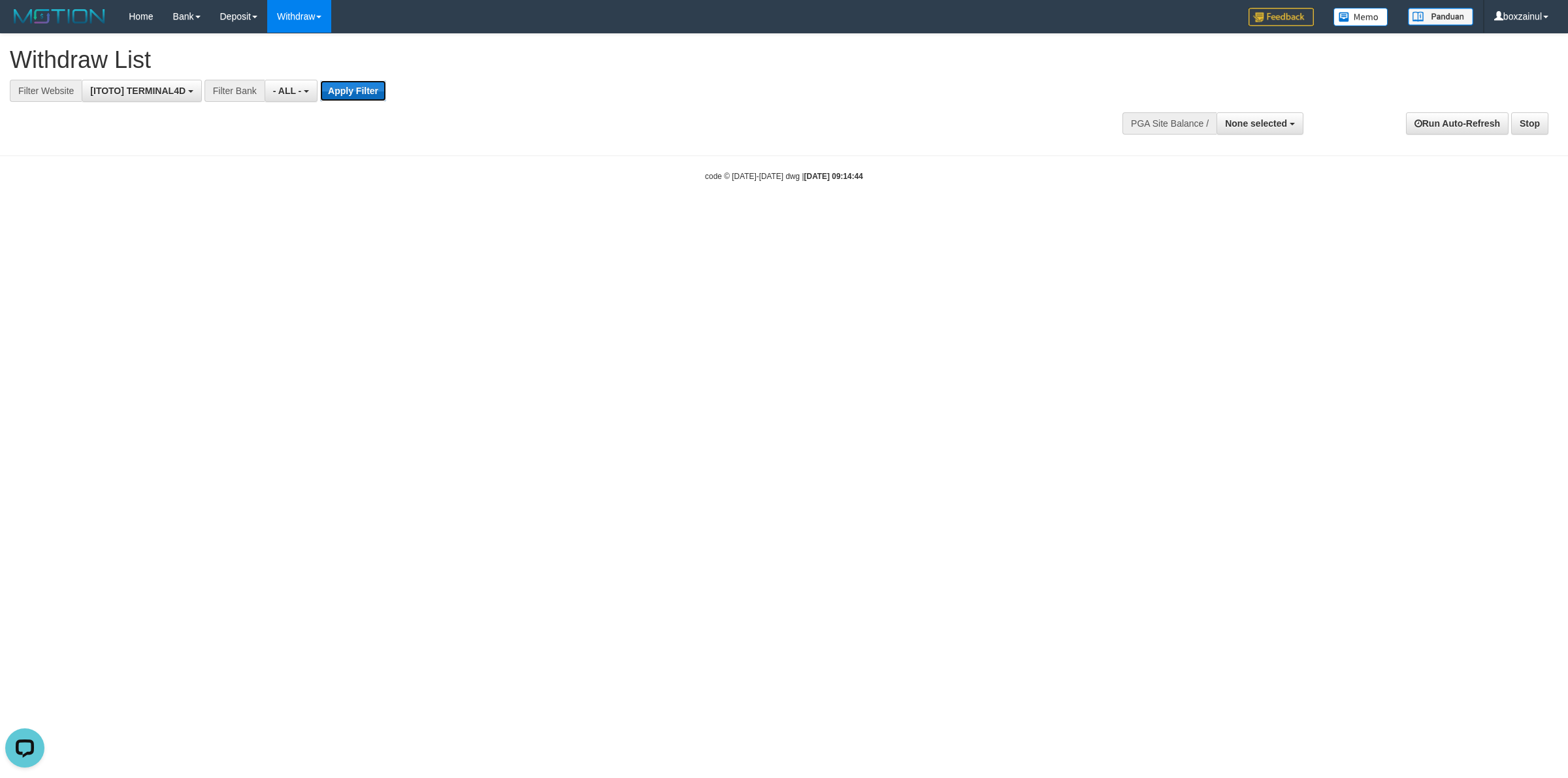
scroll to position [0, 0]
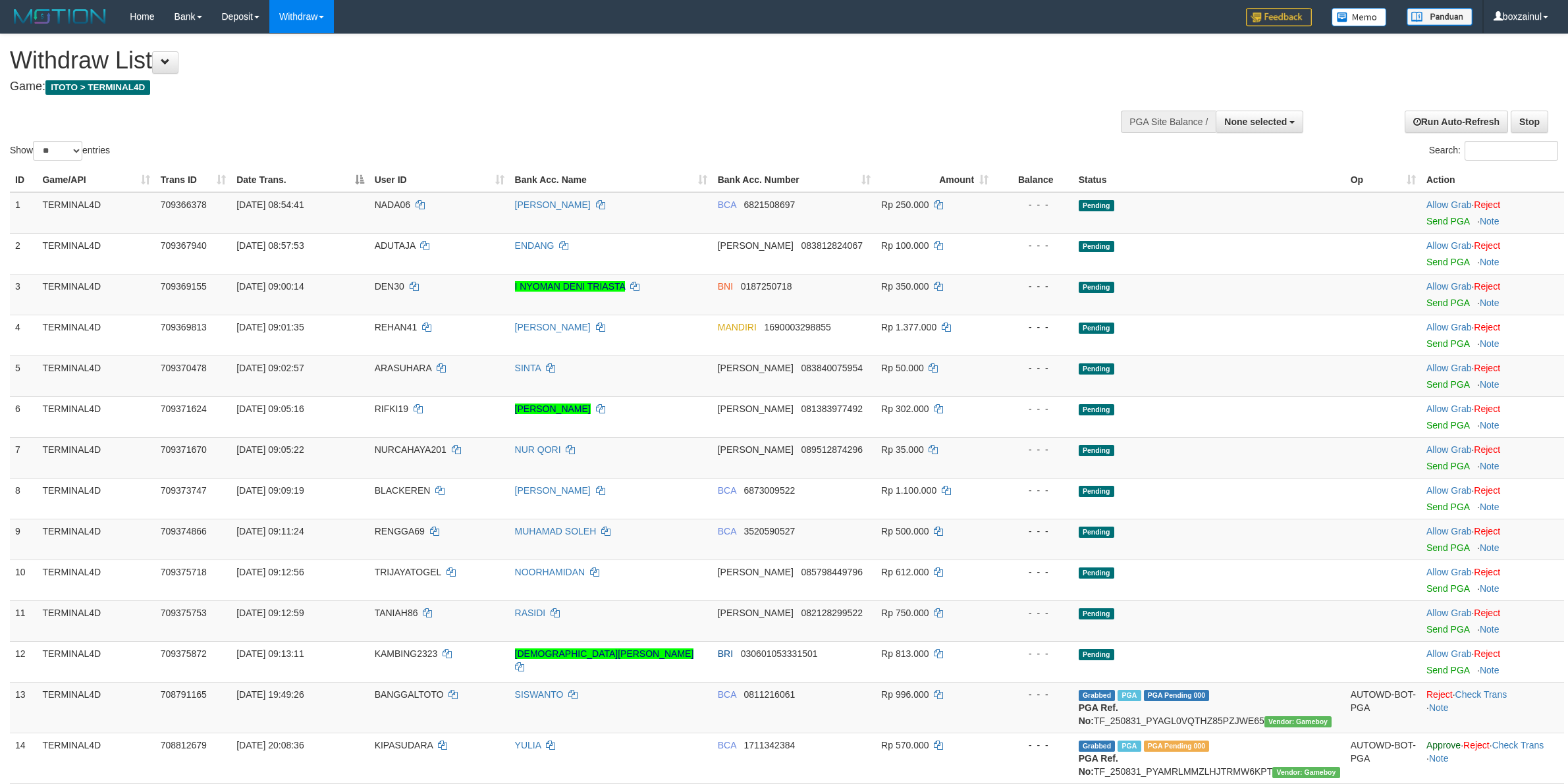
select select
select select "**"
drag, startPoint x: 1447, startPoint y: 216, endPoint x: 856, endPoint y: 221, distance: 591.0
click at [1447, 216] on link "Send PGA" at bounding box center [1447, 221] width 43 height 11
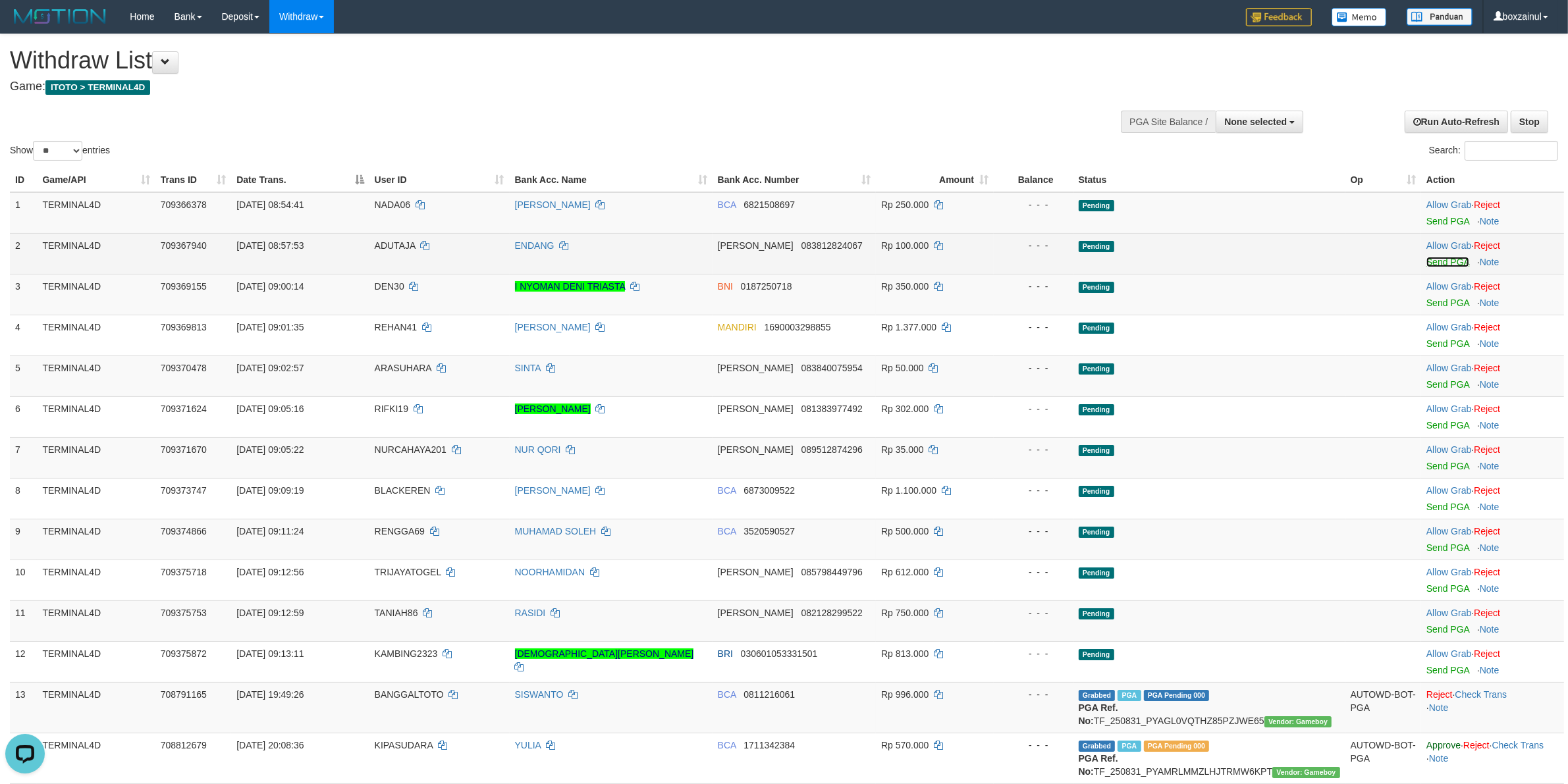
click at [1430, 263] on link "Send PGA" at bounding box center [1447, 262] width 43 height 11
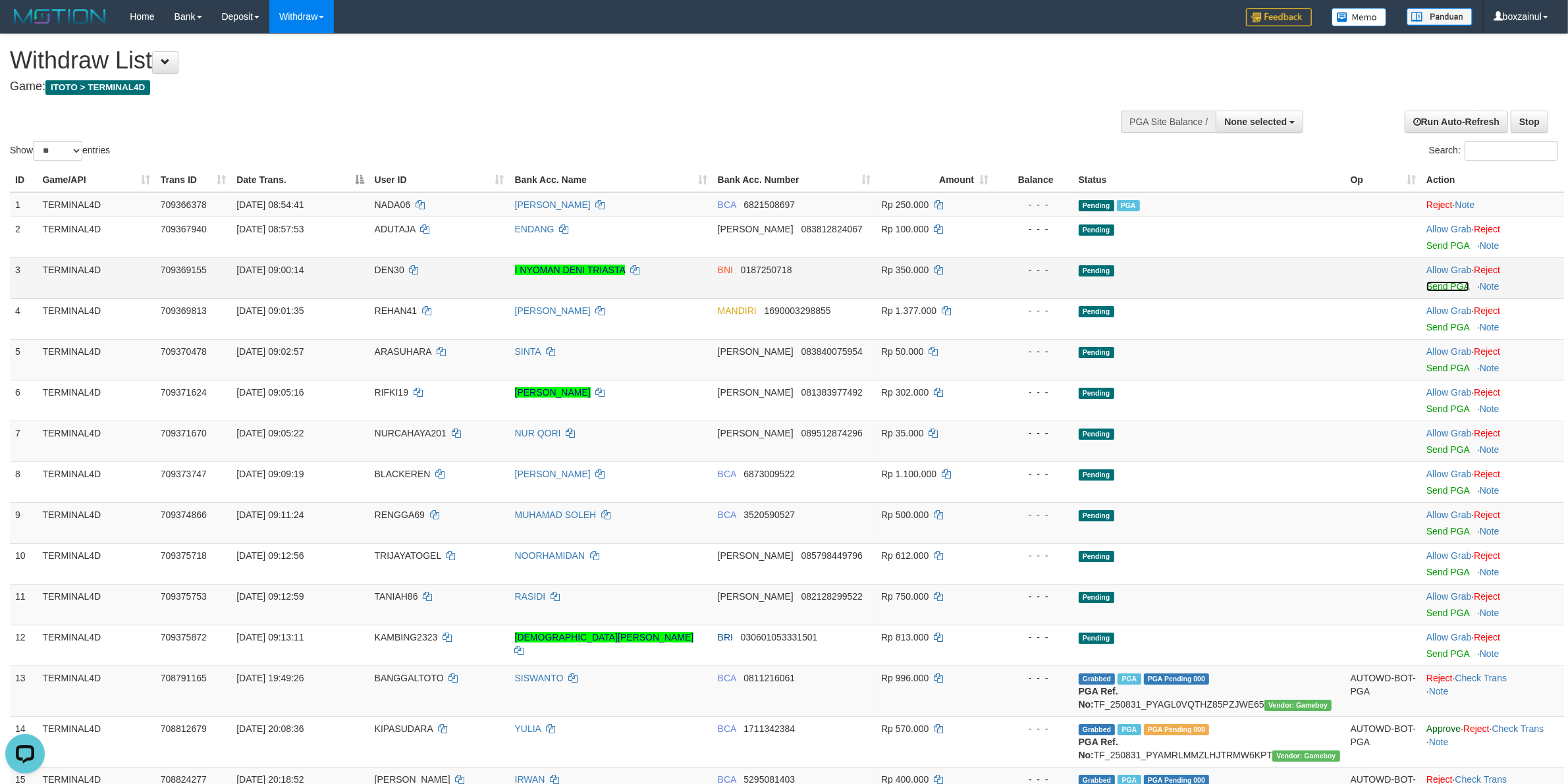
click at [1457, 286] on link "Send PGA" at bounding box center [1447, 286] width 43 height 11
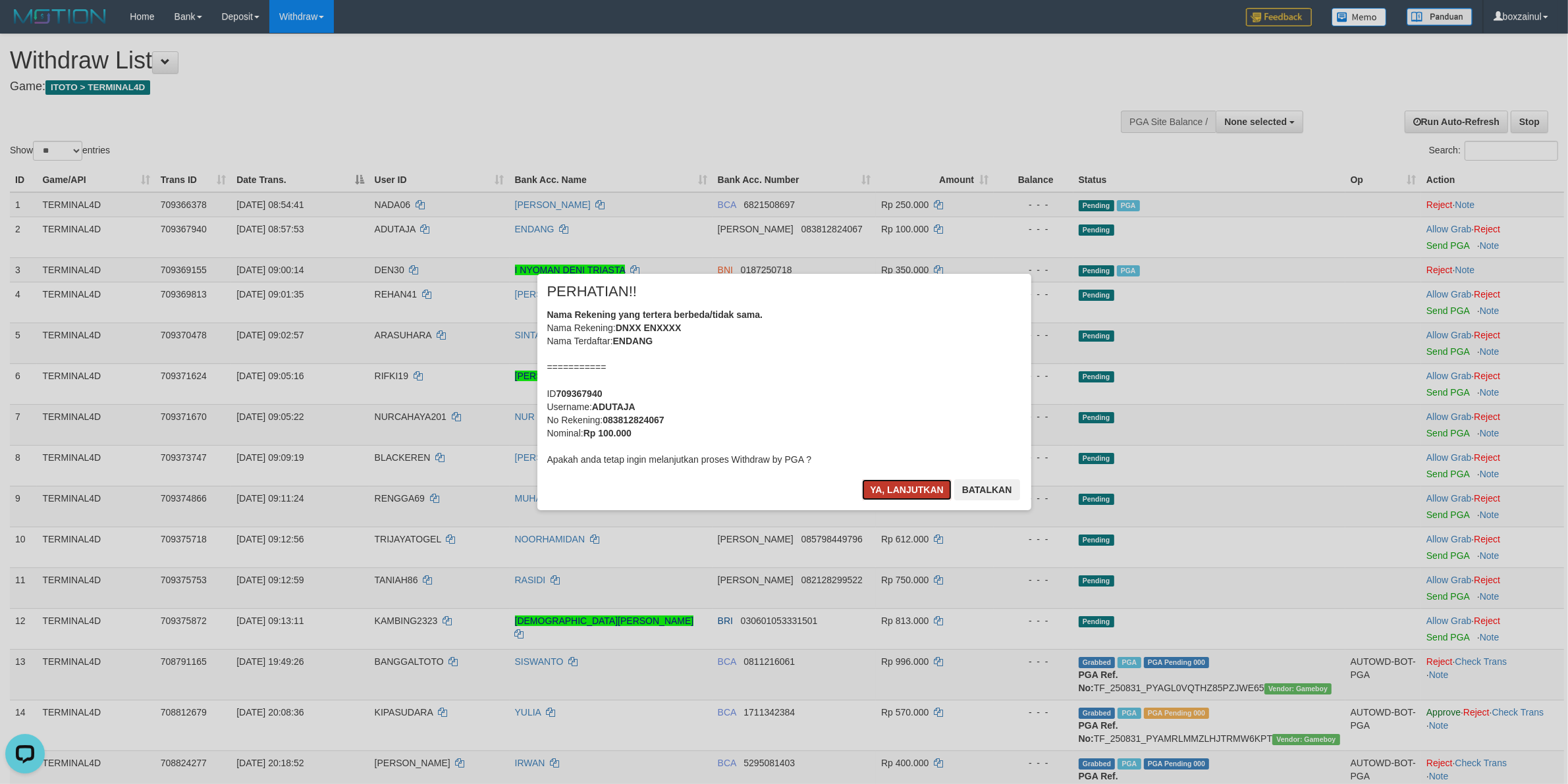
click at [907, 484] on button "Ya, lanjutkan" at bounding box center [907, 490] width 89 height 21
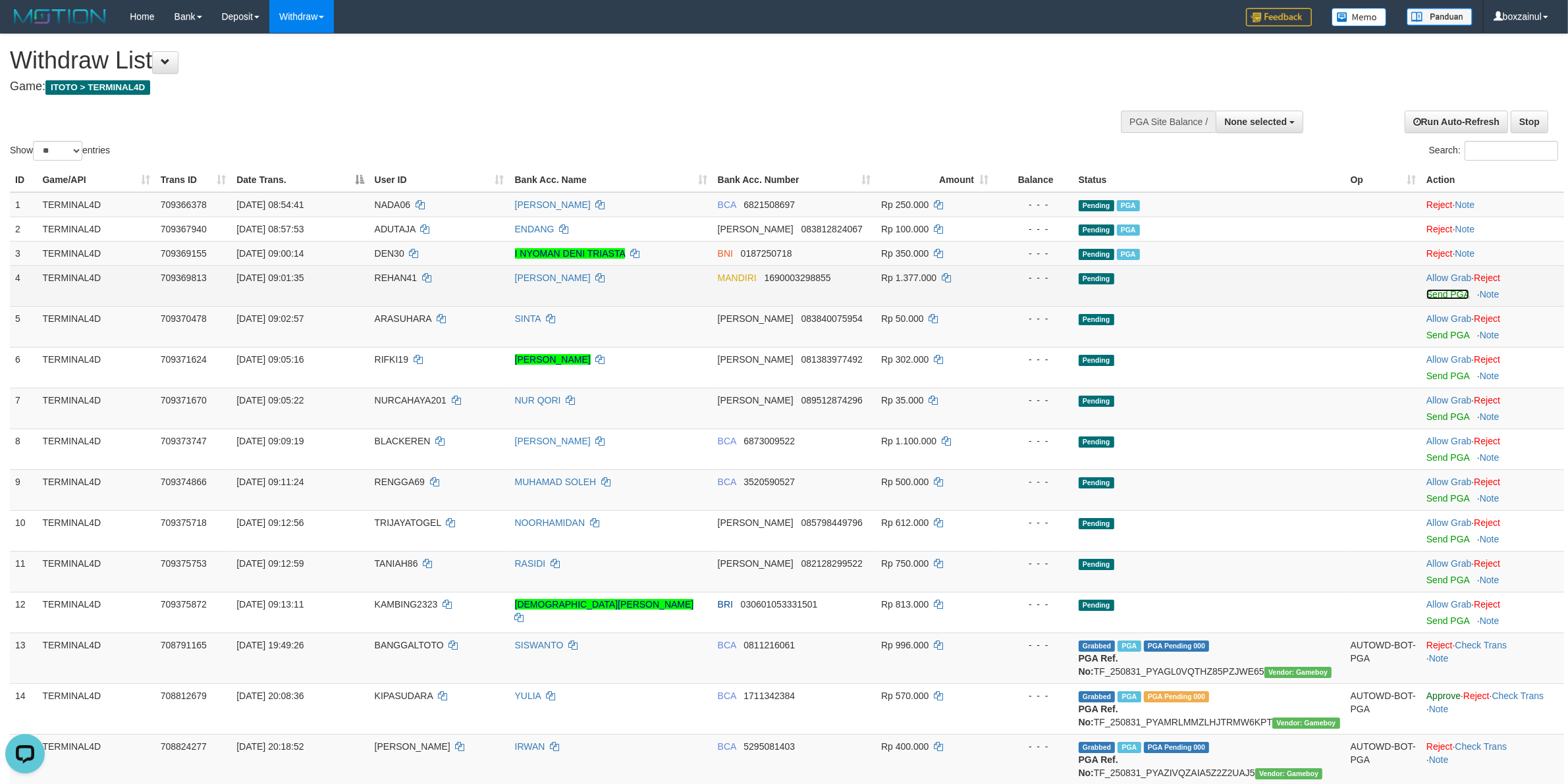
click at [1451, 292] on link "Send PGA" at bounding box center [1447, 294] width 43 height 11
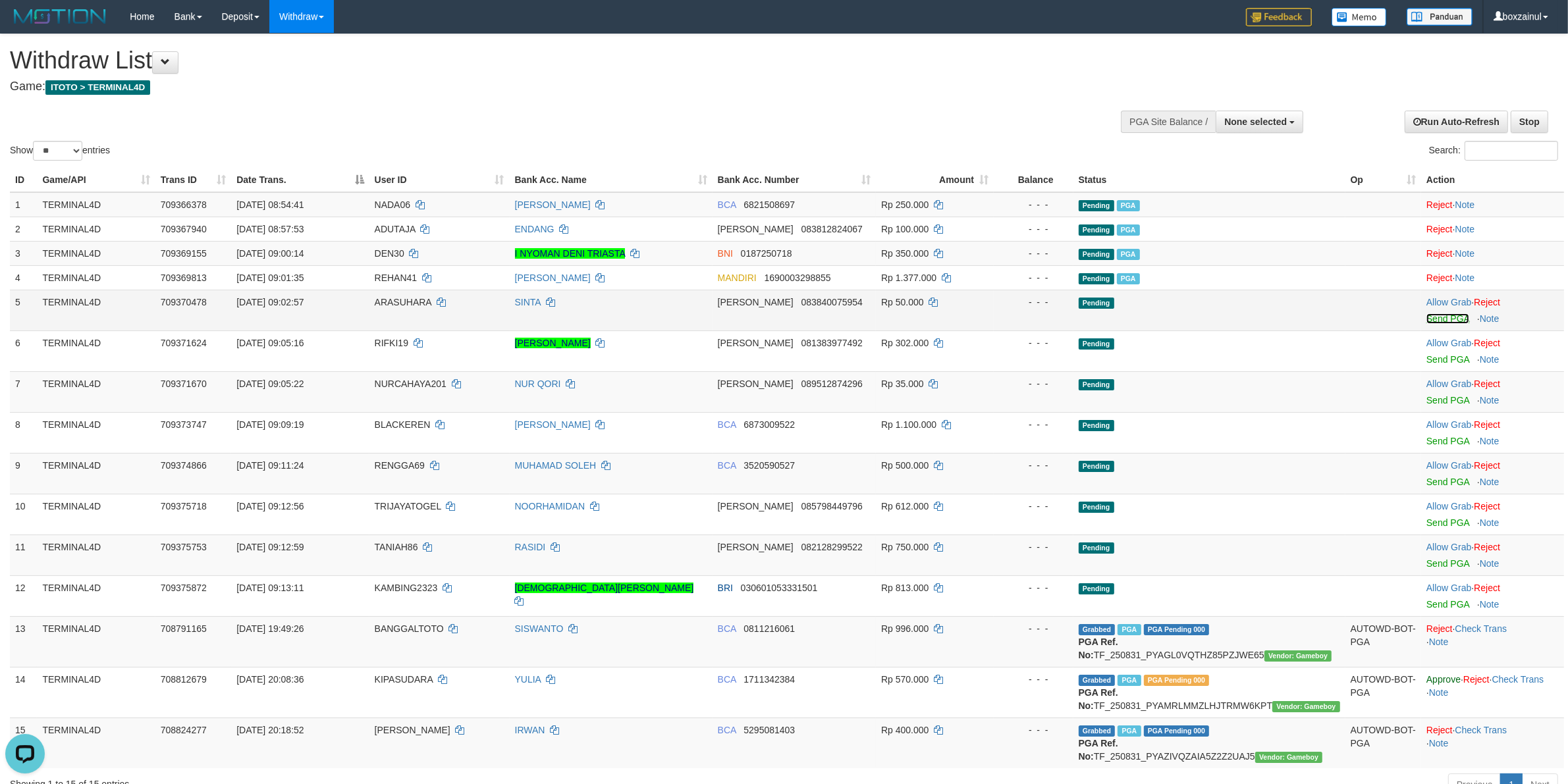
click at [1443, 318] on link "Send PGA" at bounding box center [1447, 319] width 43 height 11
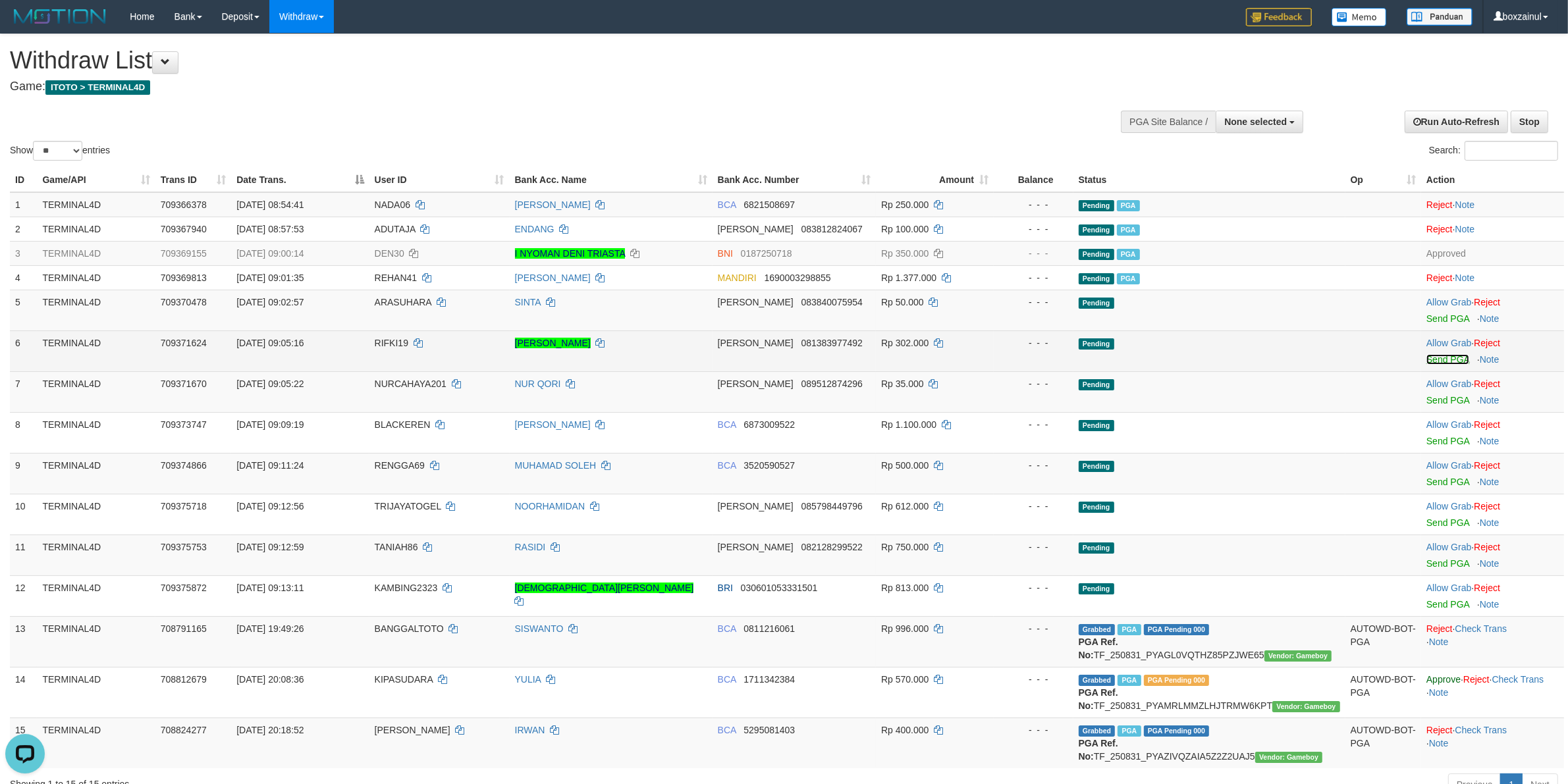
click at [1430, 355] on link "Send PGA" at bounding box center [1447, 360] width 43 height 11
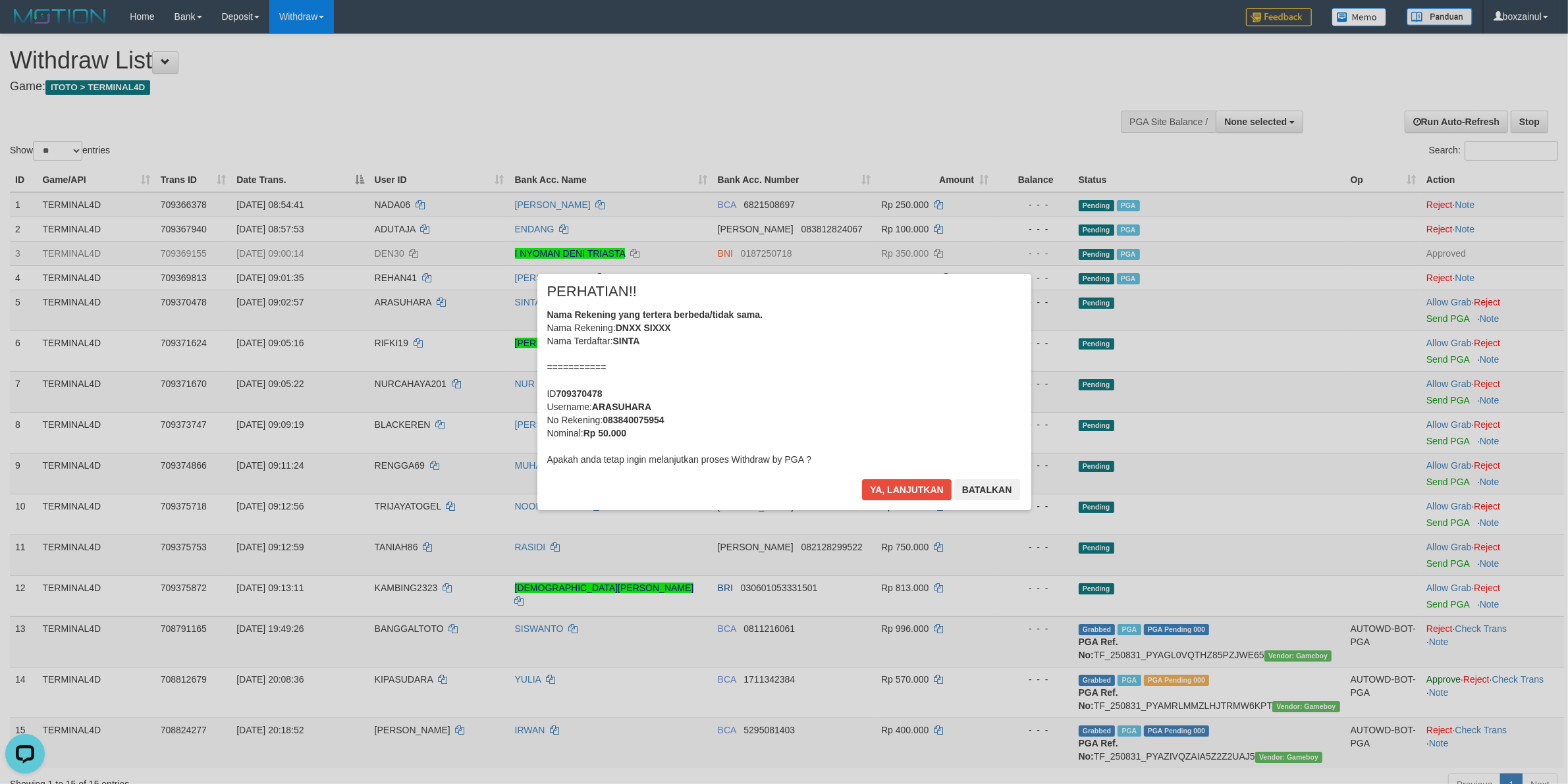
click at [1463, 402] on div "× PERHATIAN!! Nama Rekening yang tertera berbeda/tidak sama. Nama Rekening: DNX…" at bounding box center [784, 392] width 1568 height 288
click at [932, 490] on button "Ya, lanjutkan" at bounding box center [907, 490] width 89 height 21
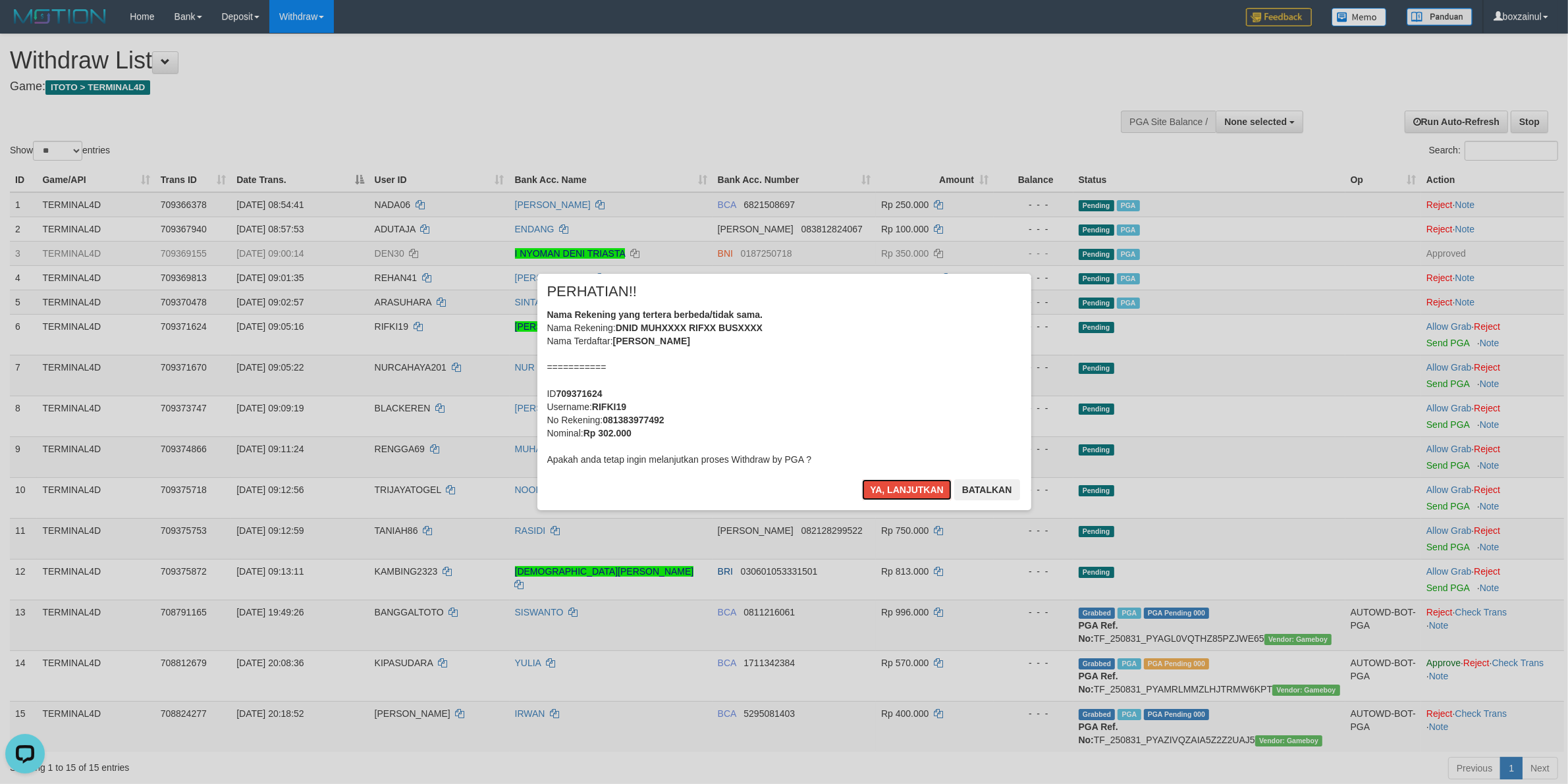
click at [930, 489] on button "Ya, lanjutkan" at bounding box center [907, 490] width 89 height 21
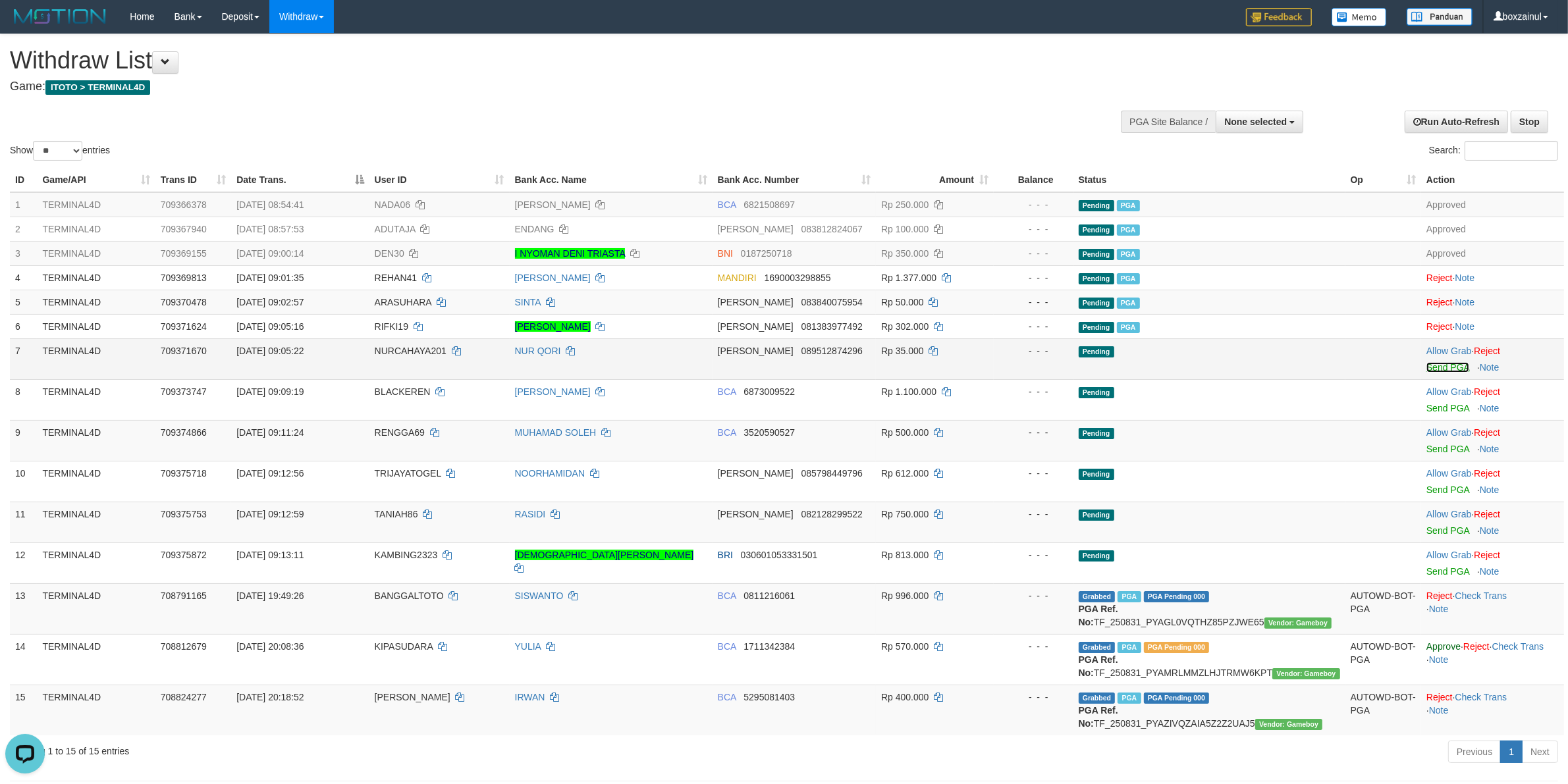
click at [1437, 366] on link "Send PGA" at bounding box center [1447, 367] width 43 height 11
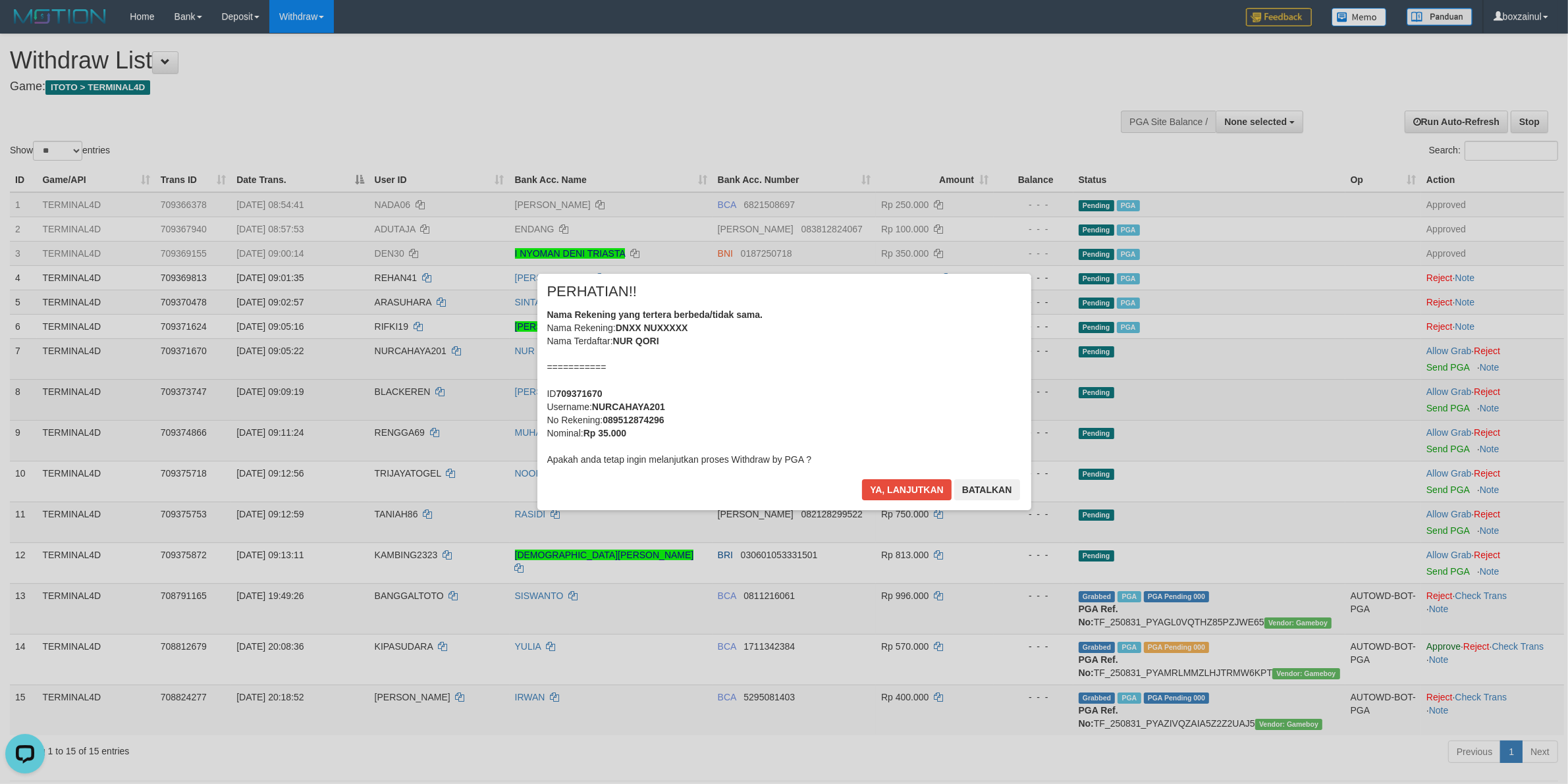
click at [1440, 406] on div "× PERHATIAN!! Nama Rekening yang tertera berbeda/tidak sama. Nama Rekening: DNX…" at bounding box center [784, 392] width 1568 height 288
click at [890, 492] on button "Ya, lanjutkan" at bounding box center [907, 490] width 89 height 21
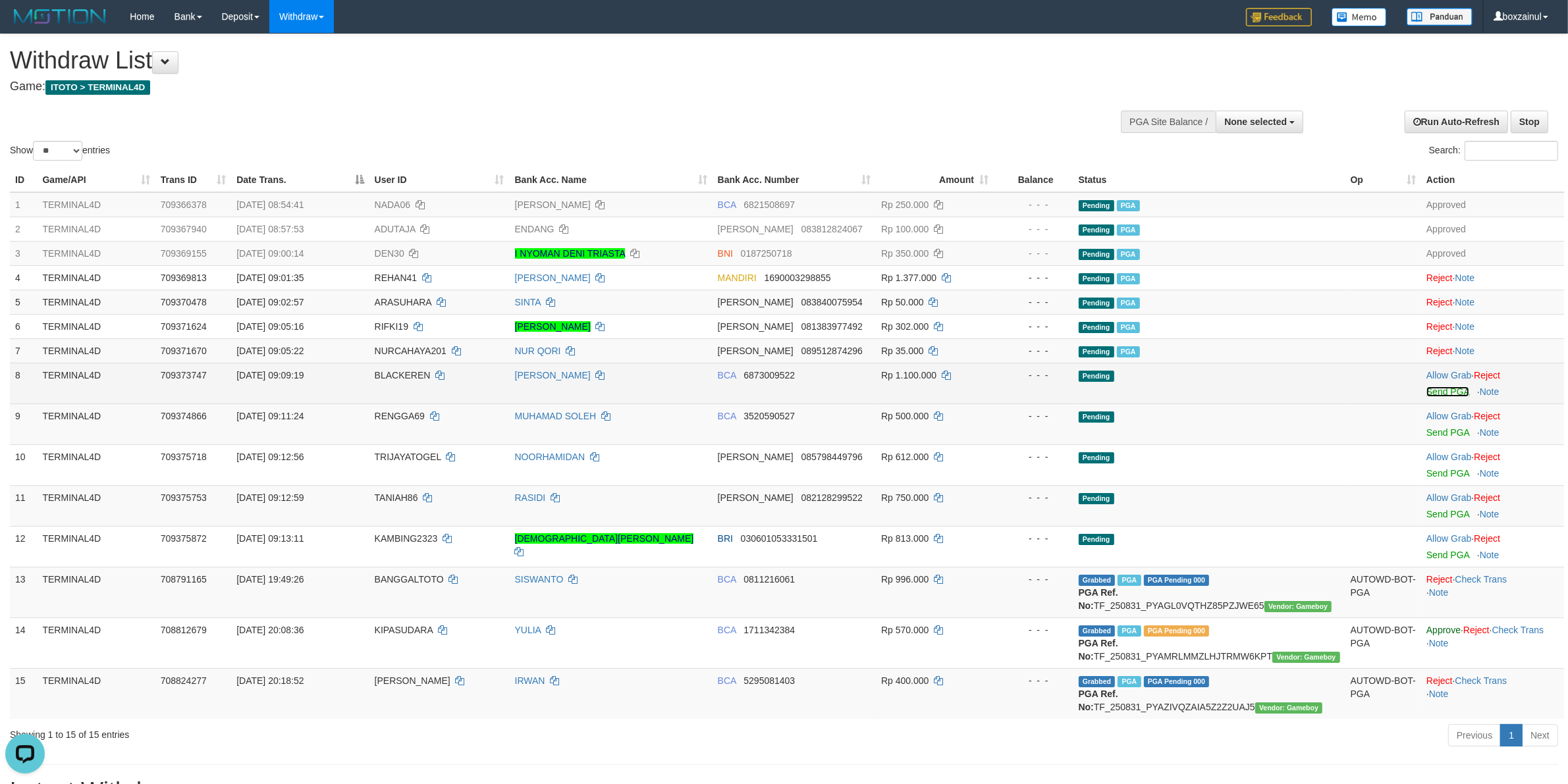
click at [1449, 392] on link "Send PGA" at bounding box center [1447, 392] width 43 height 11
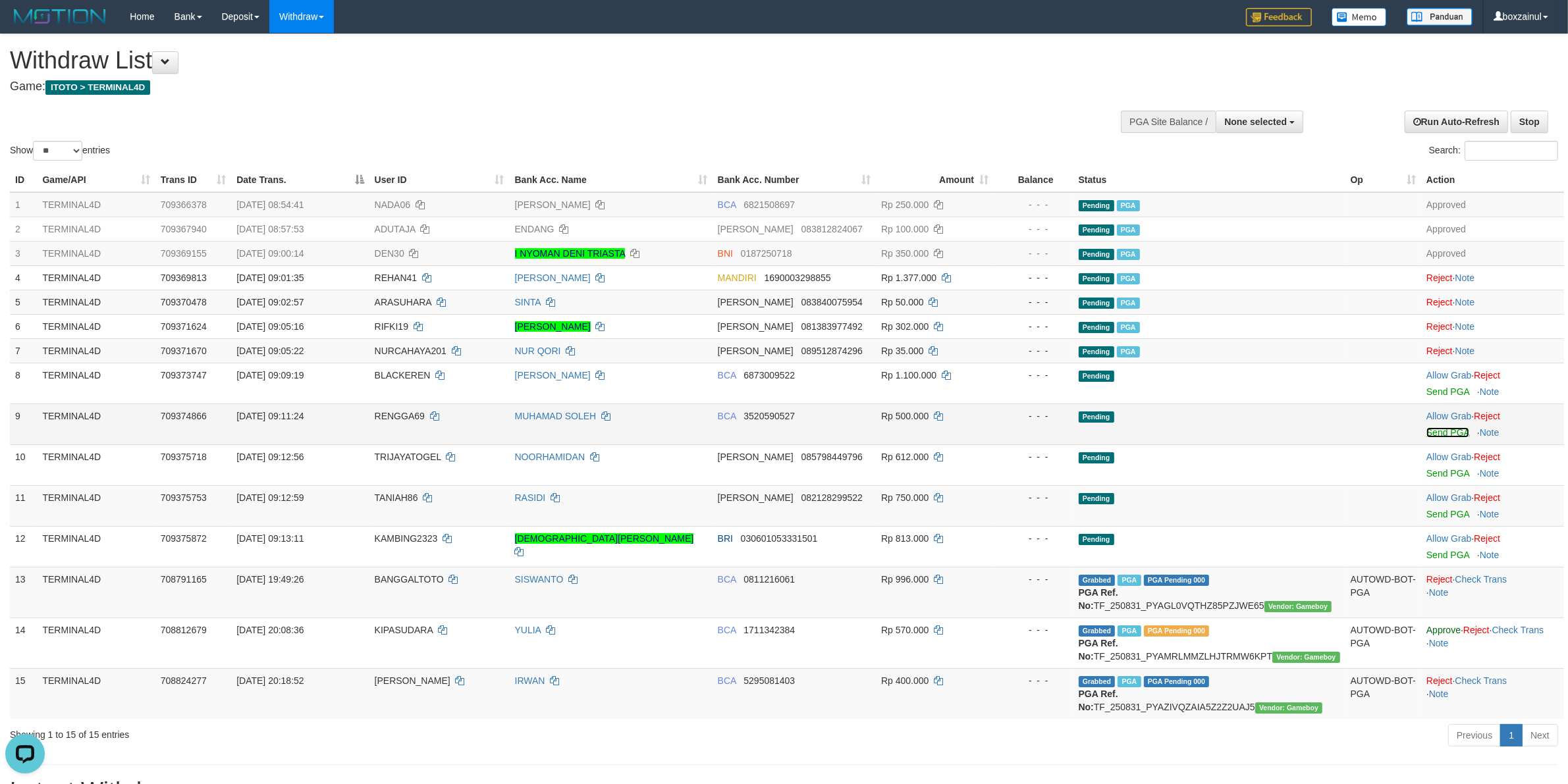
click at [1441, 433] on link "Send PGA" at bounding box center [1447, 433] width 43 height 11
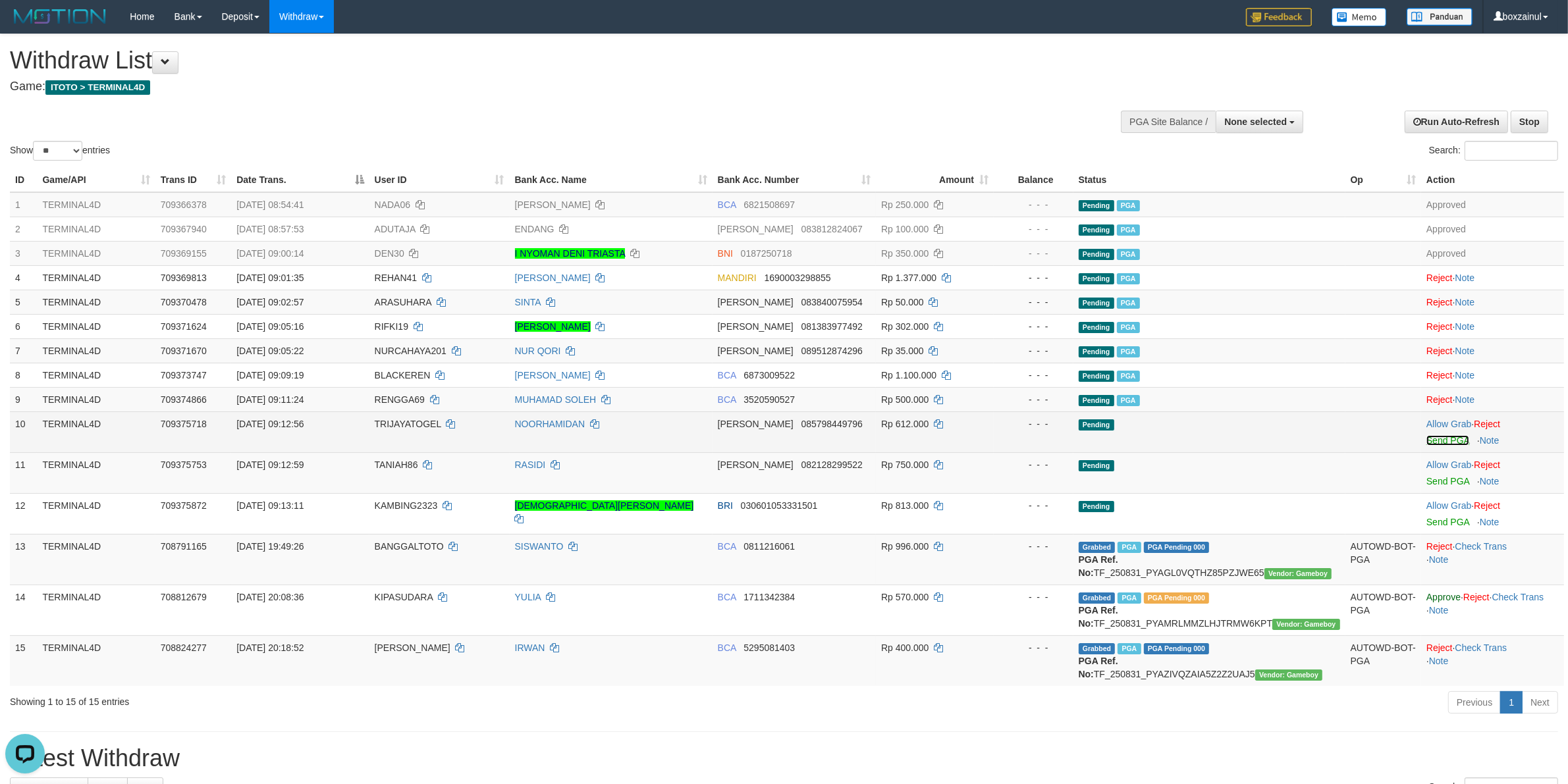
click at [1453, 446] on link "Send PGA" at bounding box center [1447, 441] width 43 height 11
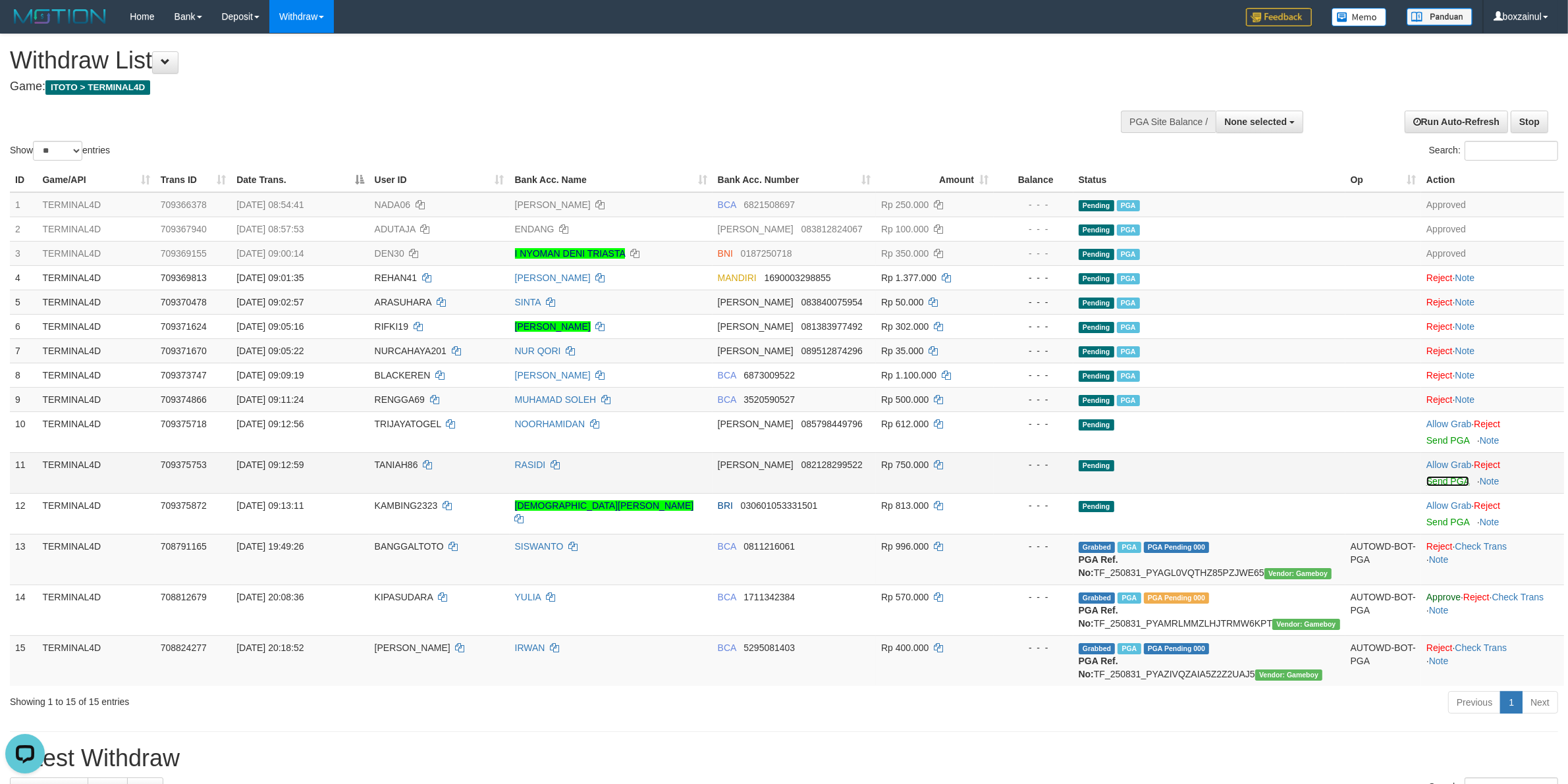
click at [1441, 478] on link "Send PGA" at bounding box center [1447, 481] width 43 height 11
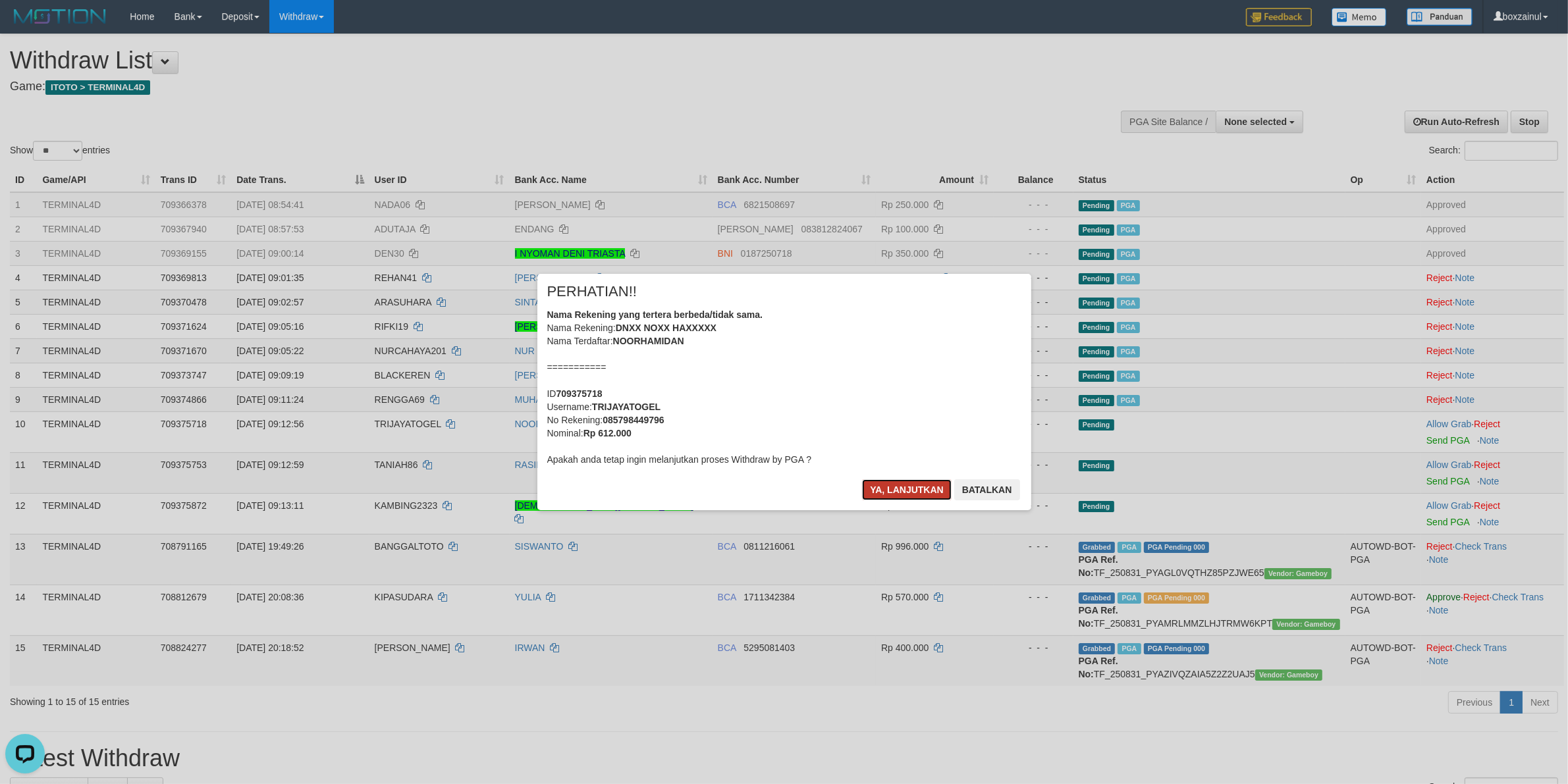
click at [889, 485] on button "Ya, lanjutkan" at bounding box center [907, 490] width 89 height 21
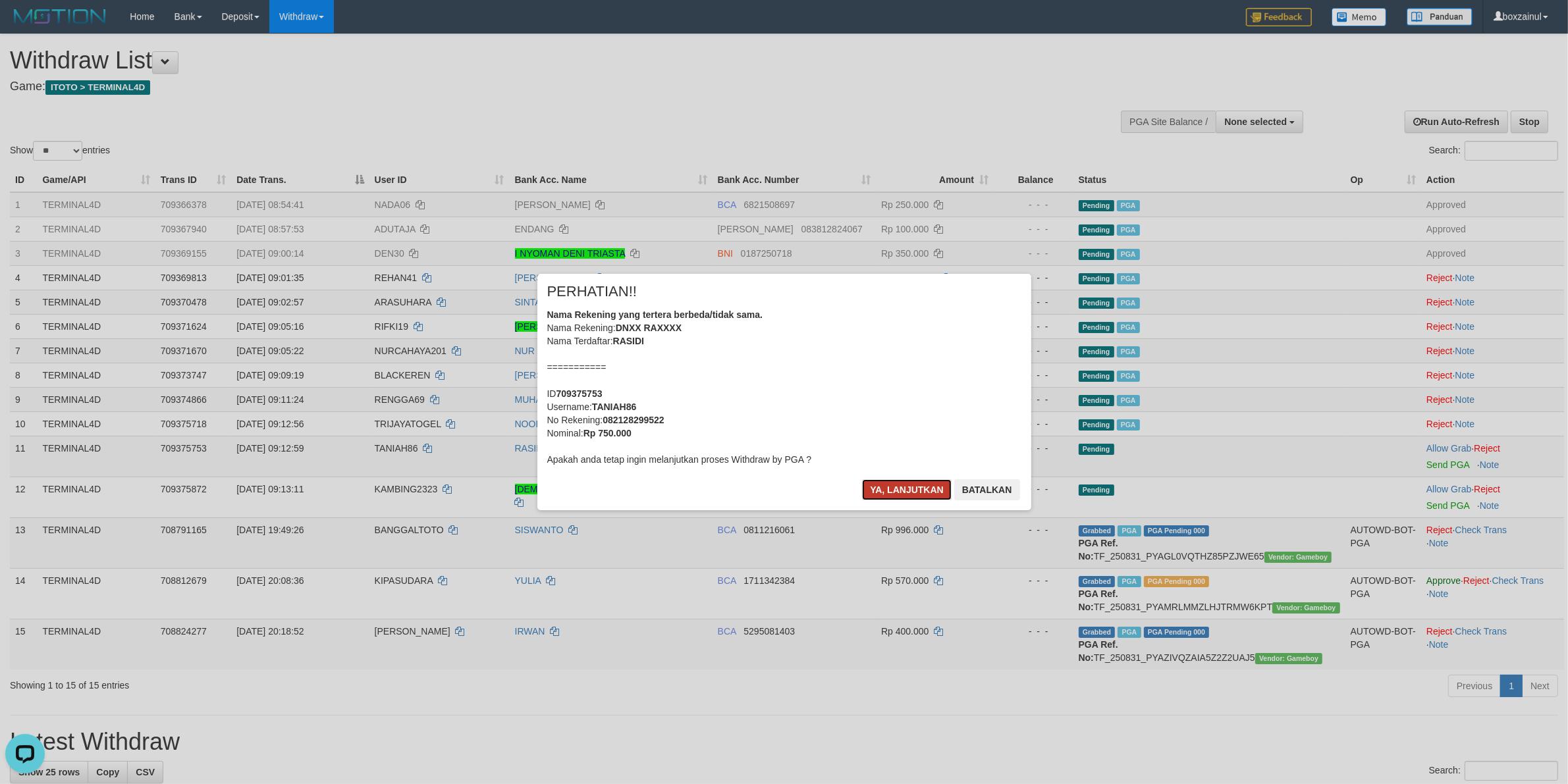
click at [926, 491] on button "Ya, lanjutkan" at bounding box center [907, 490] width 89 height 21
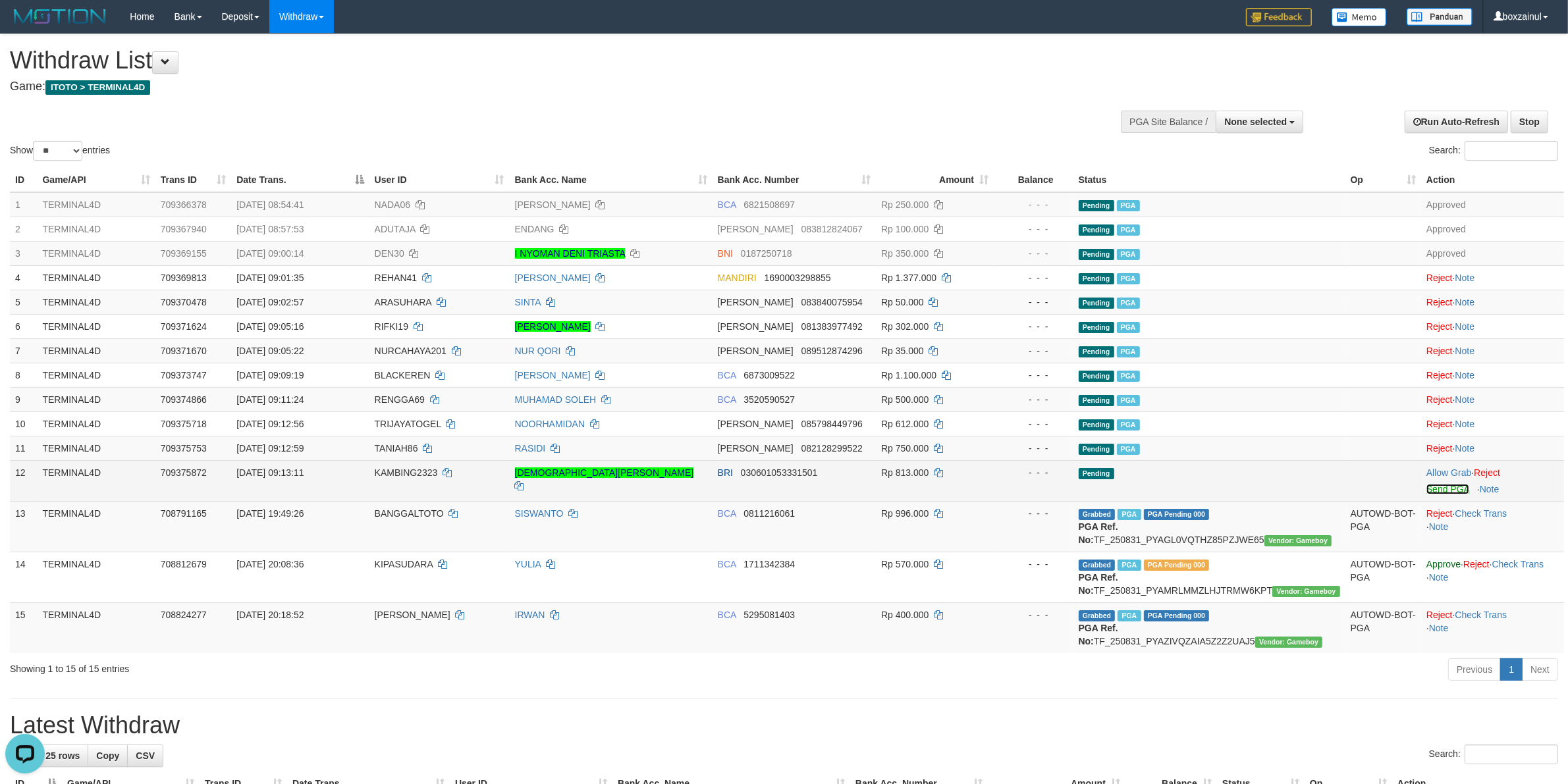
click at [1443, 485] on link "Send PGA" at bounding box center [1447, 489] width 43 height 11
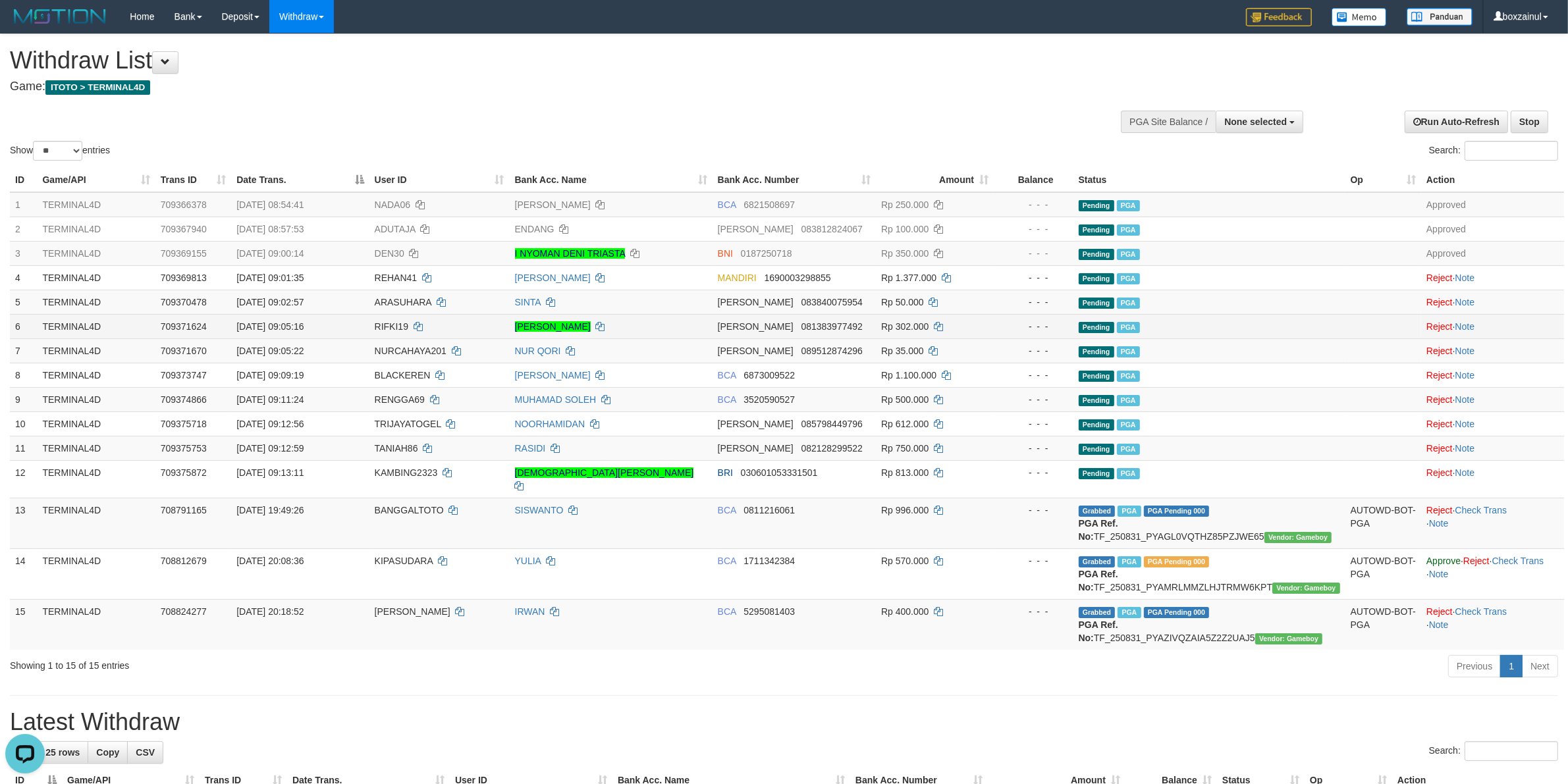
click at [1282, 329] on td "Pending PGA" at bounding box center [1209, 326] width 272 height 25
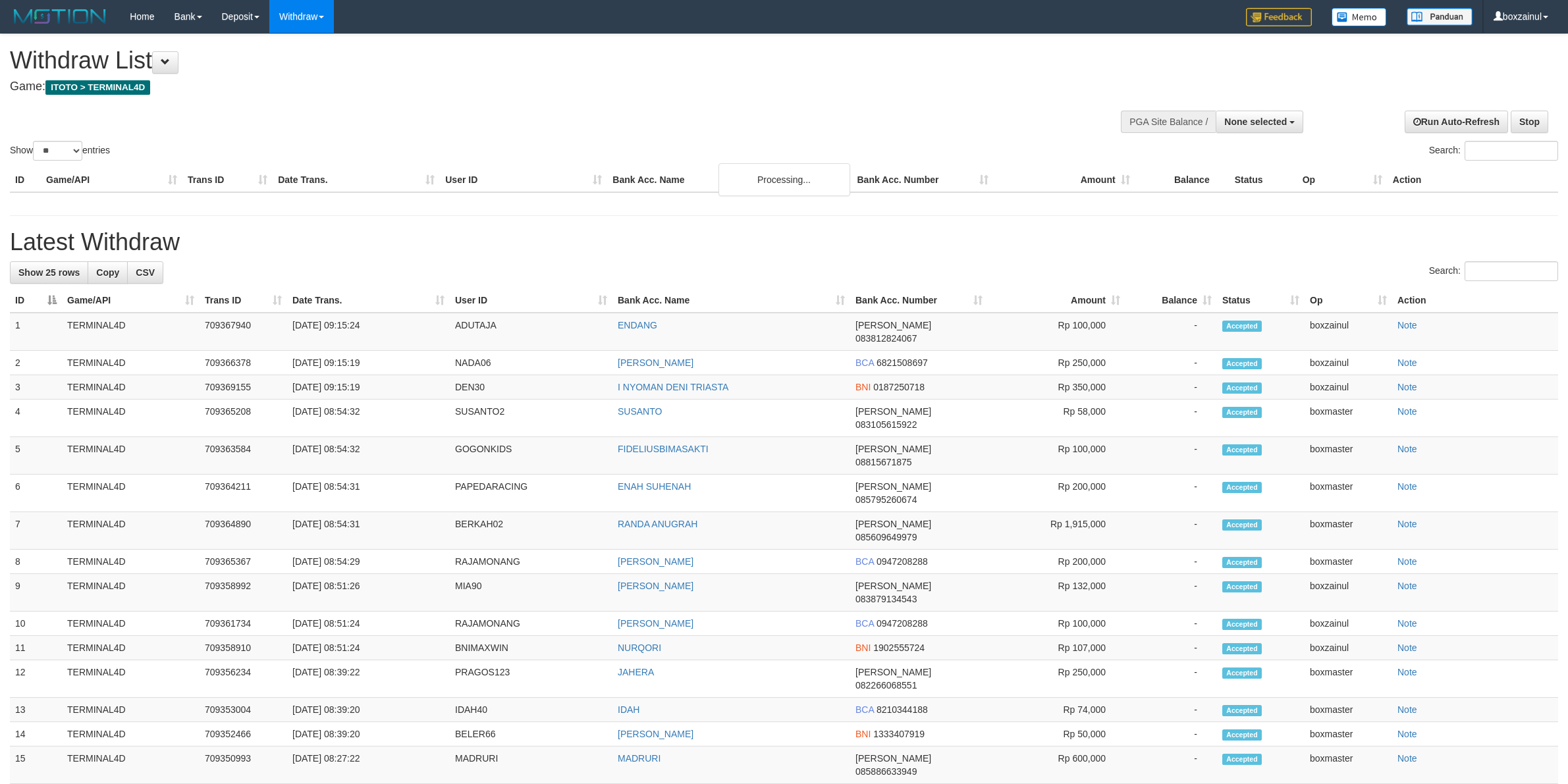
select select
select select "**"
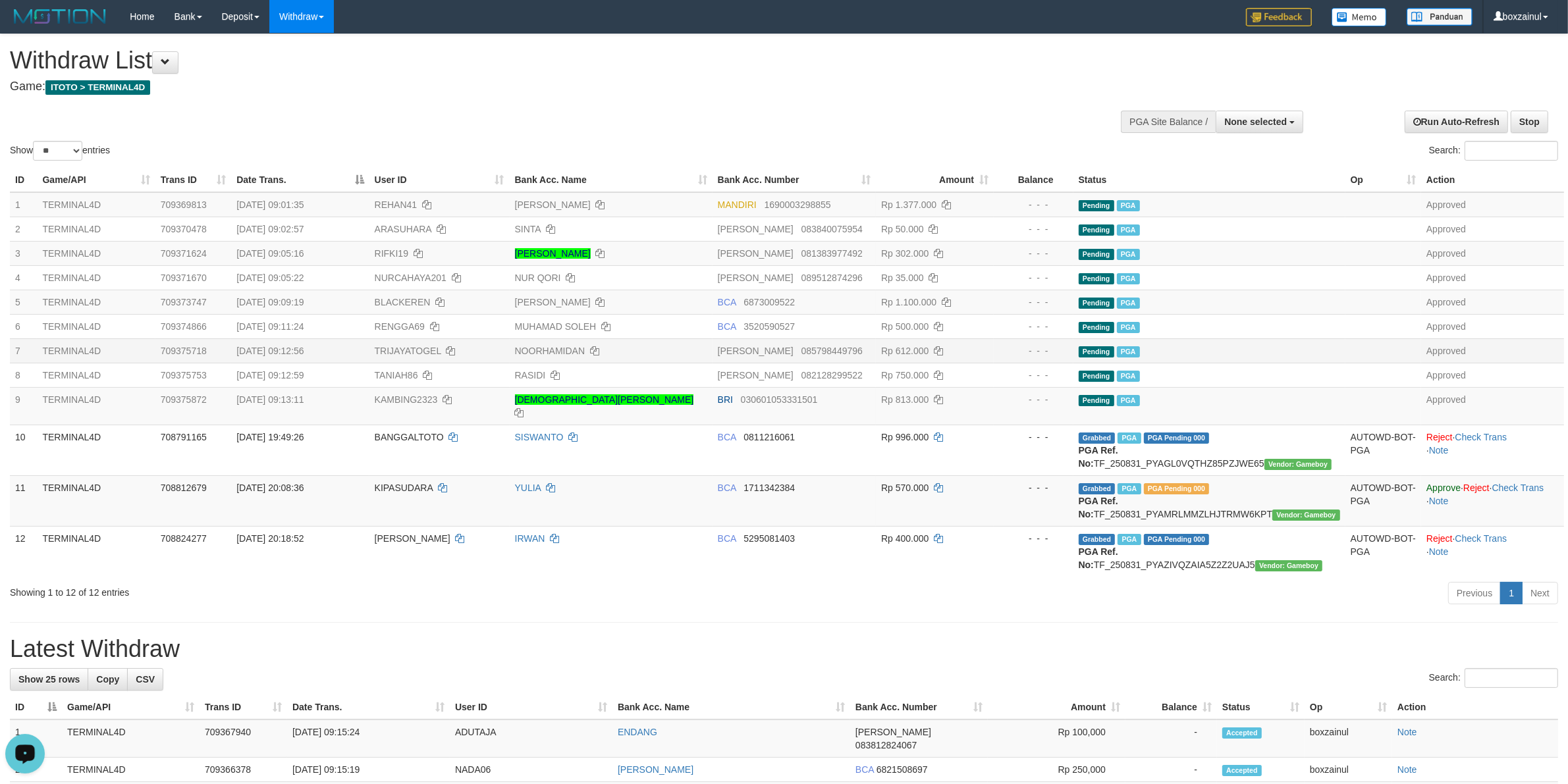
click at [945, 353] on td "Rp 612.000" at bounding box center [934, 351] width 118 height 25
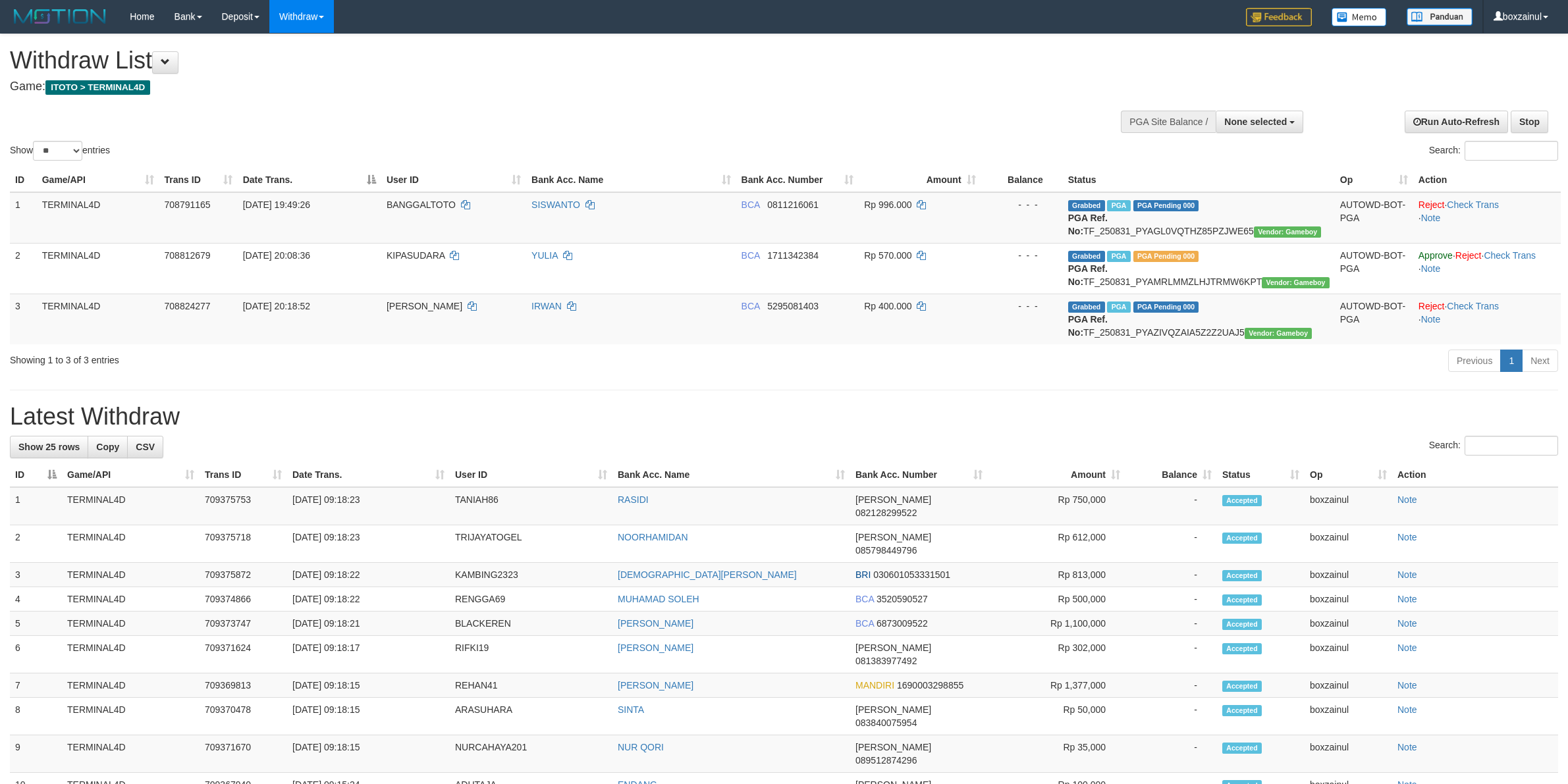
select select
select select "**"
click at [317, 47] on link "WD Fetch" at bounding box center [321, 46] width 104 height 17
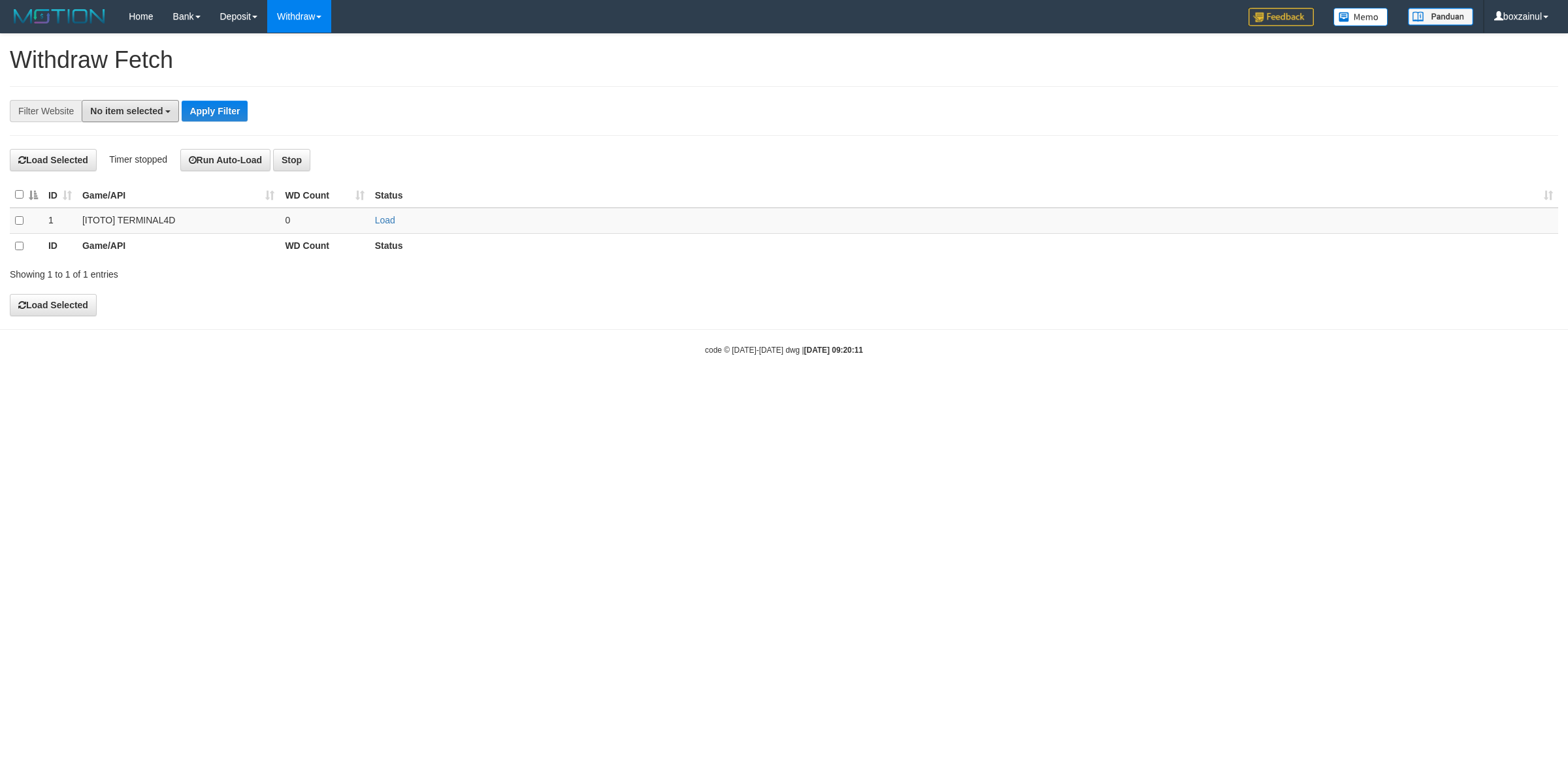
drag, startPoint x: 130, startPoint y: 122, endPoint x: 134, endPoint y: 170, distance: 48.2
click at [130, 122] on button "No item selected" at bounding box center [130, 111] width 97 height 22
click at [139, 197] on label "[ITOTO] TERMINAL4D" at bounding box center [146, 198] width 128 height 18
select select "****"
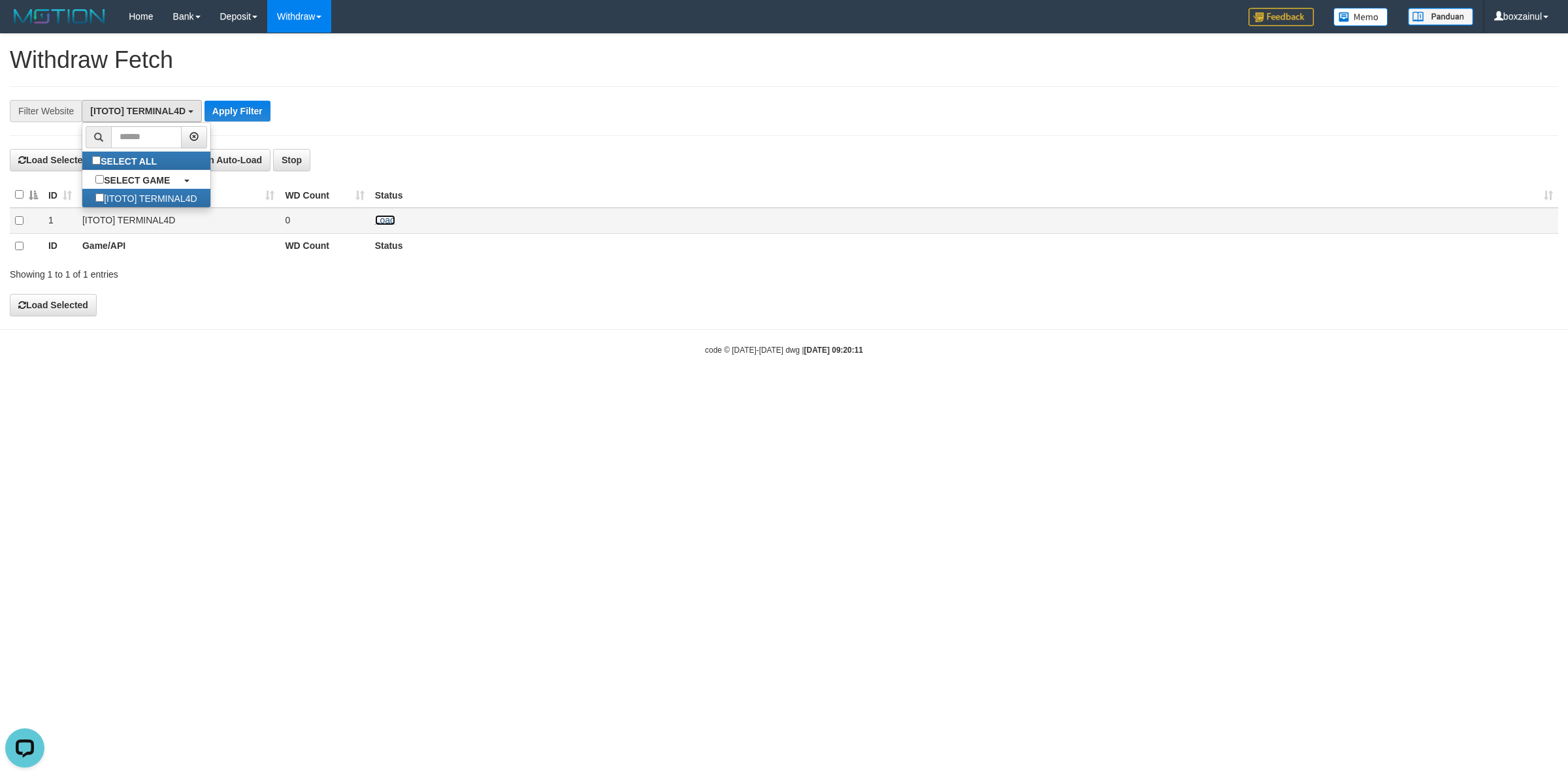
click at [377, 216] on link "Load" at bounding box center [385, 220] width 20 height 11
click at [473, 109] on div "**********" at bounding box center [653, 111] width 1306 height 22
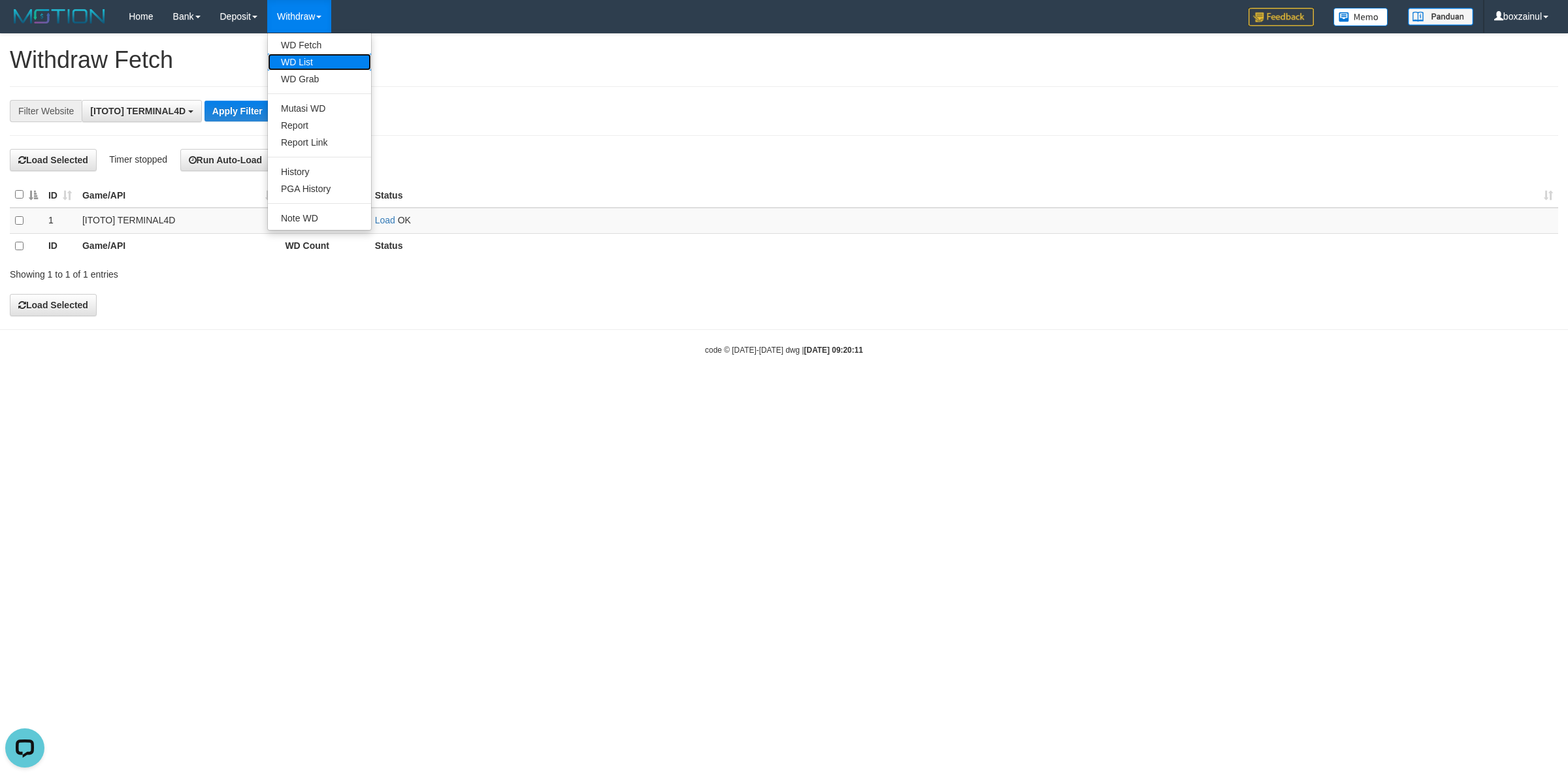
click at [324, 63] on link "WD List" at bounding box center [319, 62] width 103 height 17
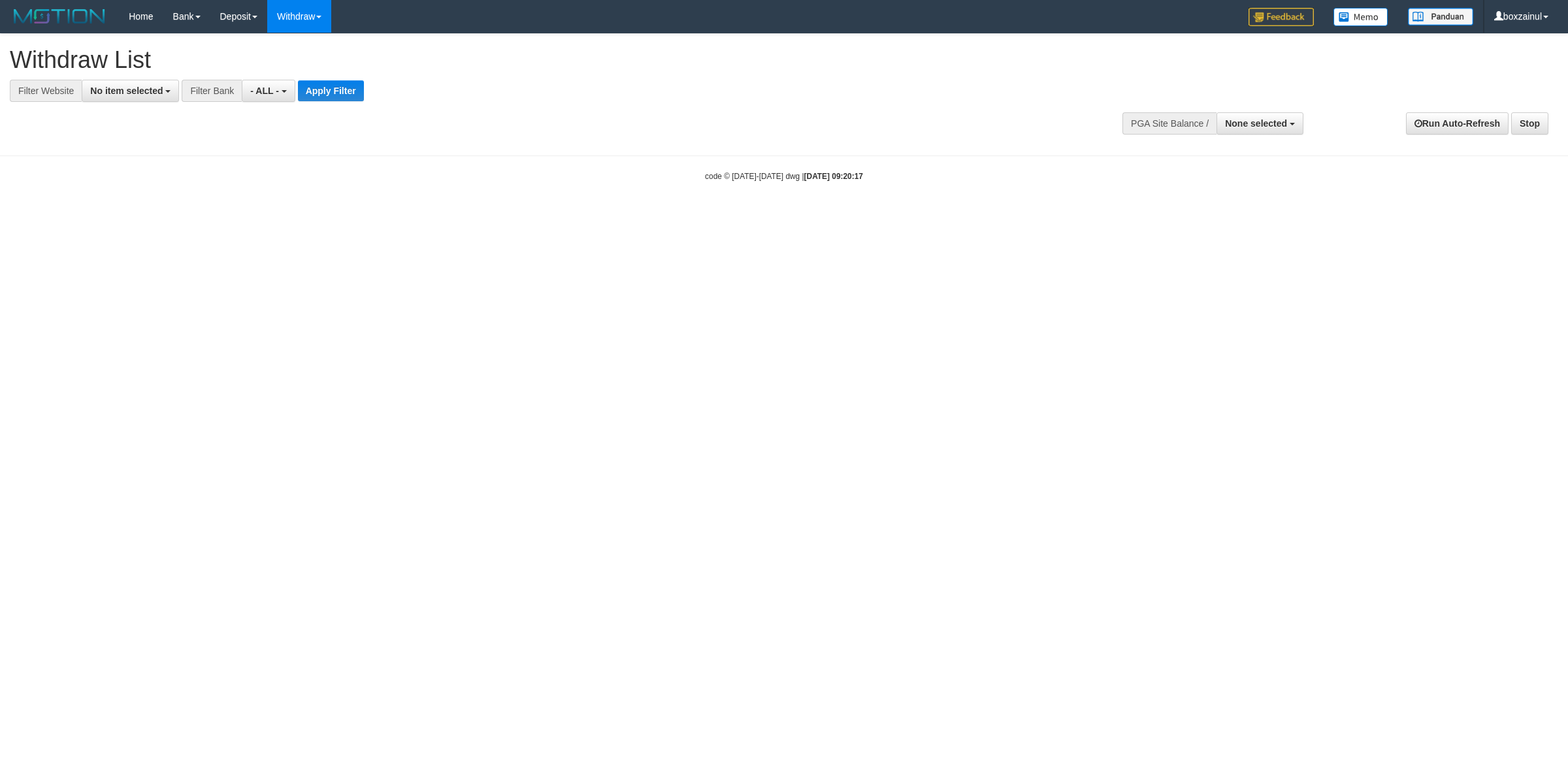
select select
click at [134, 95] on span "No item selected" at bounding box center [126, 91] width 72 height 11
click at [151, 171] on label "[ITOTO] TERMINAL4D" at bounding box center [146, 178] width 128 height 18
select select "****"
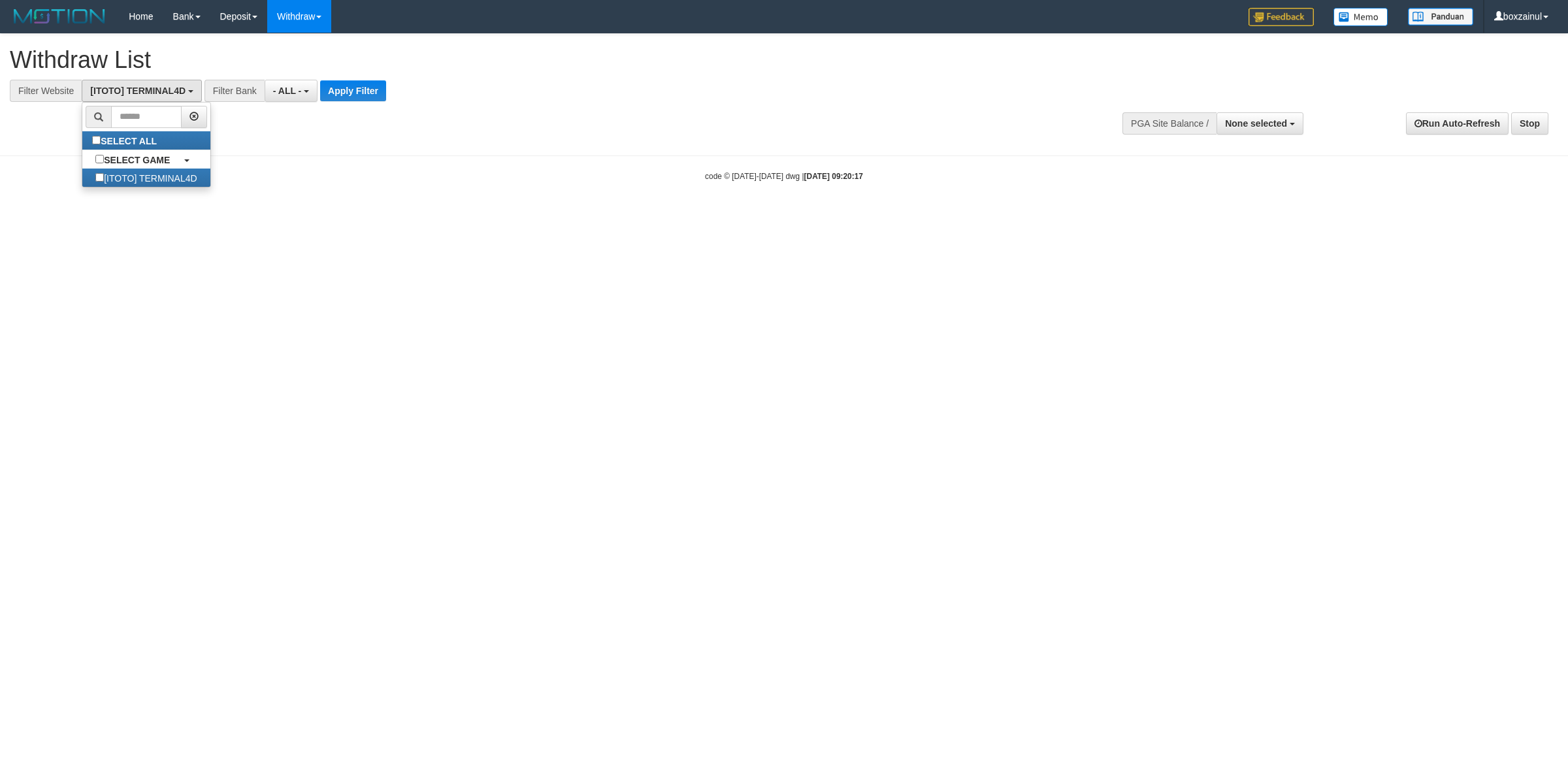
scroll to position [11, 0]
click at [361, 95] on button "Apply Filter" at bounding box center [353, 91] width 66 height 21
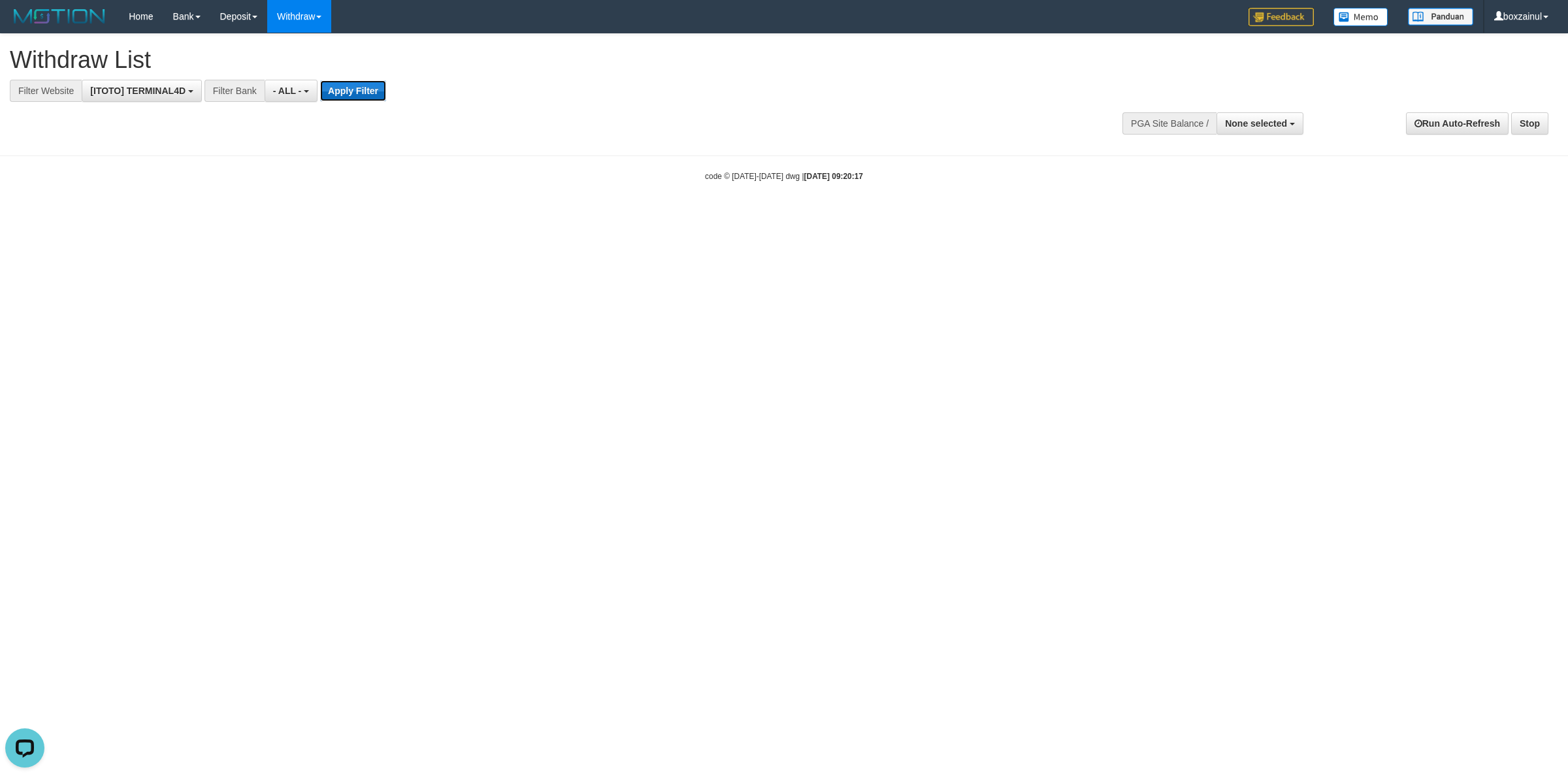
scroll to position [0, 0]
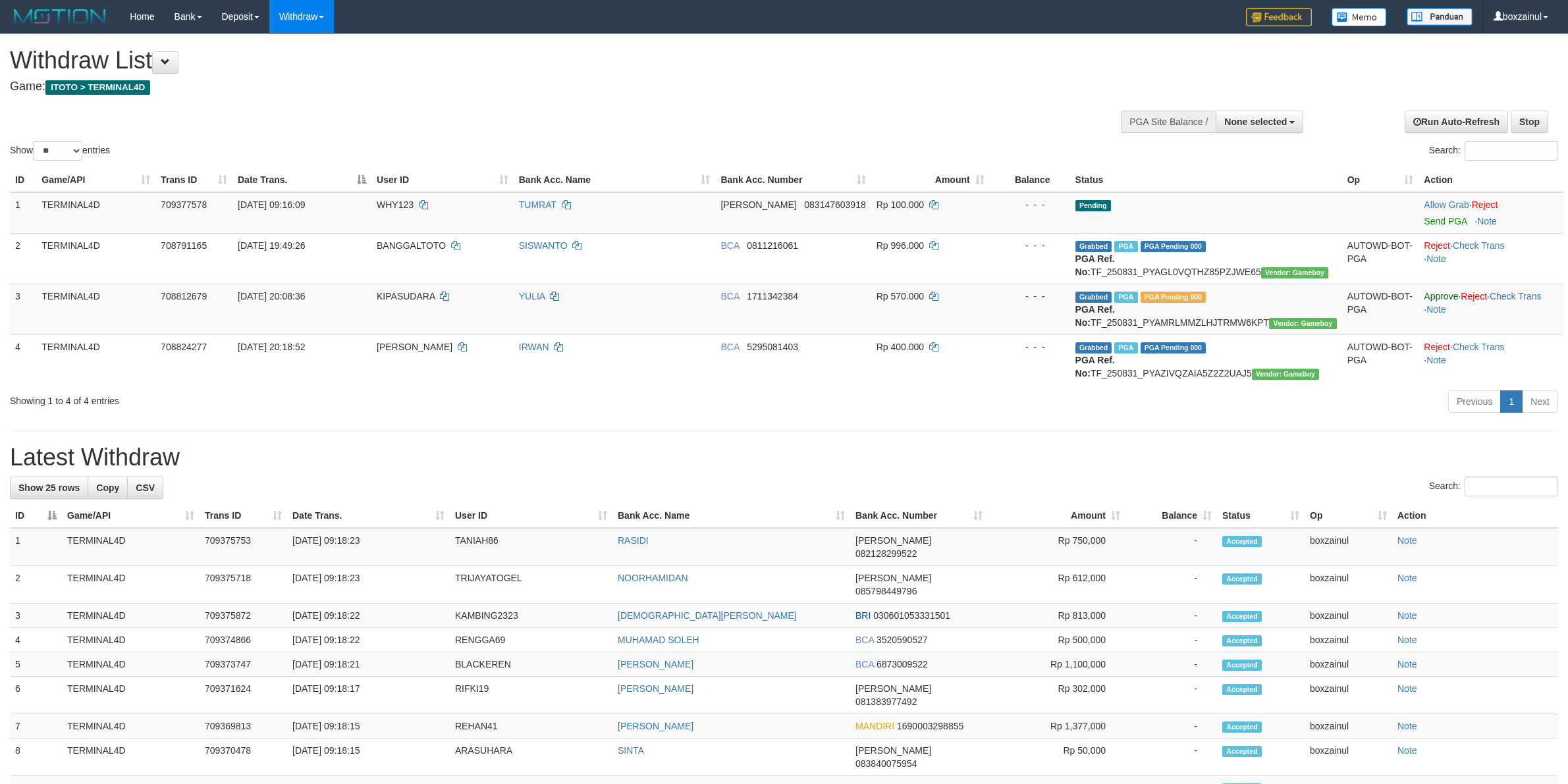
select select
select select "**"
click at [1456, 221] on link "Send PGA" at bounding box center [1445, 221] width 43 height 11
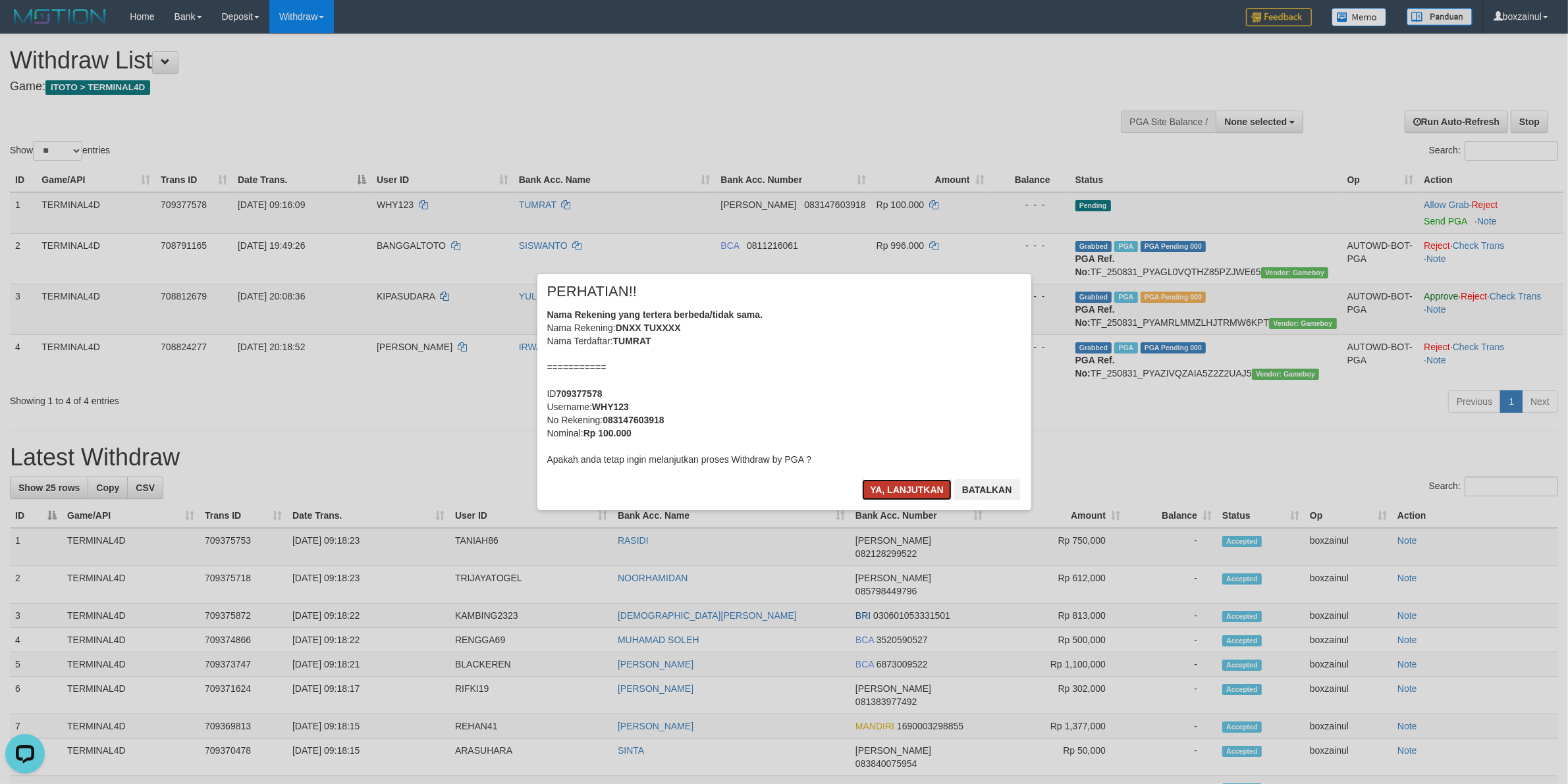
click at [907, 491] on button "Ya, lanjutkan" at bounding box center [907, 490] width 89 height 21
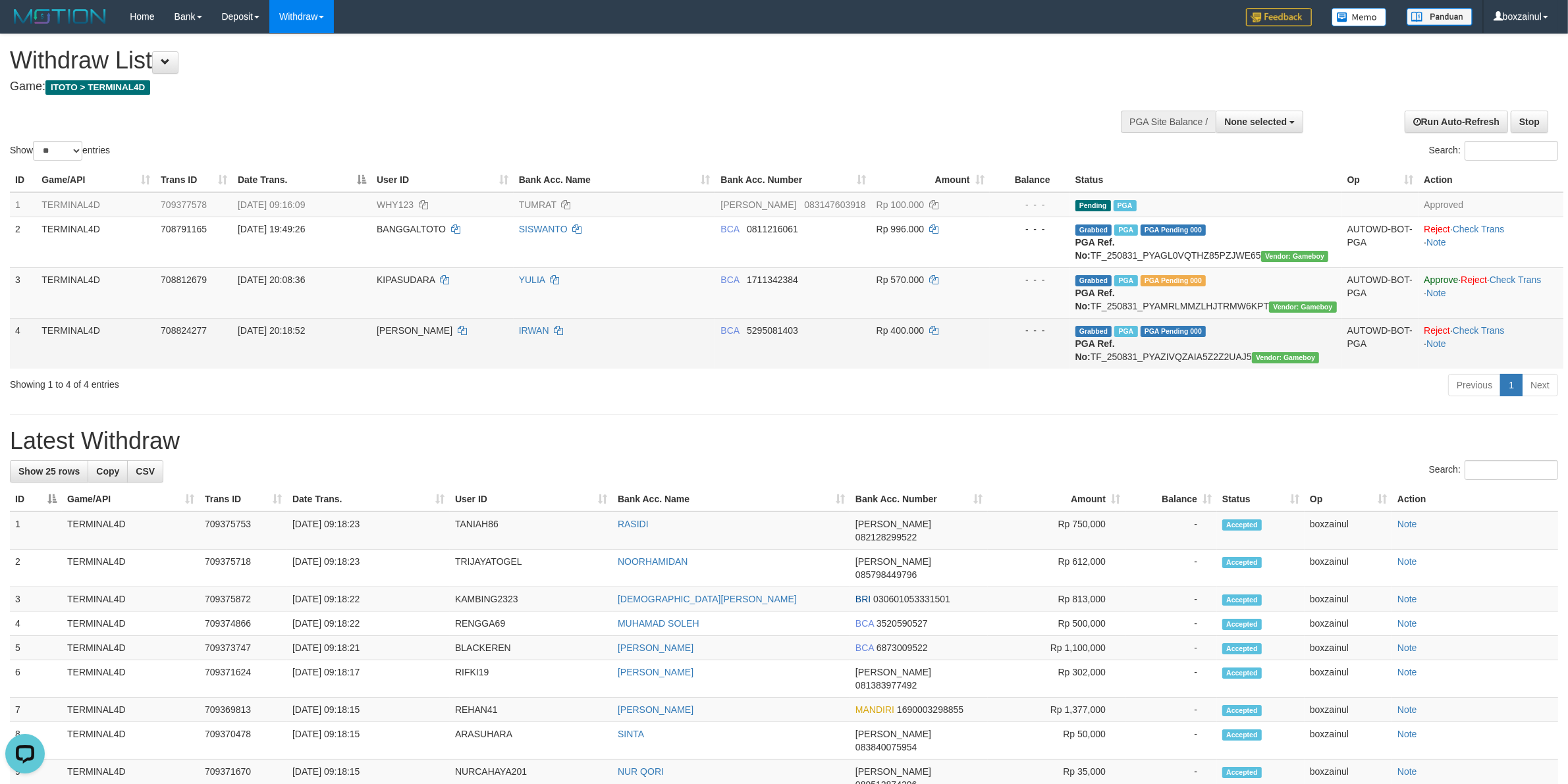
click at [607, 361] on td "IRWAN" at bounding box center [614, 343] width 202 height 51
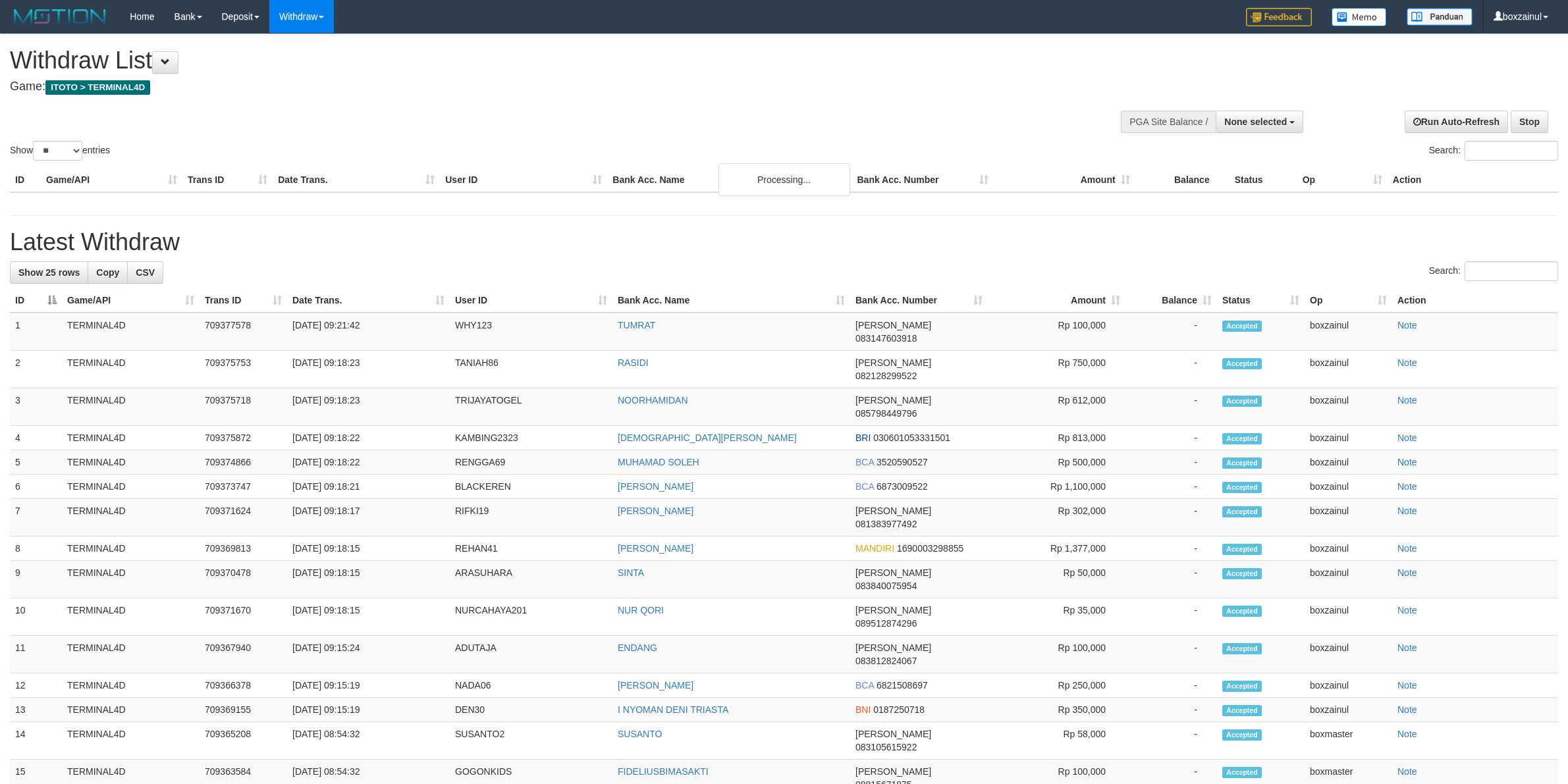
select select
select select "**"
